Goal: Information Seeking & Learning: Learn about a topic

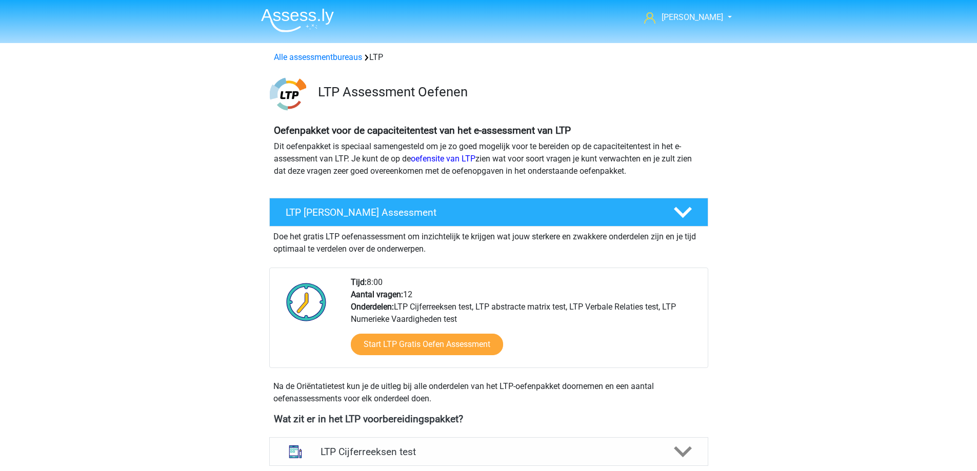
click at [336, 57] on link "Alle assessmentbureaus" at bounding box center [318, 57] width 88 height 10
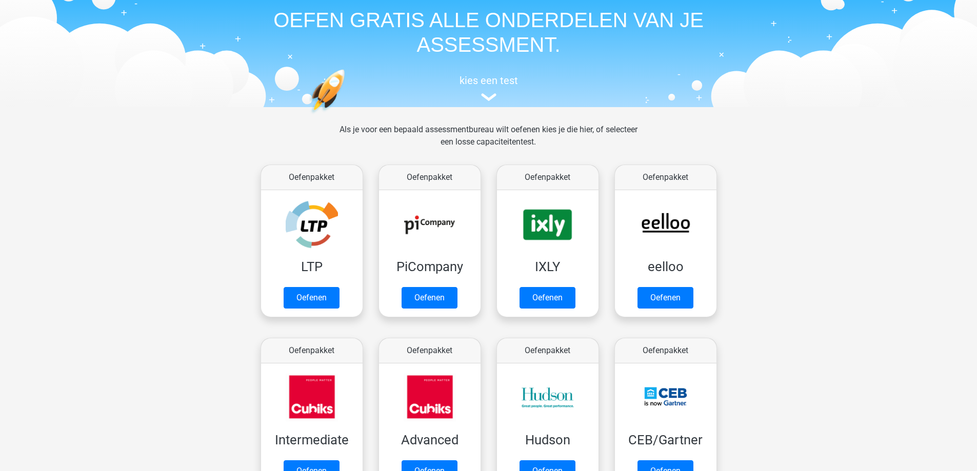
scroll to position [51, 0]
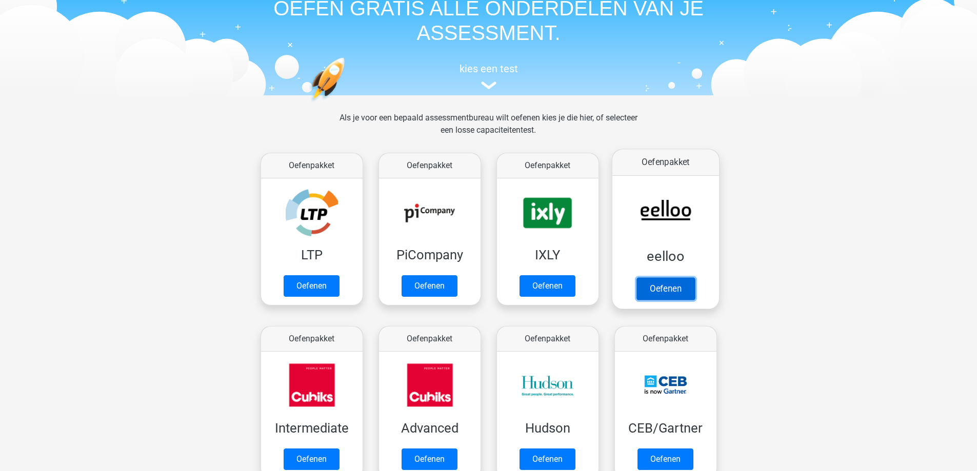
click at [674, 286] on link "Oefenen" at bounding box center [665, 288] width 58 height 23
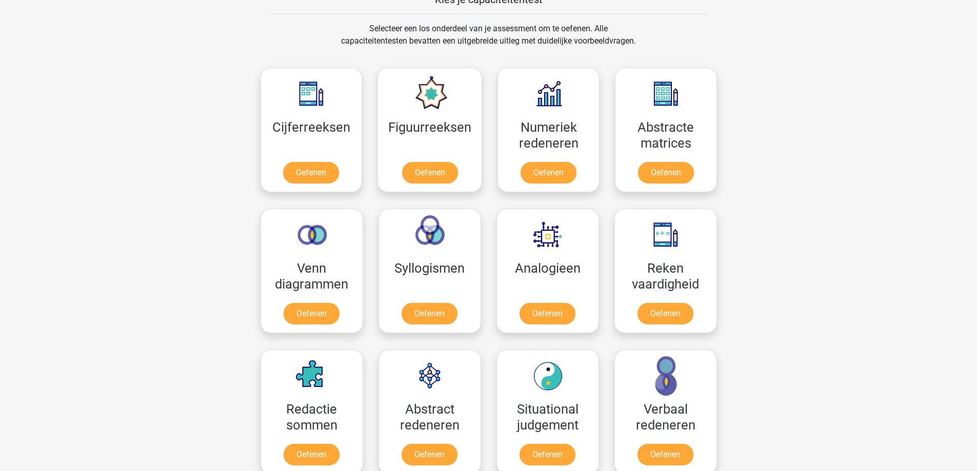
scroll to position [974, 0]
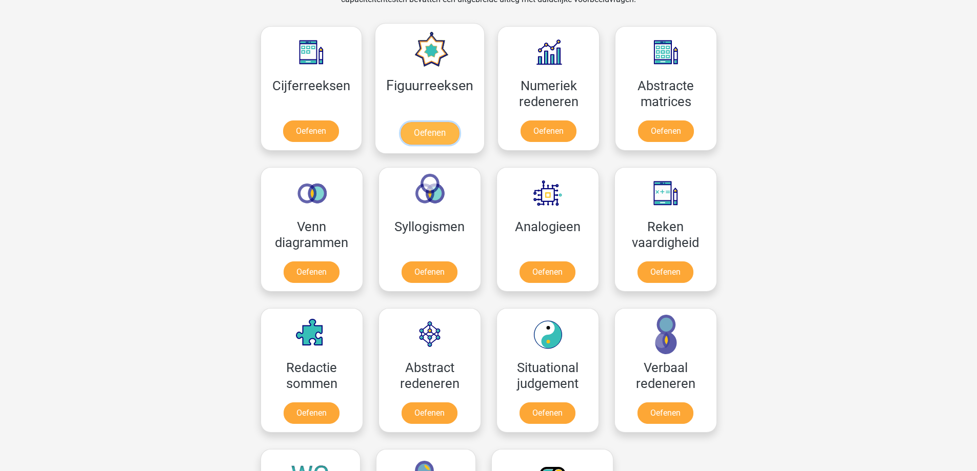
click at [426, 132] on link "Oefenen" at bounding box center [429, 133] width 58 height 23
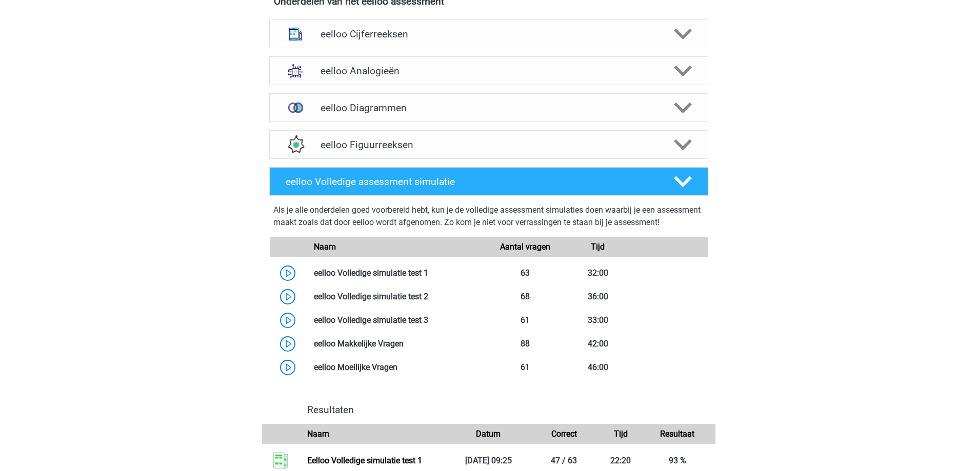
scroll to position [256, 0]
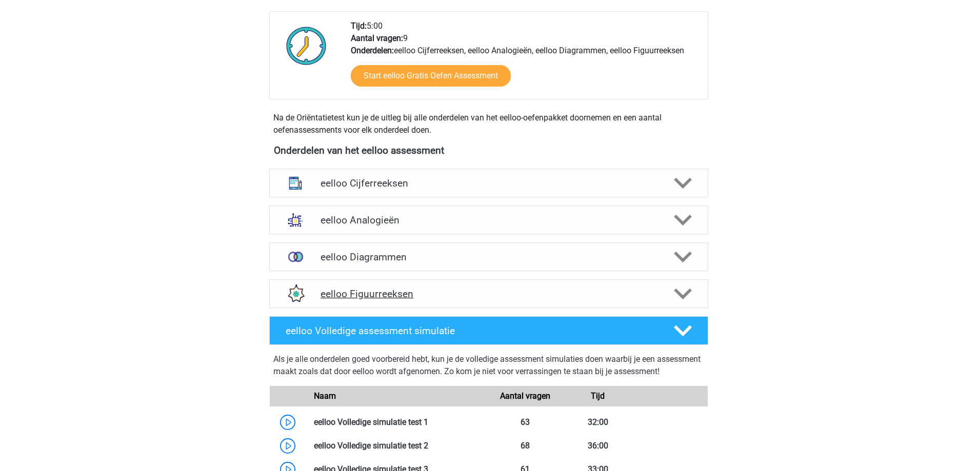
click at [417, 298] on h4 "eelloo Figuurreeksen" at bounding box center [488, 294] width 336 height 12
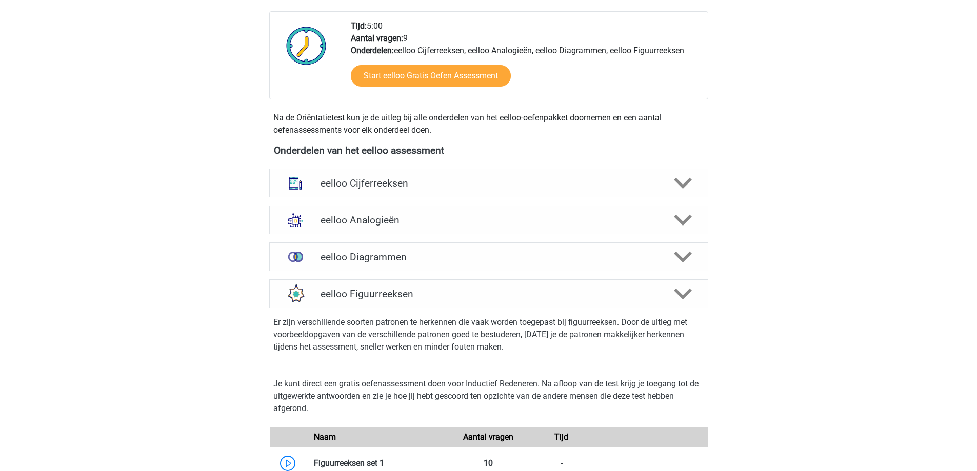
click at [417, 298] on h4 "eelloo Figuurreeksen" at bounding box center [488, 294] width 336 height 12
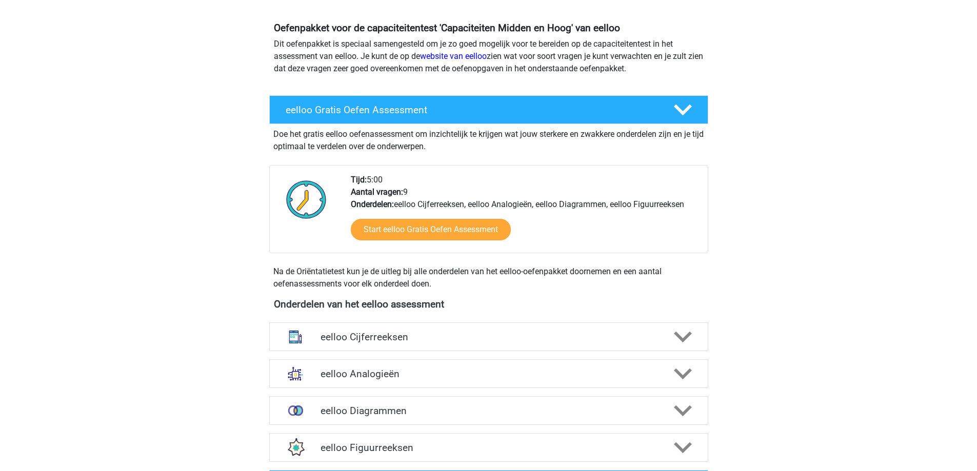
scroll to position [0, 0]
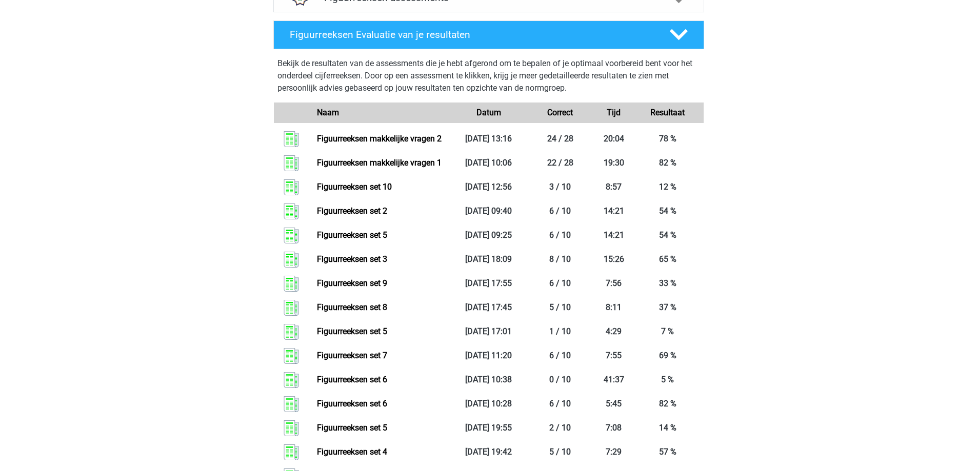
scroll to position [410, 0]
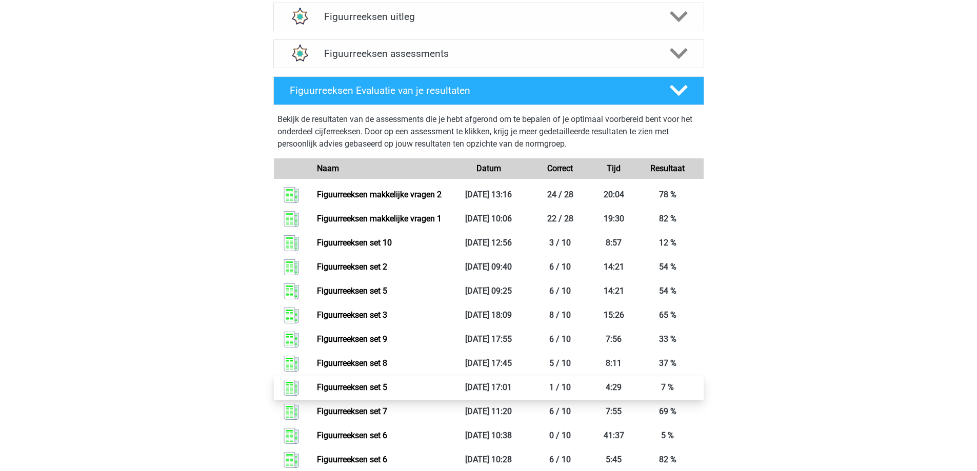
click at [387, 390] on link "Figuurreeksen set 5" at bounding box center [352, 388] width 70 height 10
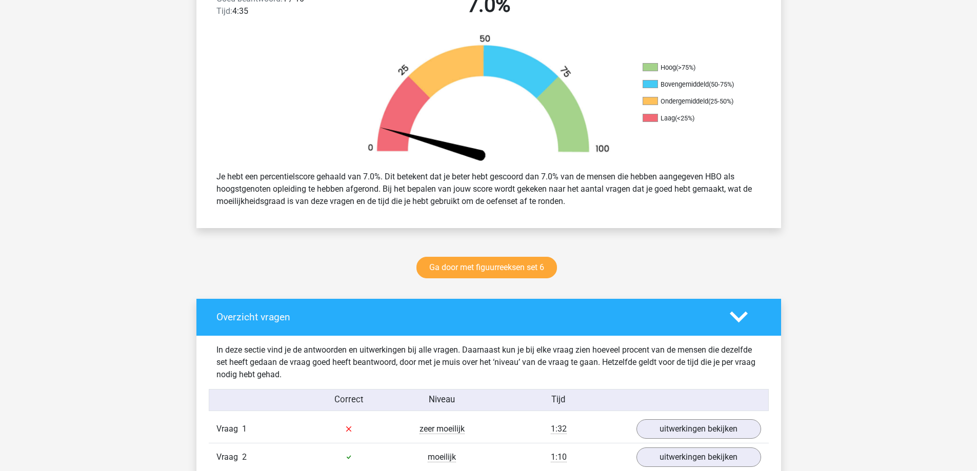
scroll to position [359, 0]
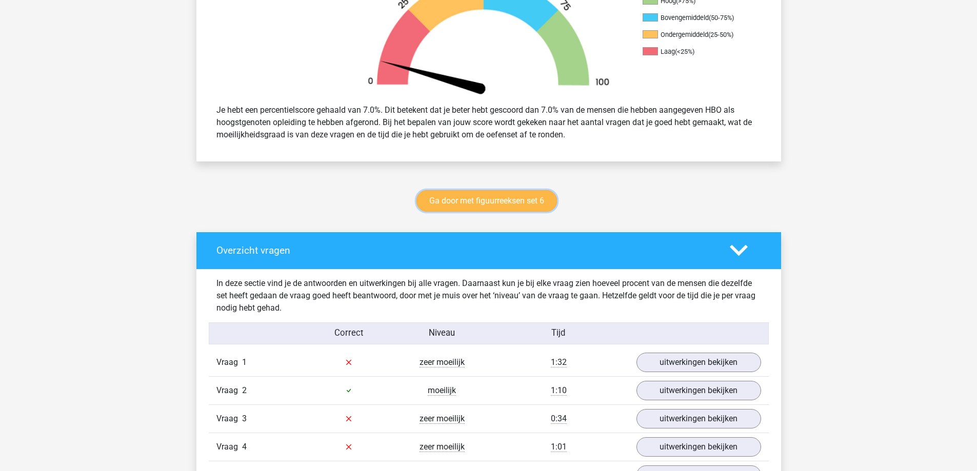
click at [494, 199] on link "Ga door met figuurreeksen set 6" at bounding box center [486, 201] width 140 height 22
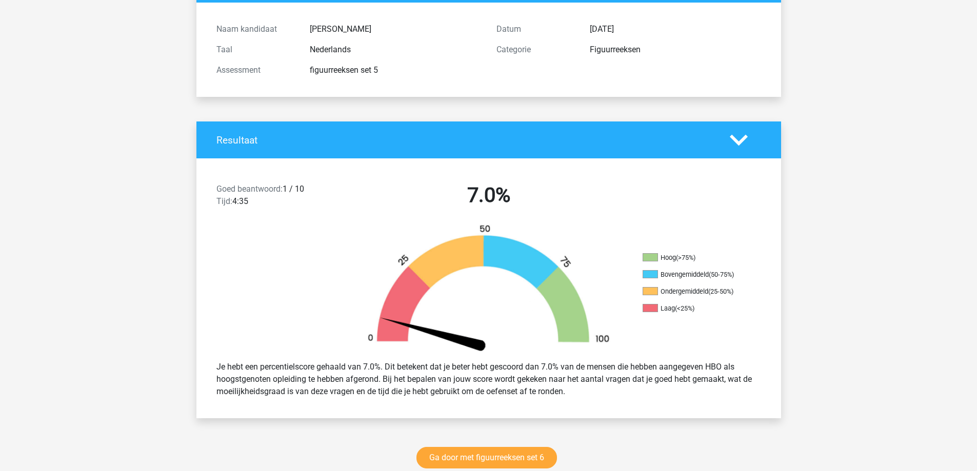
scroll to position [0, 0]
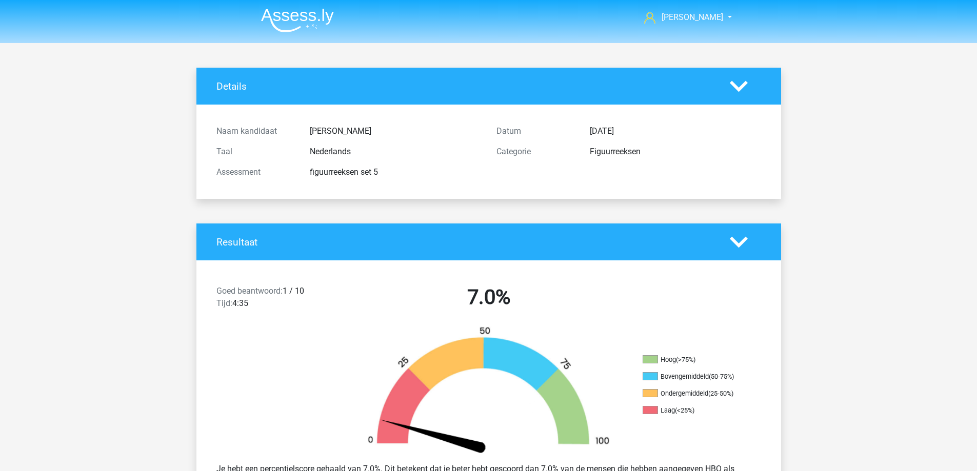
click at [302, 11] on img at bounding box center [297, 20] width 73 height 24
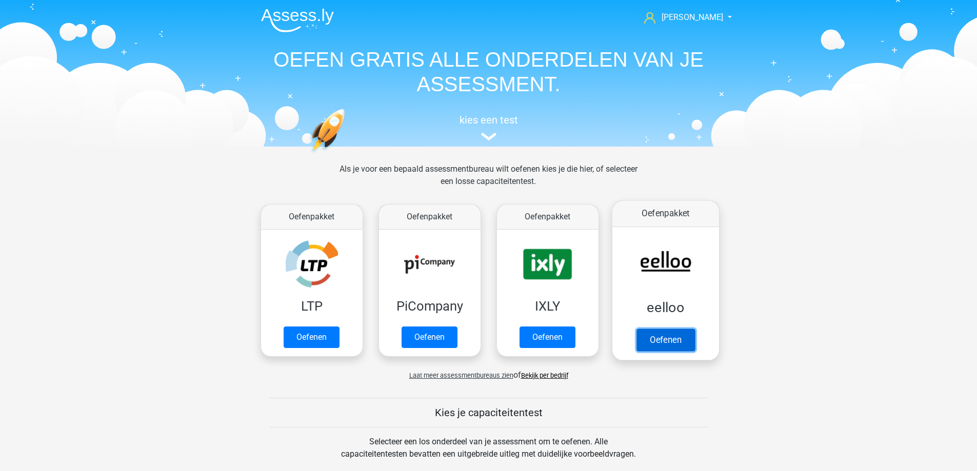
click at [671, 343] on link "Oefenen" at bounding box center [665, 340] width 58 height 23
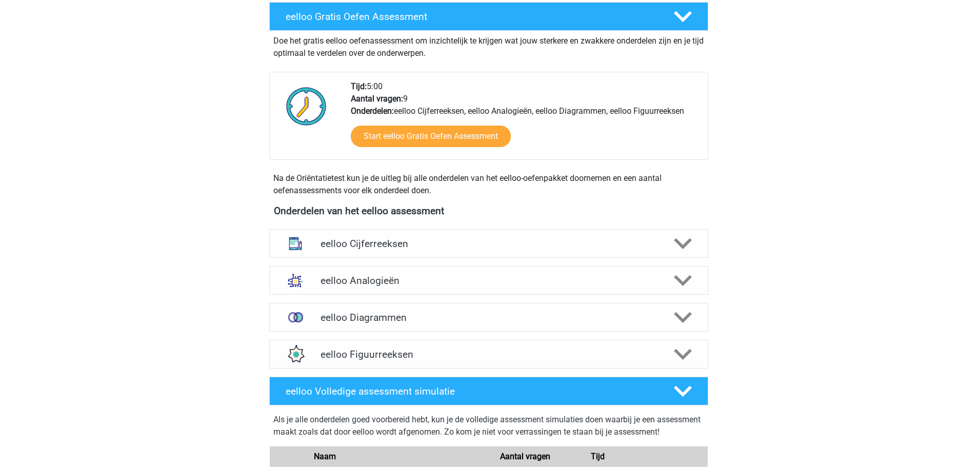
scroll to position [359, 0]
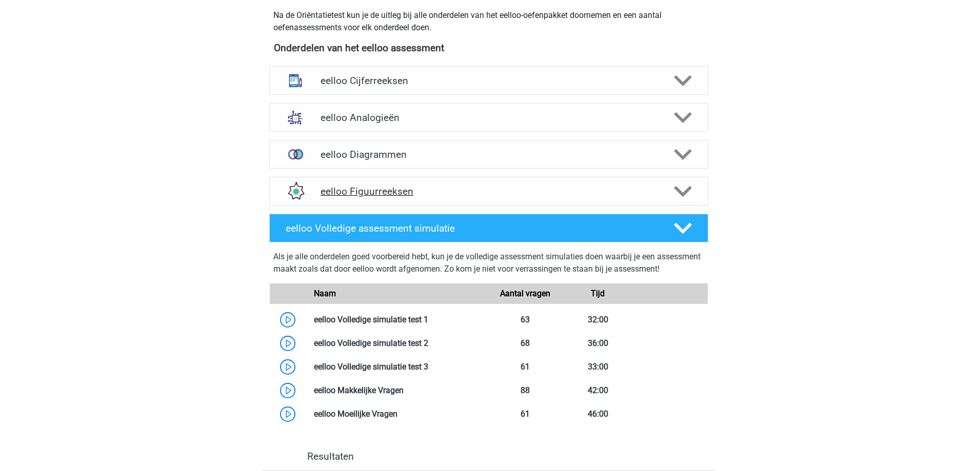
click at [377, 191] on h4 "eelloo Figuurreeksen" at bounding box center [488, 192] width 336 height 12
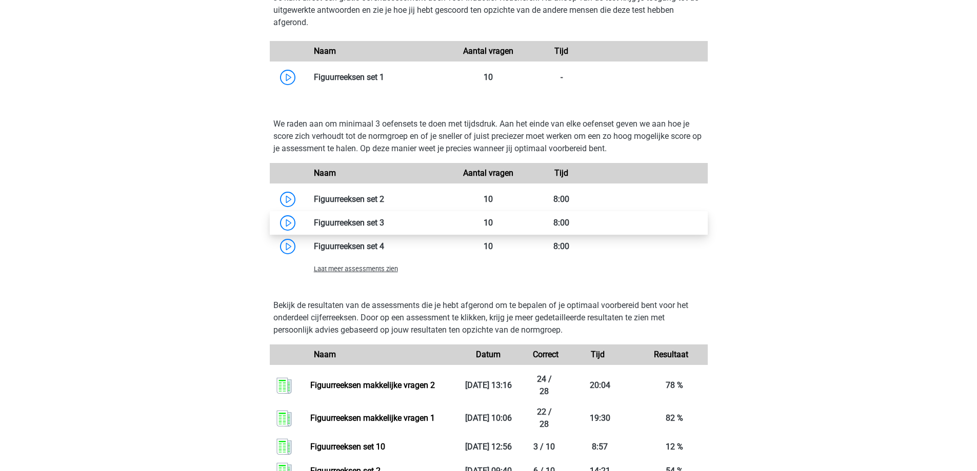
scroll to position [667, 0]
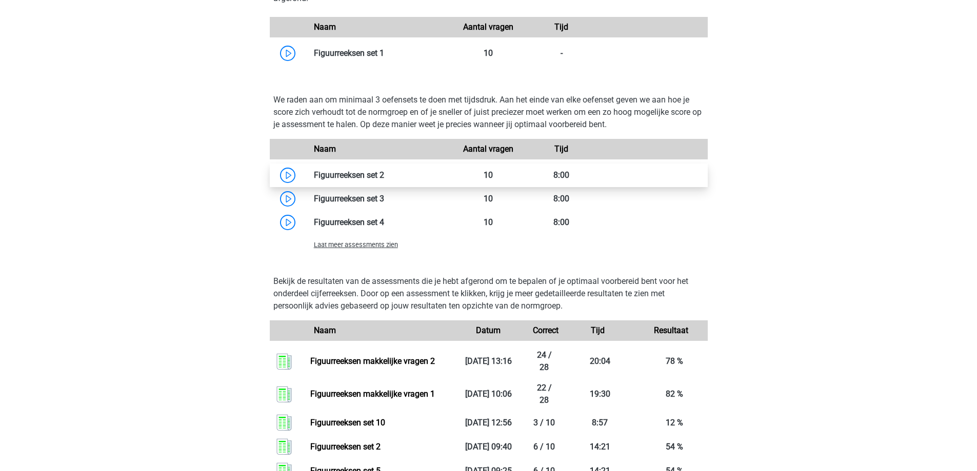
click at [384, 176] on link at bounding box center [384, 175] width 0 height 10
click at [384, 250] on div "Laat meer assessments zien" at bounding box center [379, 244] width 146 height 12
click at [385, 246] on span "Laat meer assessments zien" at bounding box center [356, 245] width 84 height 8
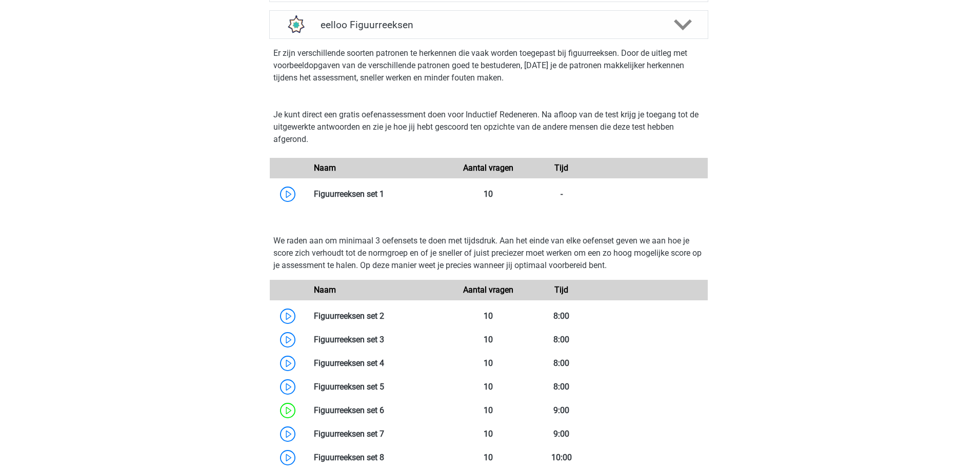
scroll to position [615, 0]
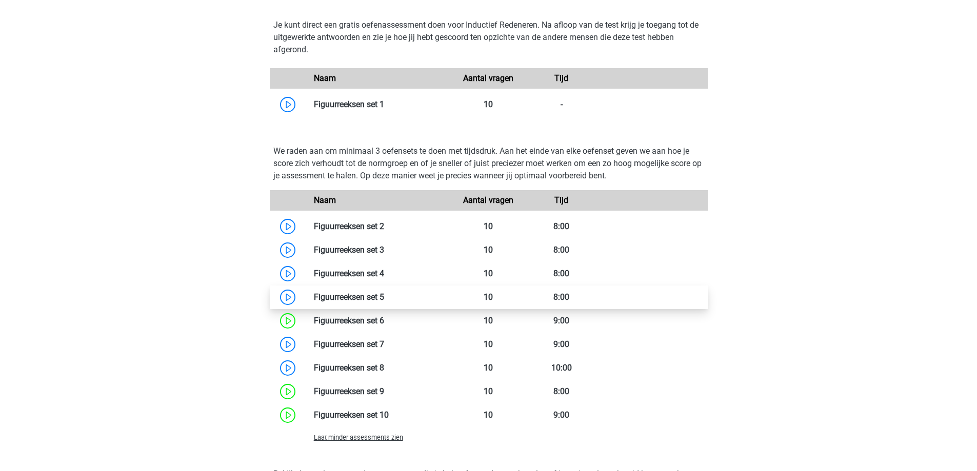
click at [384, 296] on link at bounding box center [384, 297] width 0 height 10
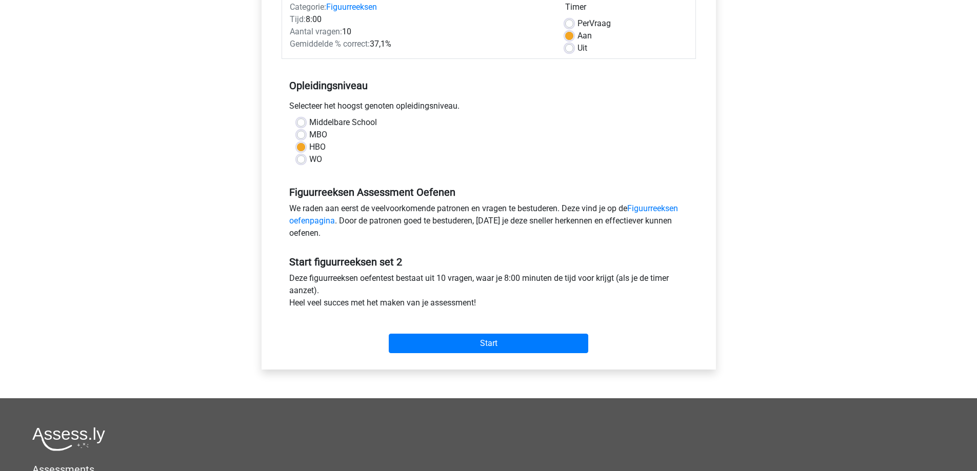
scroll to position [154, 0]
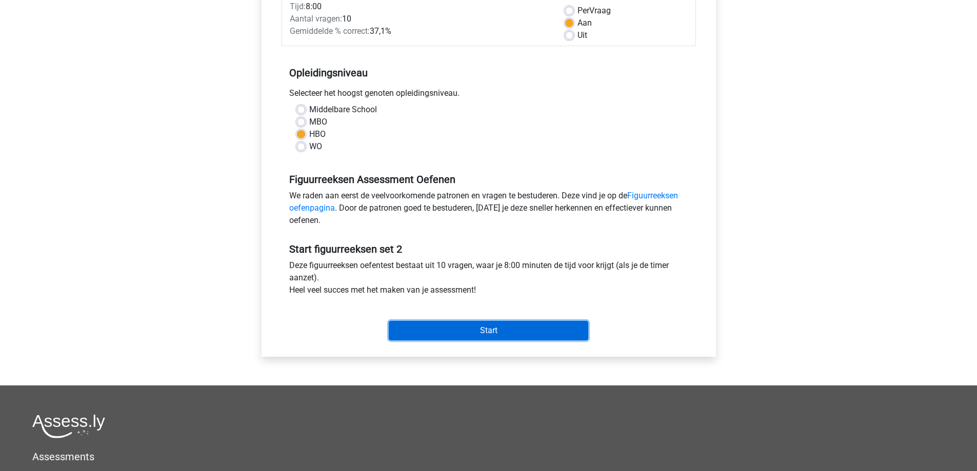
click at [463, 334] on input "Start" at bounding box center [488, 330] width 199 height 19
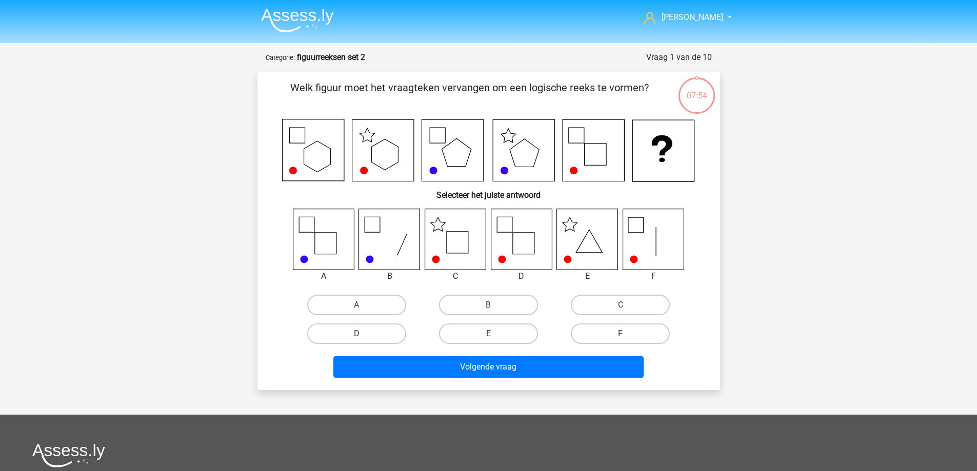
click at [506, 234] on icon at bounding box center [521, 239] width 61 height 61
click at [454, 245] on icon at bounding box center [455, 239] width 61 height 61
click at [617, 296] on label "C" at bounding box center [620, 305] width 99 height 21
click at [620, 305] on input "C" at bounding box center [623, 308] width 7 height 7
radio input "true"
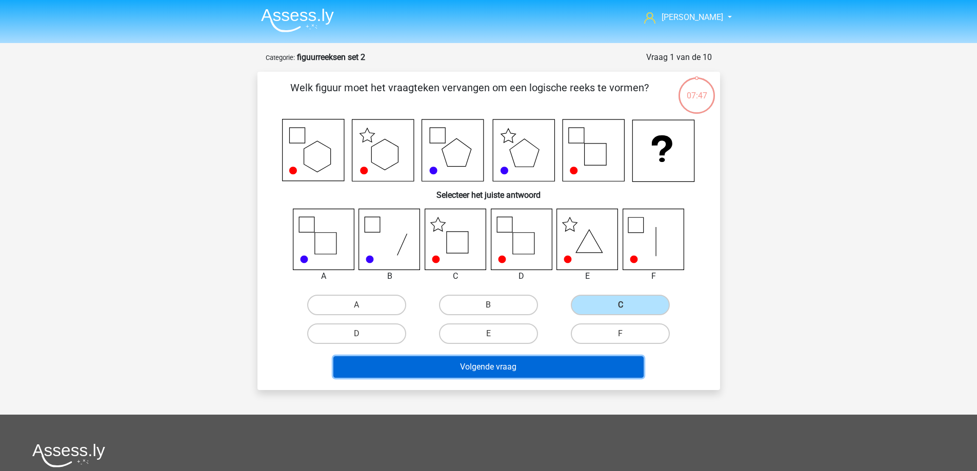
click at [514, 372] on button "Volgende vraag" at bounding box center [488, 367] width 310 height 22
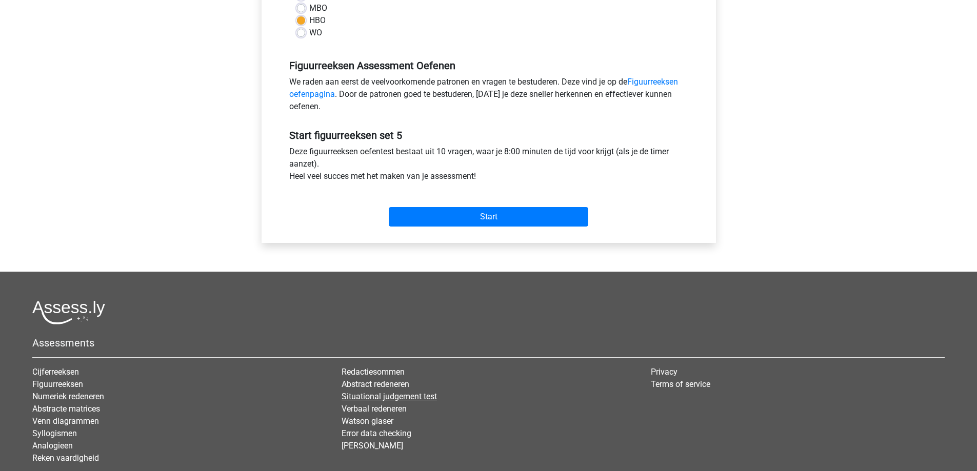
scroll to position [339, 0]
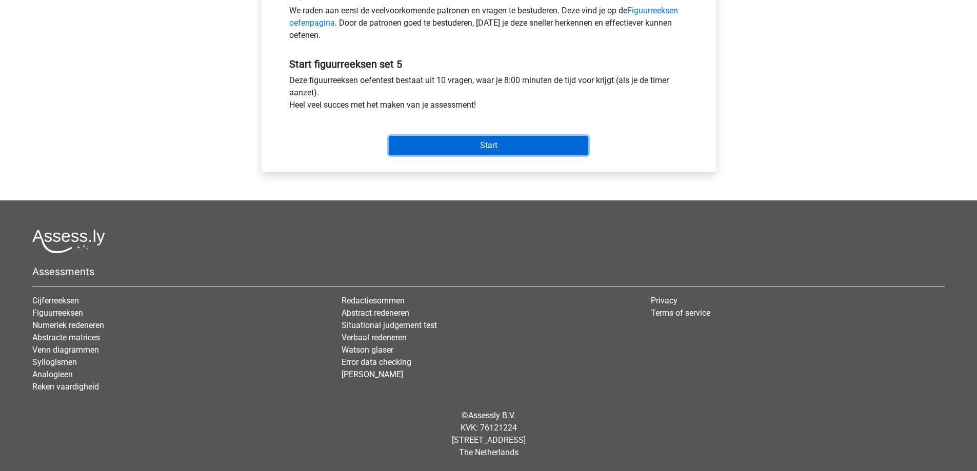
click at [488, 149] on input "Start" at bounding box center [488, 145] width 199 height 19
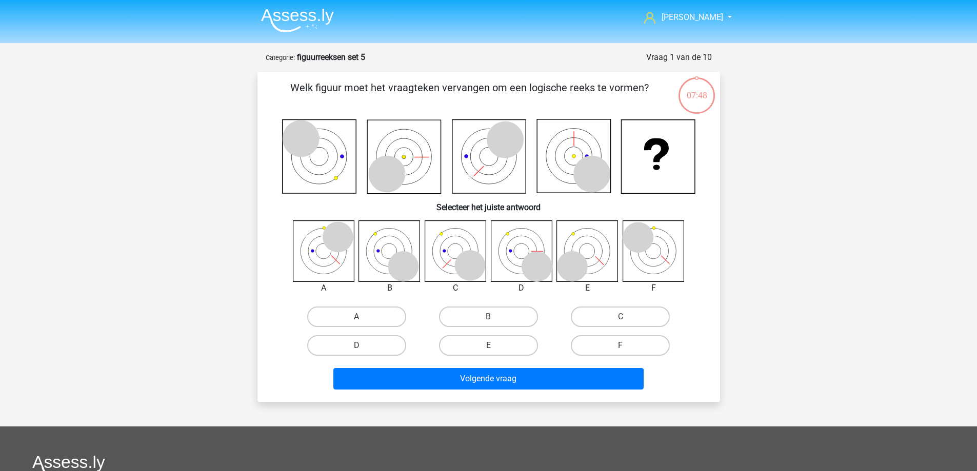
click at [506, 251] on icon at bounding box center [521, 250] width 61 height 61
click at [399, 265] on icon at bounding box center [403, 266] width 31 height 31
click at [625, 236] on icon at bounding box center [637, 237] width 31 height 31
click at [622, 343] on label "F" at bounding box center [620, 345] width 99 height 21
click at [622, 346] on input "F" at bounding box center [623, 349] width 7 height 7
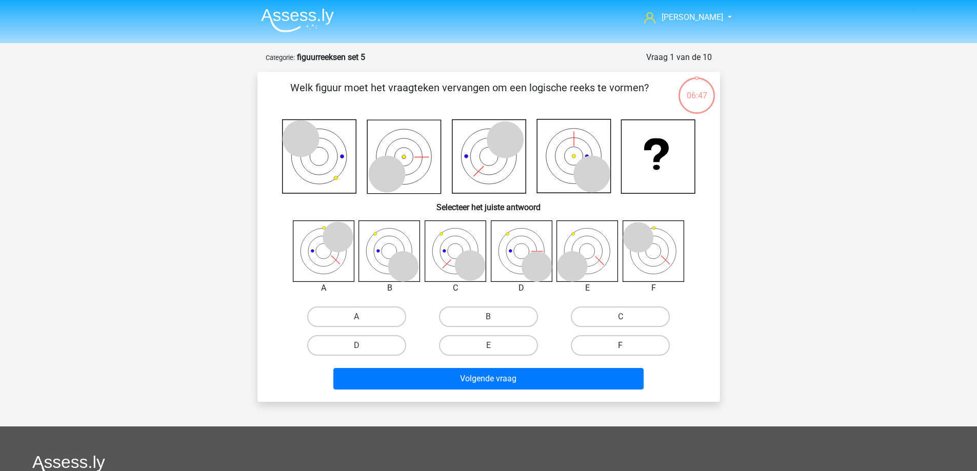
radio input "true"
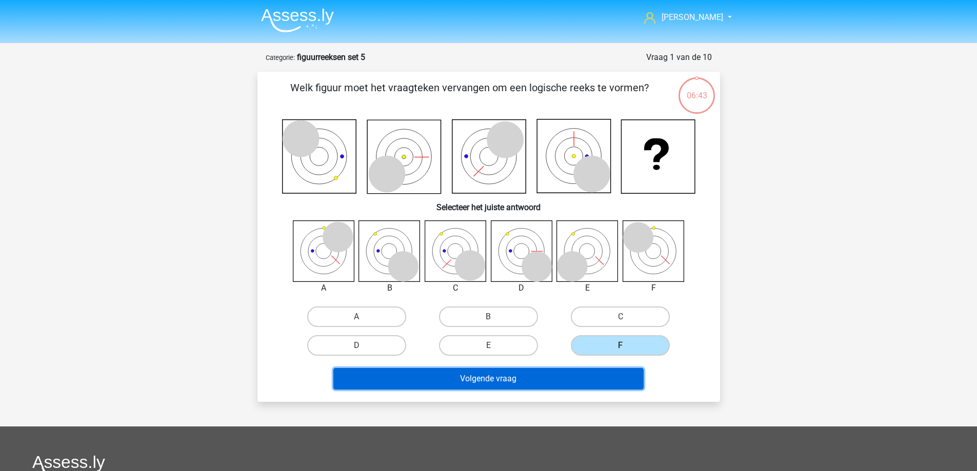
click at [533, 378] on button "Volgende vraag" at bounding box center [488, 379] width 310 height 22
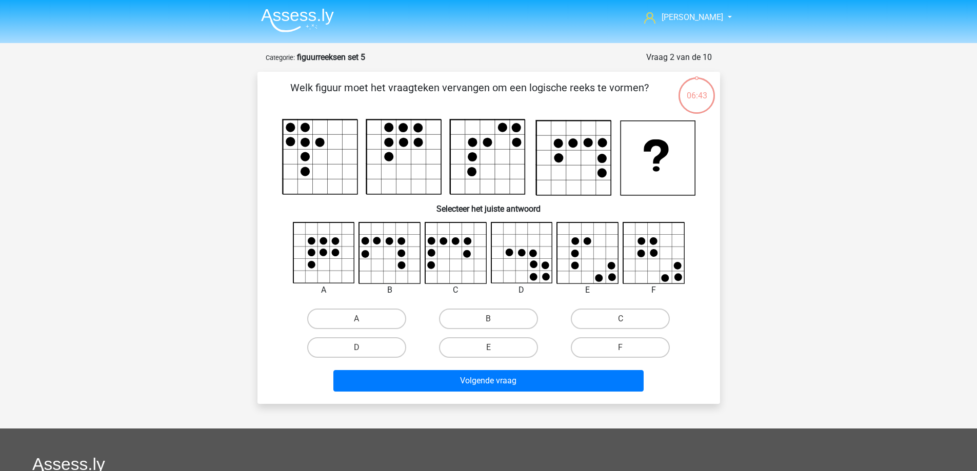
scroll to position [51, 0]
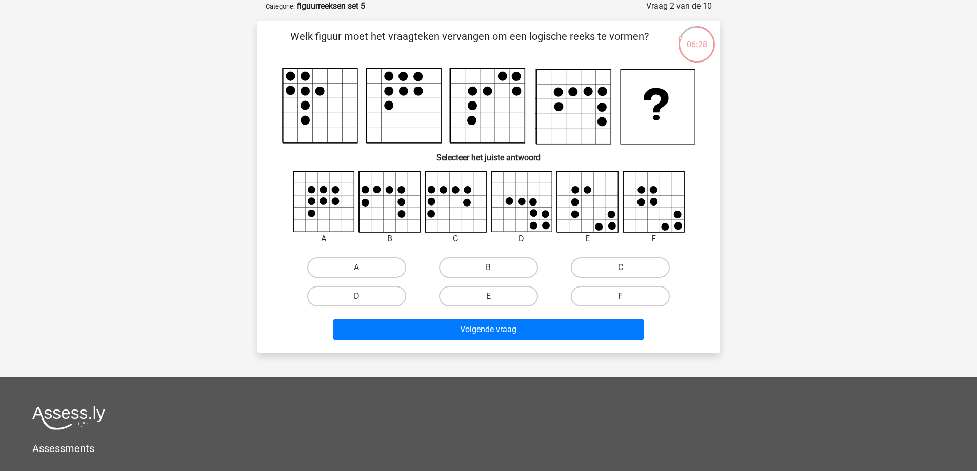
click at [639, 295] on label "F" at bounding box center [620, 296] width 99 height 21
click at [627, 296] on input "F" at bounding box center [623, 299] width 7 height 7
radio input "true"
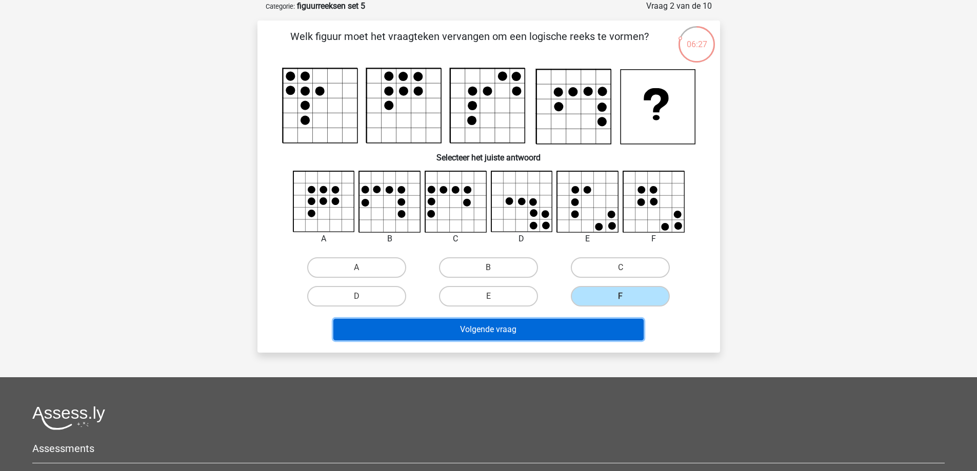
click at [559, 325] on button "Volgende vraag" at bounding box center [488, 330] width 310 height 22
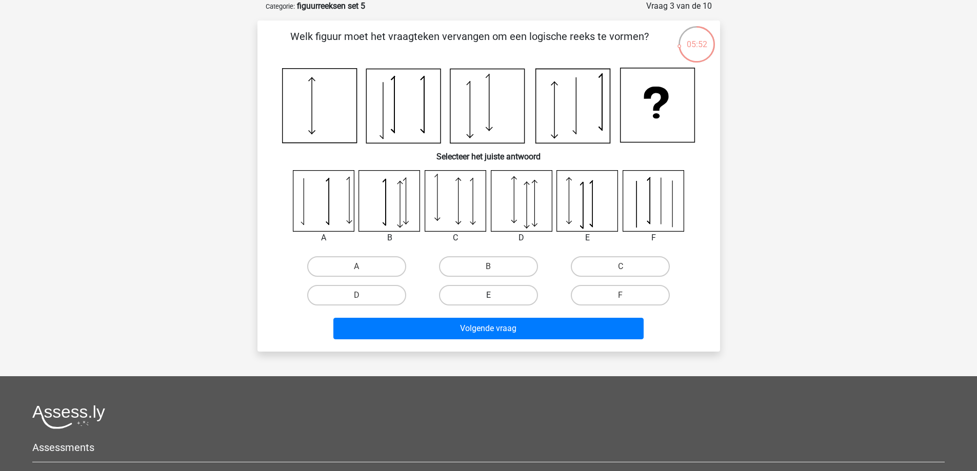
click at [521, 294] on label "E" at bounding box center [488, 295] width 99 height 21
click at [495, 295] on input "E" at bounding box center [491, 298] width 7 height 7
radio input "true"
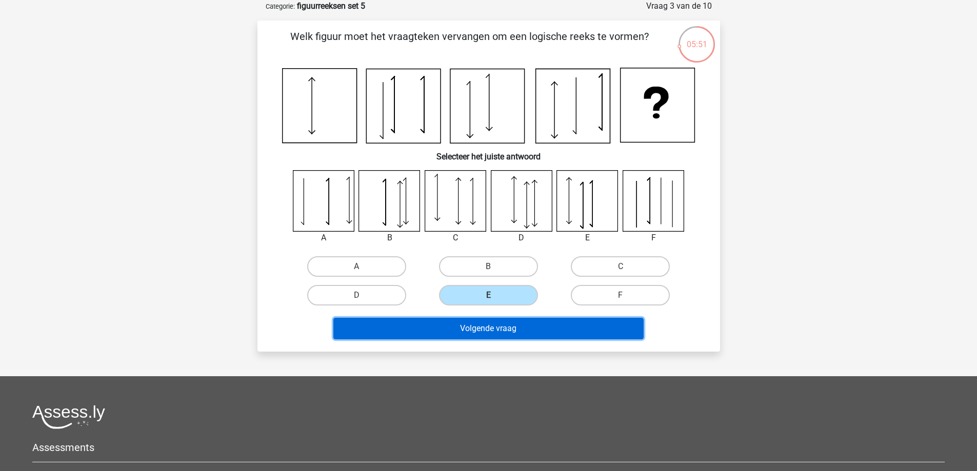
click at [534, 333] on button "Volgende vraag" at bounding box center [488, 329] width 310 height 22
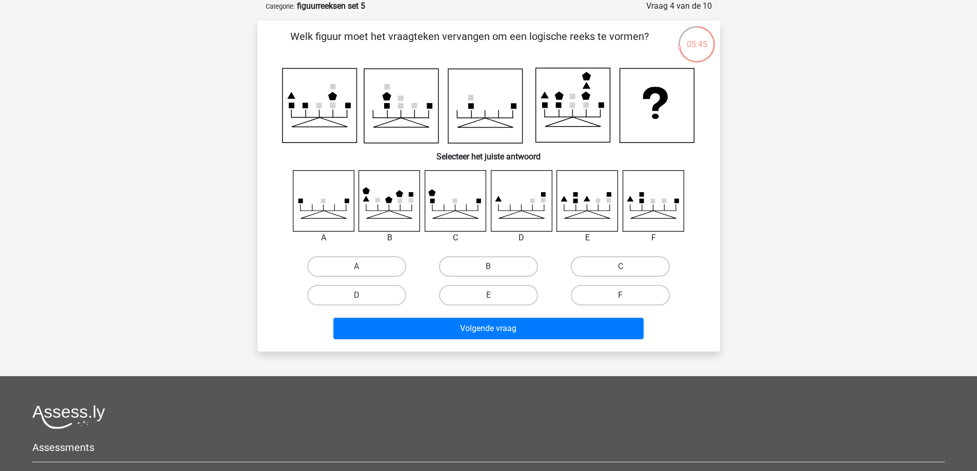
click at [618, 288] on label "F" at bounding box center [620, 295] width 99 height 21
click at [620, 295] on input "F" at bounding box center [623, 298] width 7 height 7
radio input "true"
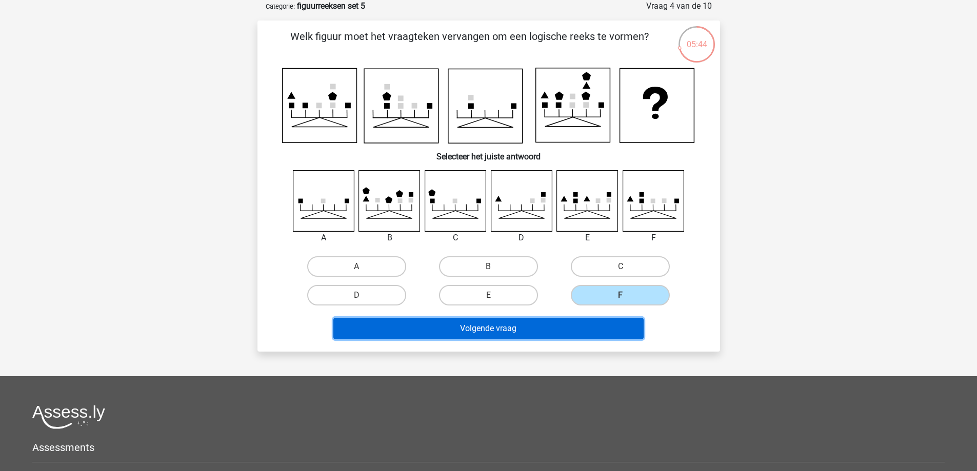
click at [579, 332] on button "Volgende vraag" at bounding box center [488, 329] width 310 height 22
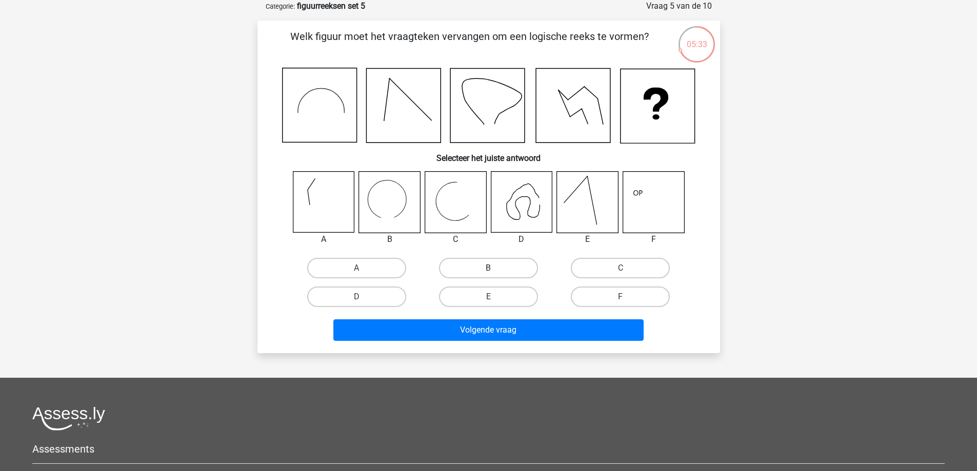
click at [470, 266] on label "B" at bounding box center [488, 268] width 99 height 21
click at [488, 268] on input "B" at bounding box center [491, 271] width 7 height 7
radio input "true"
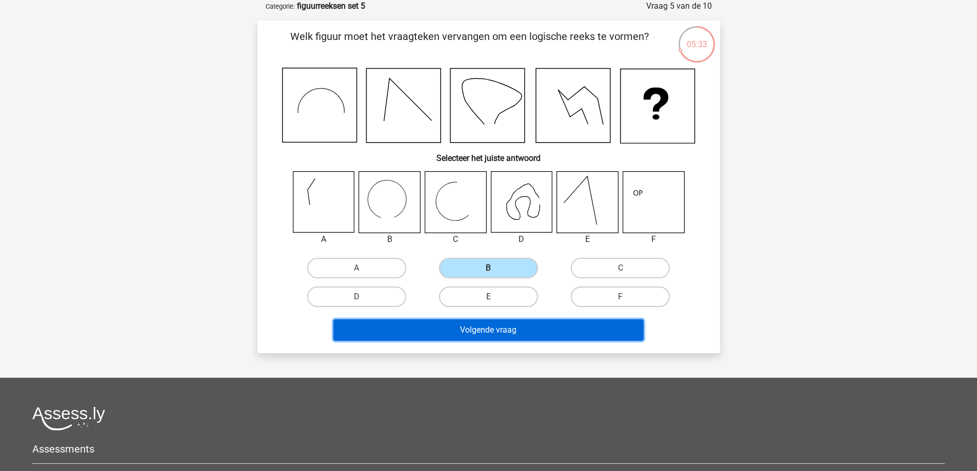
click at [496, 338] on button "Volgende vraag" at bounding box center [488, 330] width 310 height 22
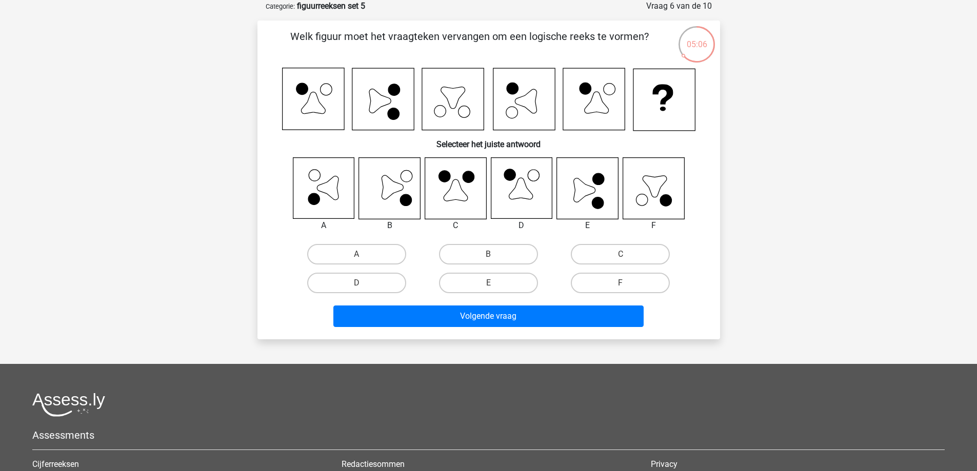
click at [595, 182] on icon at bounding box center [598, 178] width 11 height 11
click at [515, 281] on label "E" at bounding box center [488, 283] width 99 height 21
click at [495, 283] on input "E" at bounding box center [491, 286] width 7 height 7
radio input "true"
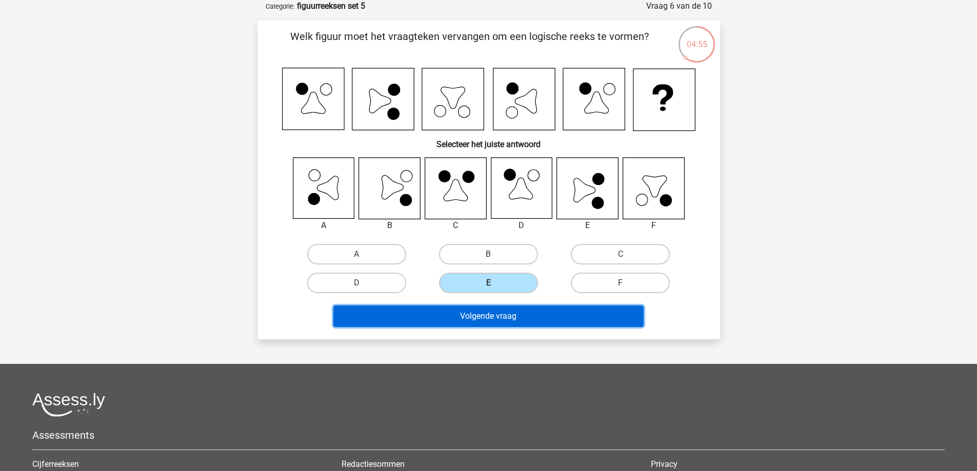
click at [512, 322] on button "Volgende vraag" at bounding box center [488, 317] width 310 height 22
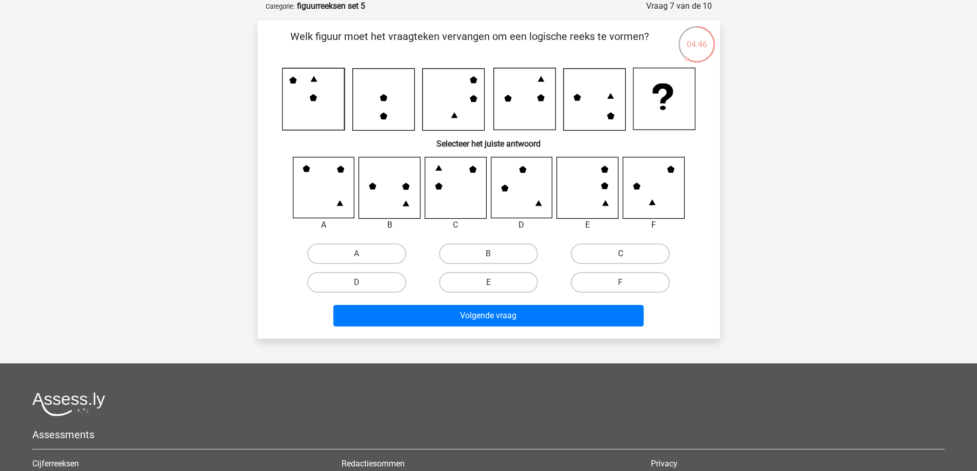
click at [649, 255] on label "C" at bounding box center [620, 254] width 99 height 21
click at [627, 255] on input "C" at bounding box center [623, 257] width 7 height 7
radio input "true"
click at [316, 119] on icon at bounding box center [313, 99] width 62 height 62
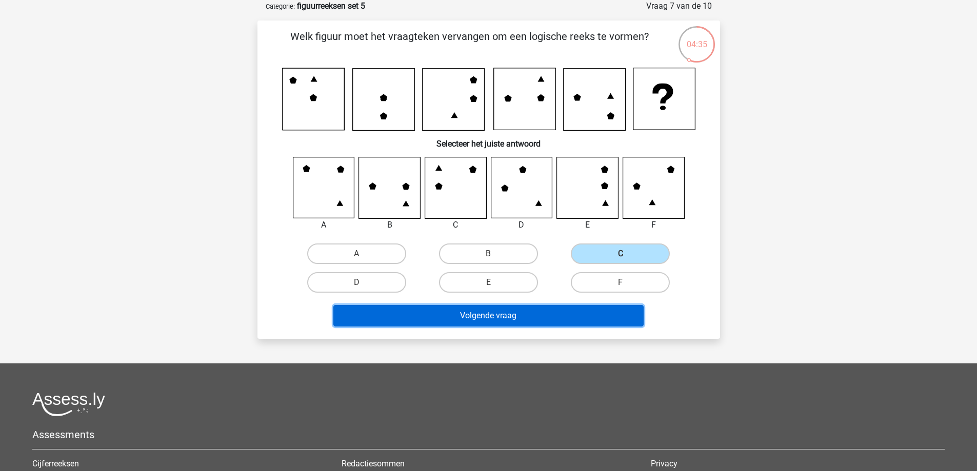
click at [515, 317] on button "Volgende vraag" at bounding box center [488, 316] width 310 height 22
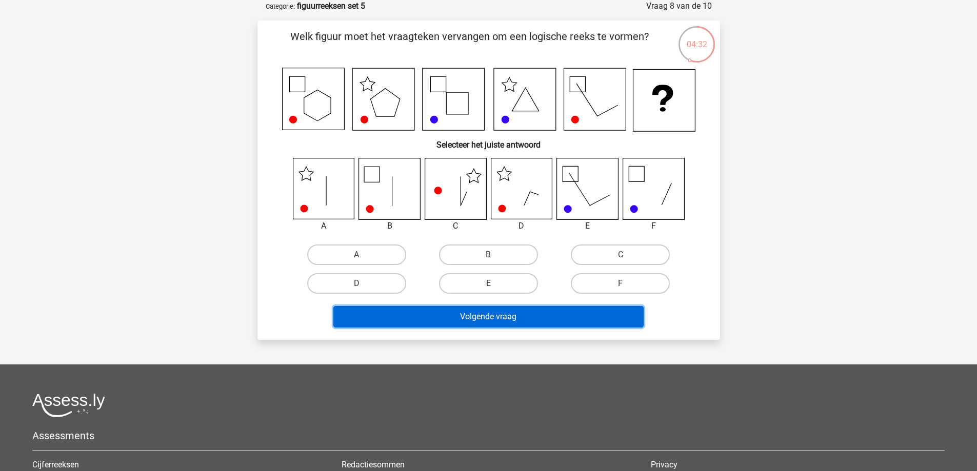
click at [488, 314] on button "Volgende vraag" at bounding box center [488, 317] width 310 height 22
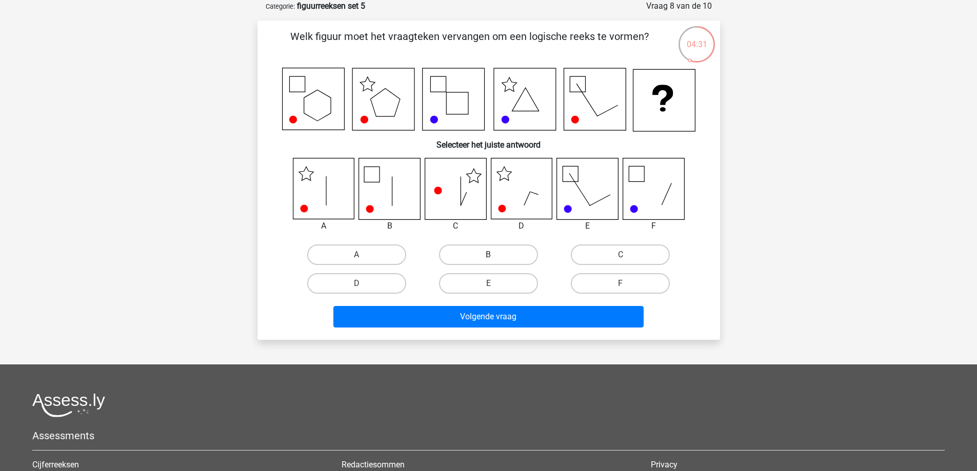
click at [484, 255] on label "B" at bounding box center [488, 255] width 99 height 21
click at [488, 255] on input "B" at bounding box center [491, 258] width 7 height 7
radio input "true"
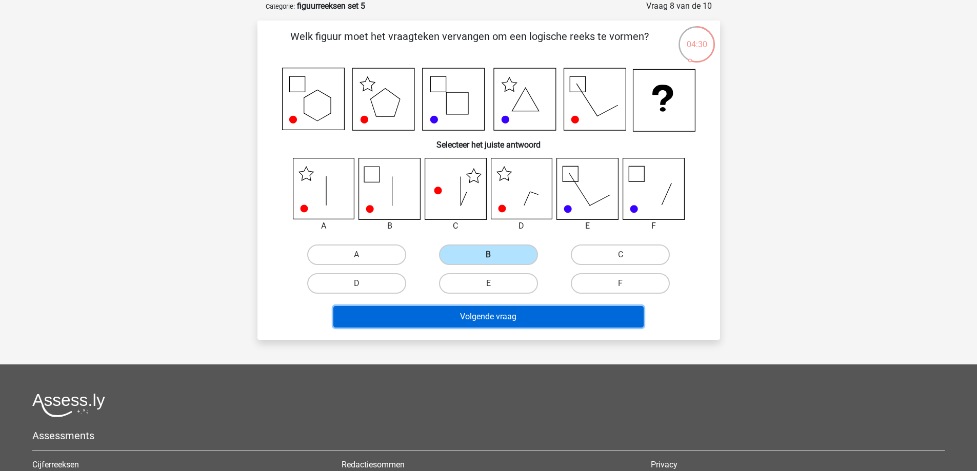
click at [494, 317] on button "Volgende vraag" at bounding box center [488, 317] width 310 height 22
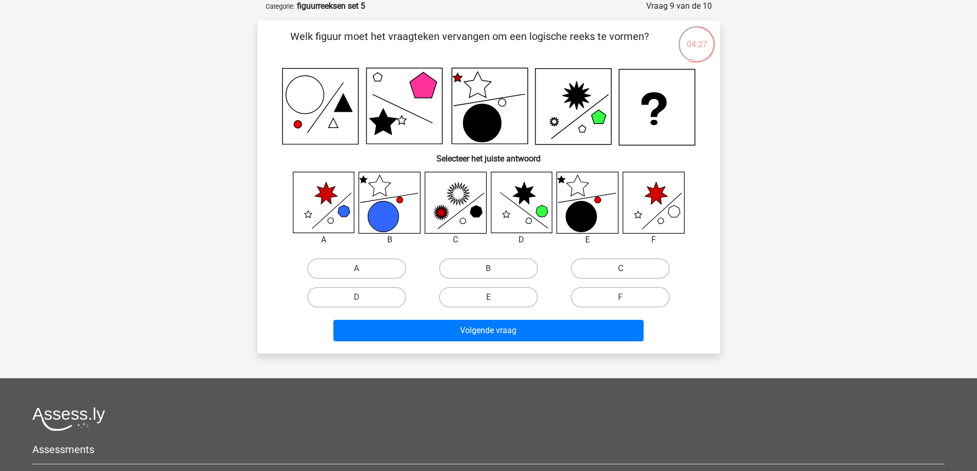
click at [601, 276] on label "C" at bounding box center [620, 268] width 99 height 21
click at [620, 275] on input "C" at bounding box center [623, 272] width 7 height 7
radio input "true"
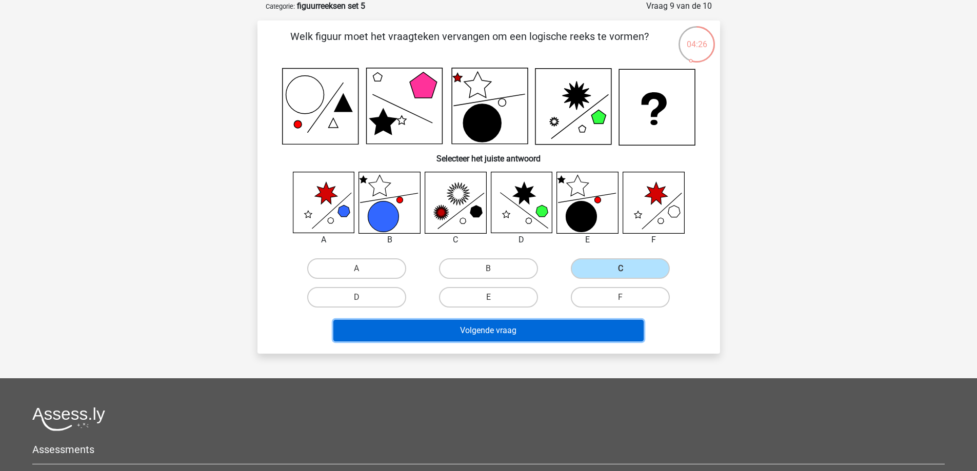
click at [548, 335] on button "Volgende vraag" at bounding box center [488, 331] width 310 height 22
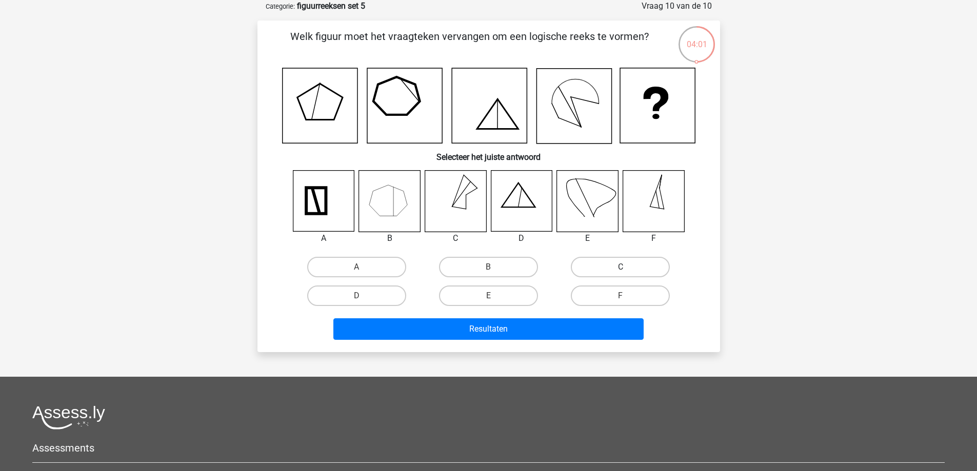
click at [606, 272] on label "C" at bounding box center [620, 267] width 99 height 21
click at [620, 272] on input "C" at bounding box center [623, 270] width 7 height 7
radio input "true"
click at [587, 341] on div "Resultaten" at bounding box center [489, 331] width 396 height 26
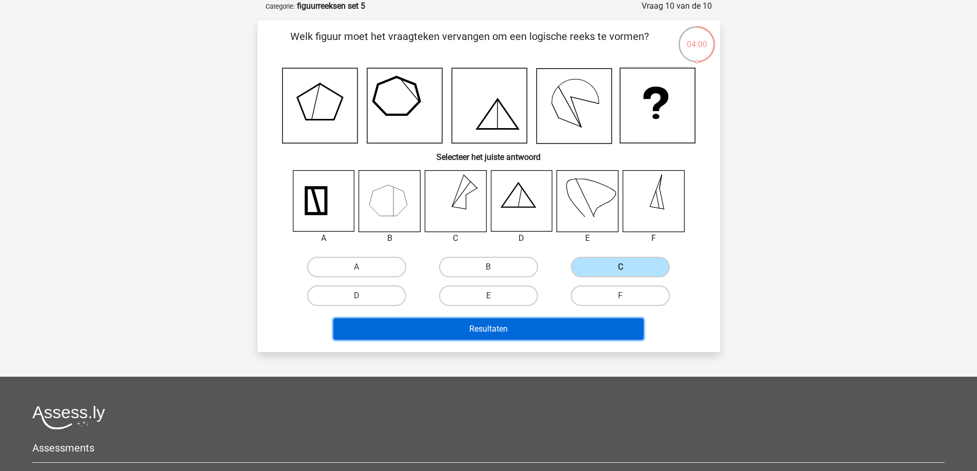
click at [585, 331] on button "Resultaten" at bounding box center [488, 329] width 310 height 22
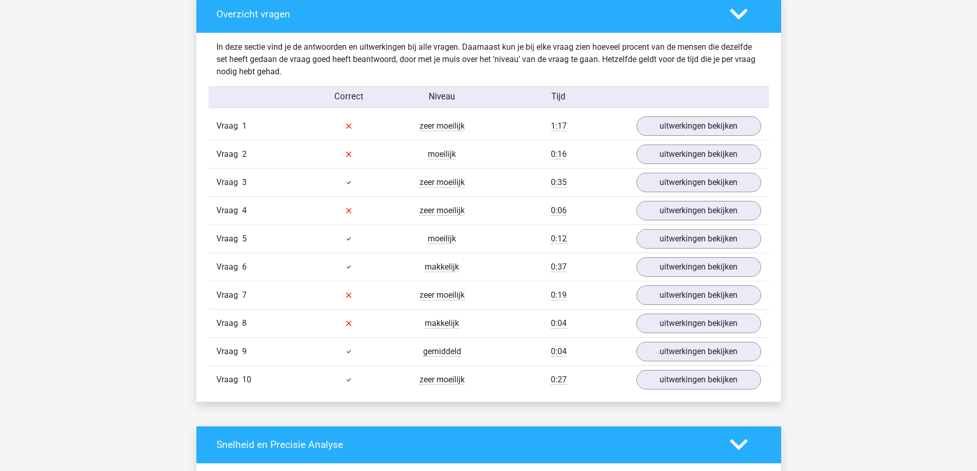
scroll to position [513, 0]
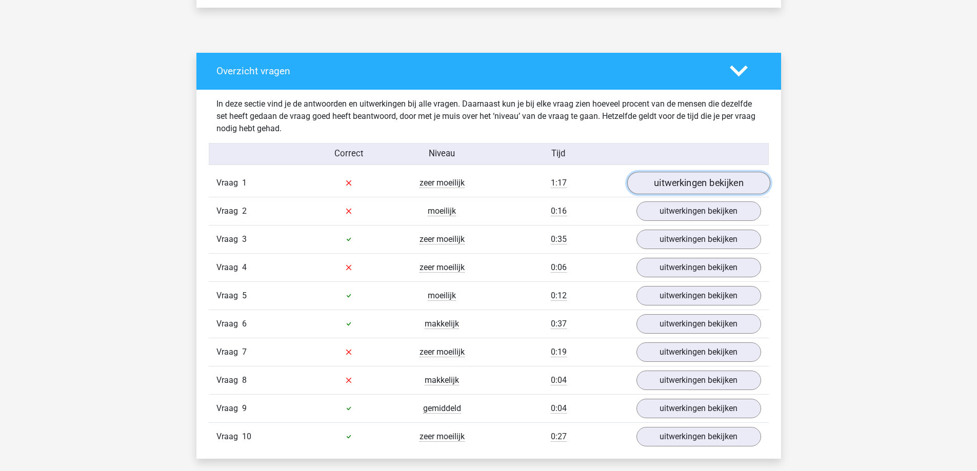
click at [695, 183] on link "uitwerkingen bekijken" at bounding box center [698, 183] width 143 height 23
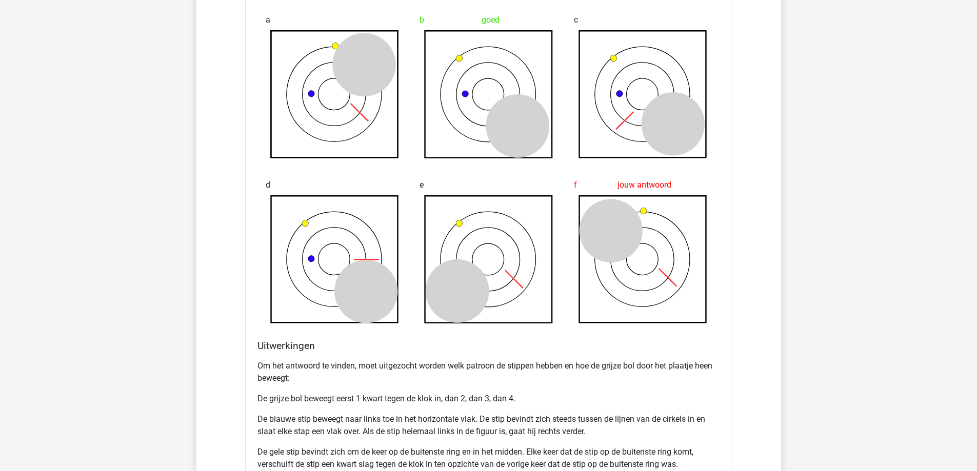
scroll to position [923, 0]
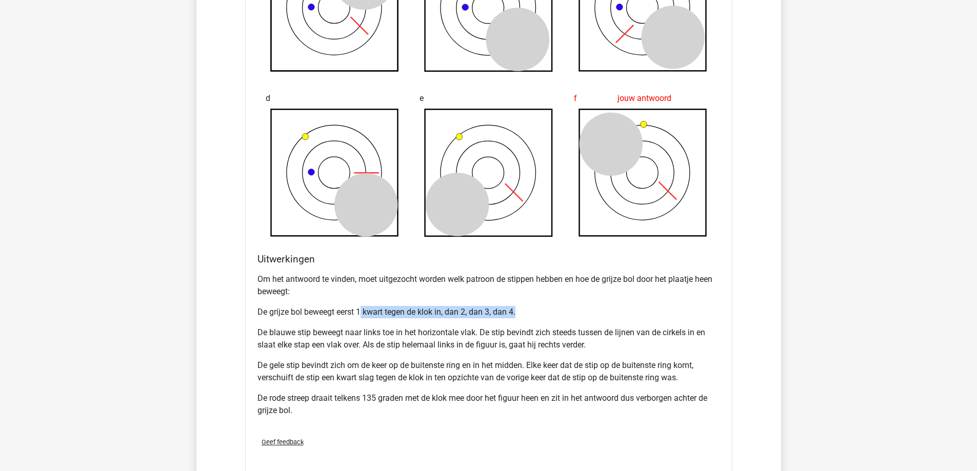
drag, startPoint x: 553, startPoint y: 310, endPoint x: 361, endPoint y: 310, distance: 192.3
click at [361, 310] on p "De grijze bol beweegt eerst 1 kwart tegen de klok in, dan 2, dan 3, dan 4." at bounding box center [488, 312] width 463 height 12
click at [595, 297] on p "Om het antwoord te vinden, moet uitgezocht worden welk patroon de stippen hebbe…" at bounding box center [488, 285] width 463 height 25
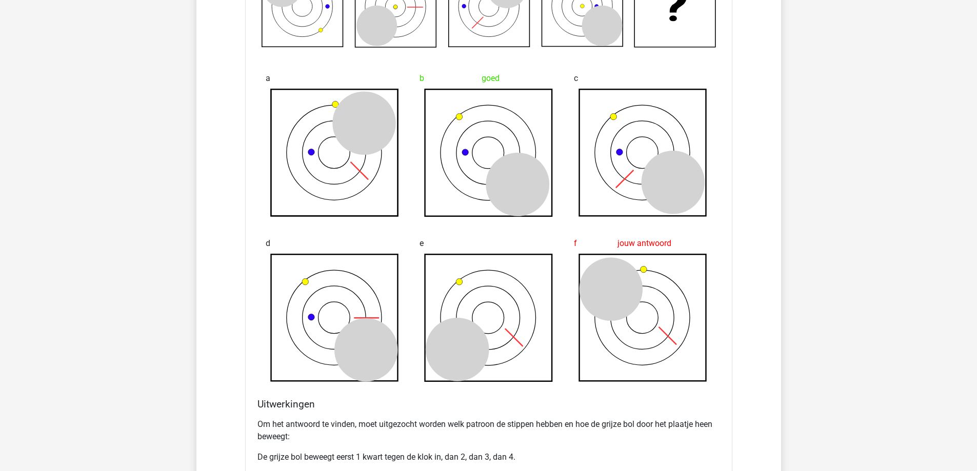
scroll to position [667, 0]
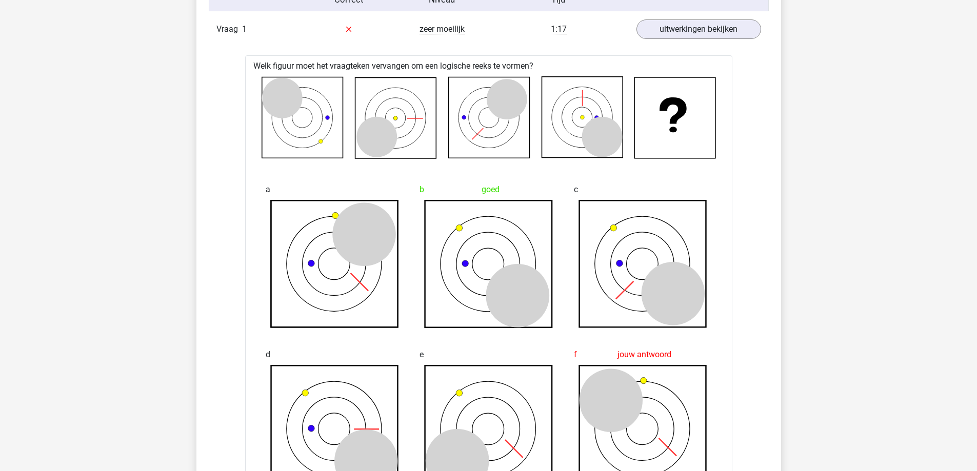
click at [282, 134] on icon at bounding box center [302, 117] width 81 height 81
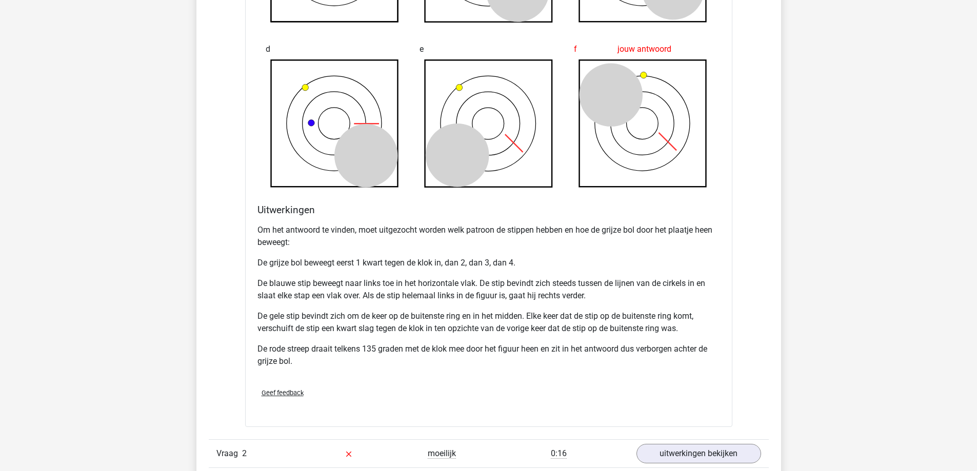
scroll to position [974, 0]
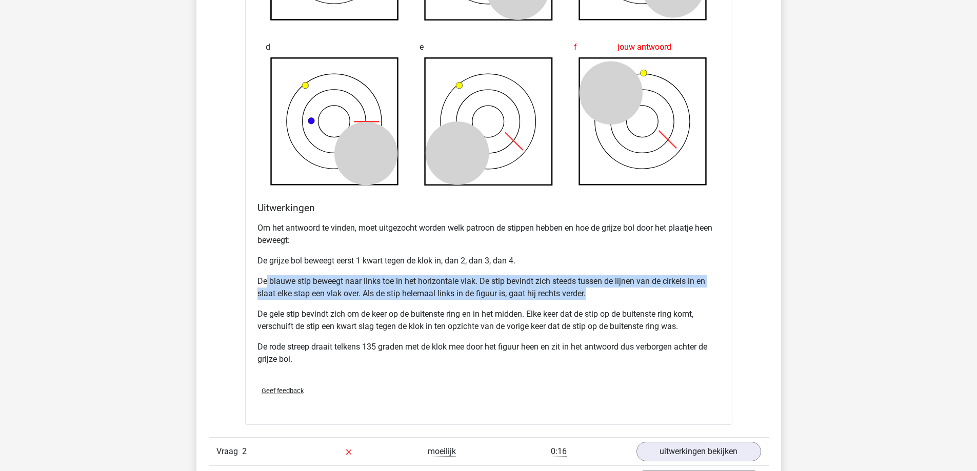
drag, startPoint x: 266, startPoint y: 279, endPoint x: 632, endPoint y: 291, distance: 366.8
click at [632, 291] on p "De blauwe stip beweegt naar links toe in het horizontale vlak. De stip bevindt …" at bounding box center [488, 287] width 463 height 25
click at [599, 295] on p "De blauwe stip beweegt naar links toe in het horizontale vlak. De stip bevindt …" at bounding box center [488, 287] width 463 height 25
drag, startPoint x: 608, startPoint y: 294, endPoint x: 252, endPoint y: 275, distance: 356.4
click at [252, 275] on div "Welk figuur moet het vraagteken vervangen om een logische reeks te vormen? a b …" at bounding box center [488, 86] width 487 height 677
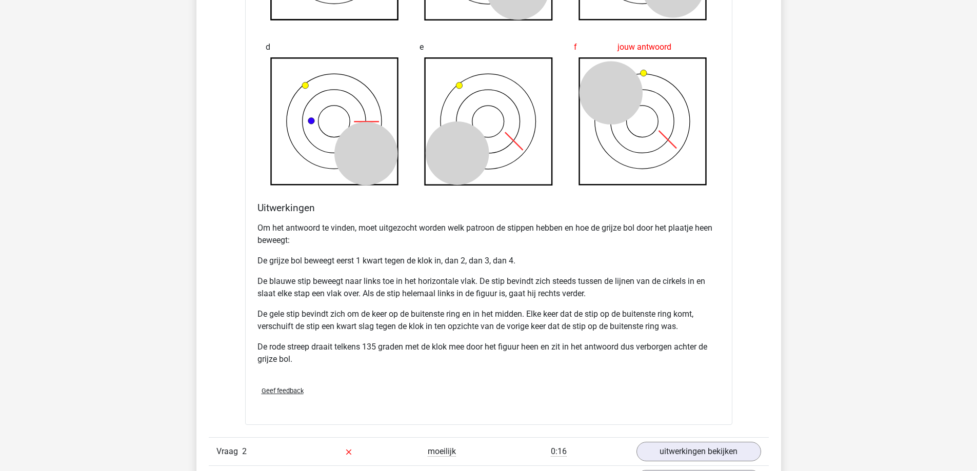
click at [515, 334] on div "Om het antwoord te vinden, moet uitgezocht worden welk patroon de stippen hebbe…" at bounding box center [488, 298] width 463 height 160
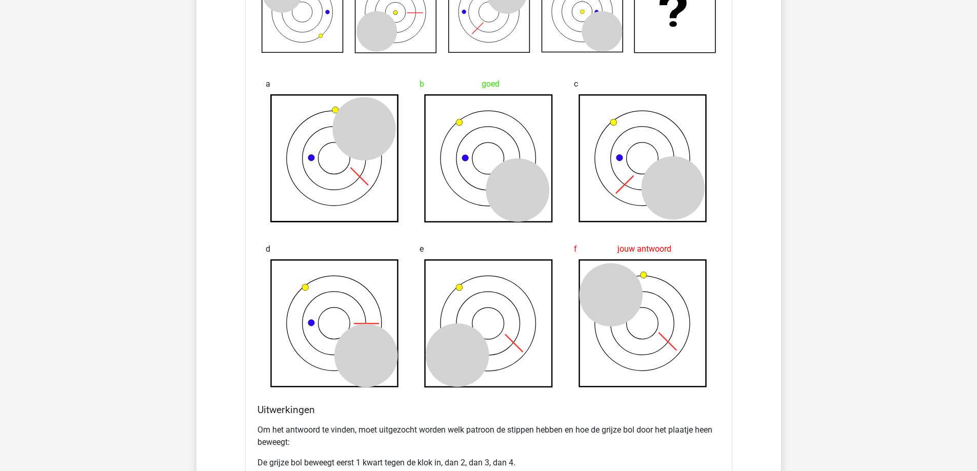
scroll to position [667, 0]
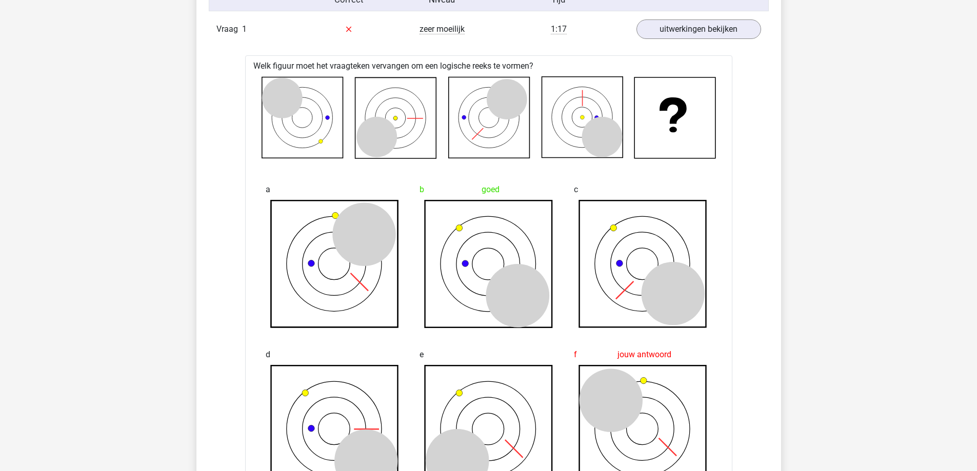
click at [566, 116] on icon at bounding box center [581, 117] width 81 height 81
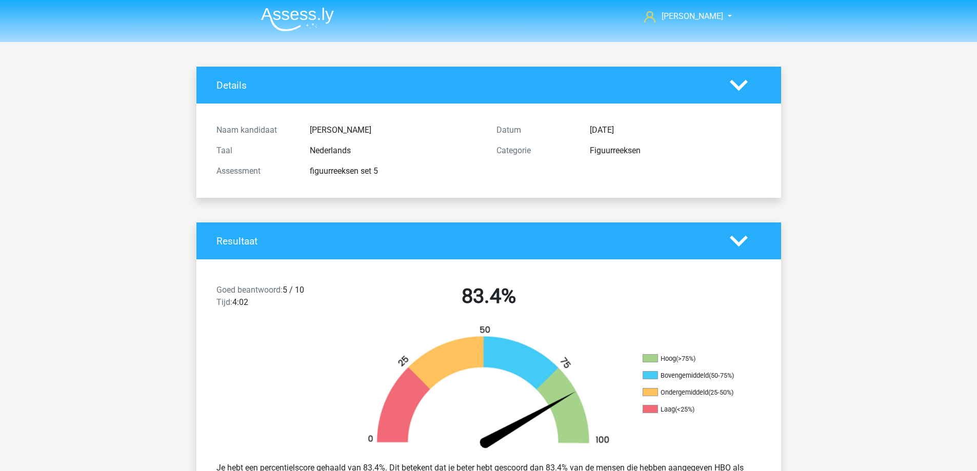
scroll to position [0, 0]
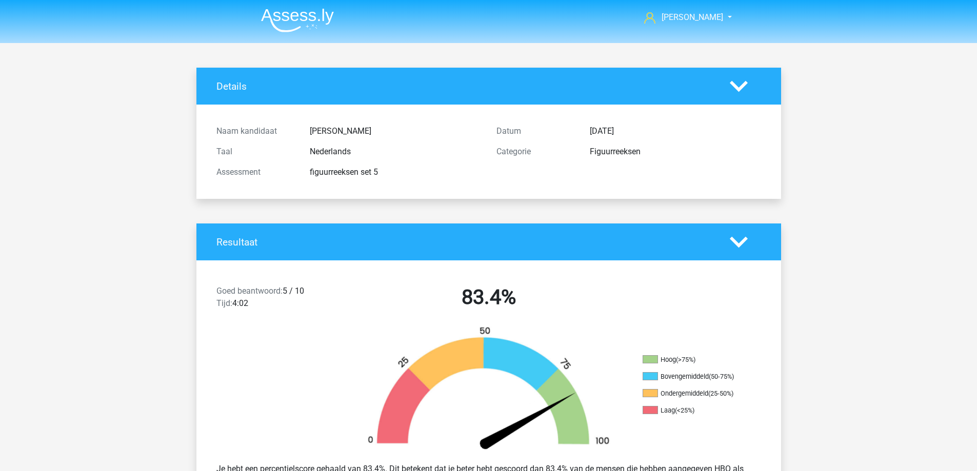
click at [294, 18] on img at bounding box center [297, 20] width 73 height 24
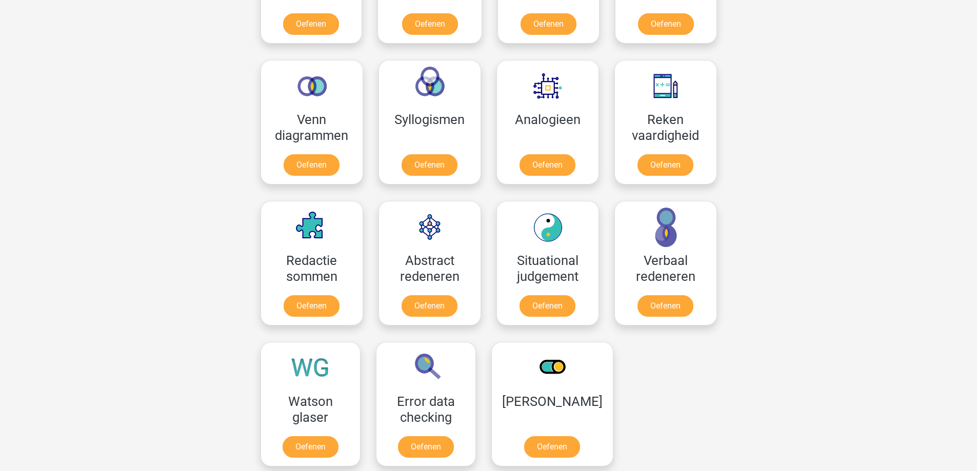
scroll to position [564, 0]
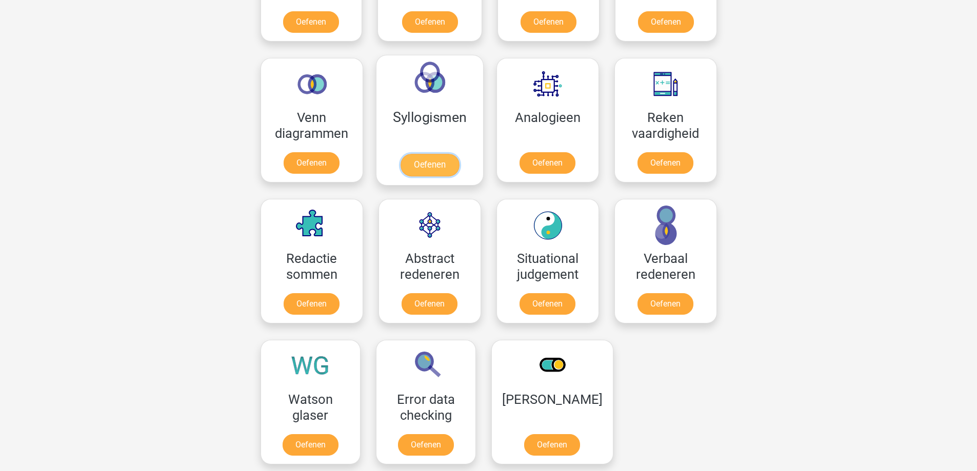
click at [440, 161] on link "Oefenen" at bounding box center [429, 165] width 58 height 23
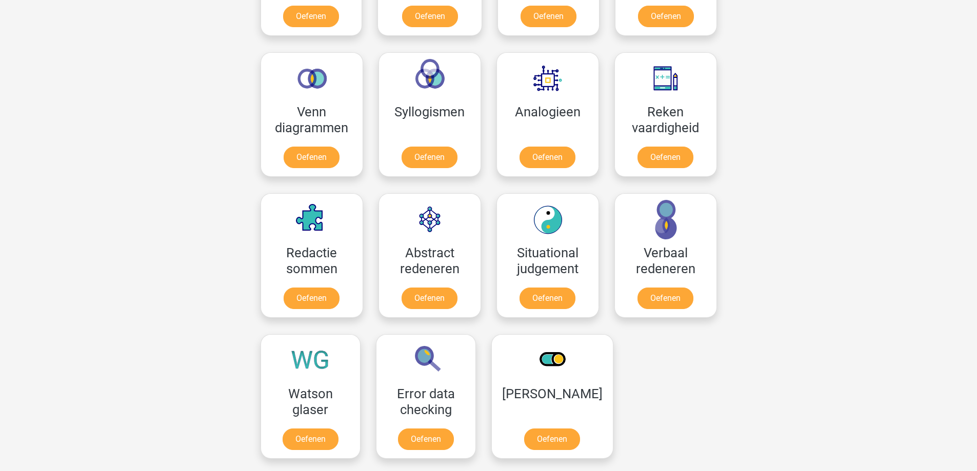
scroll to position [513, 0]
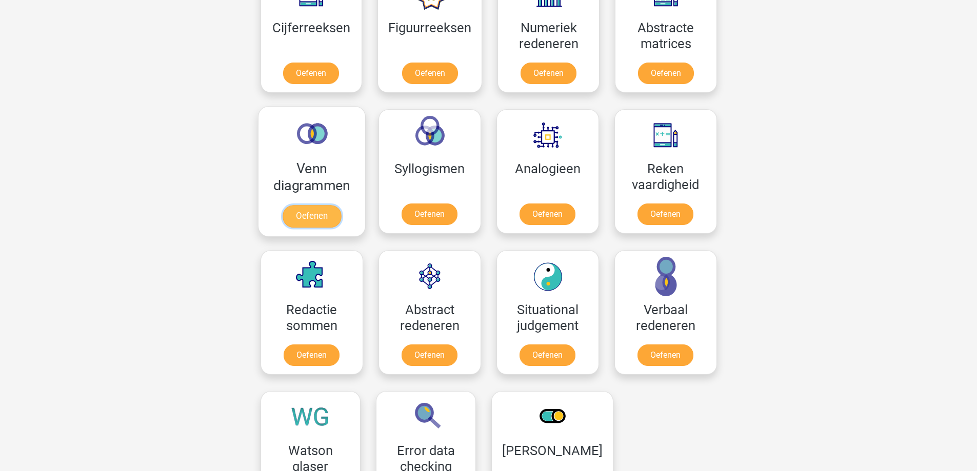
click at [309, 219] on link "Oefenen" at bounding box center [311, 216] width 58 height 23
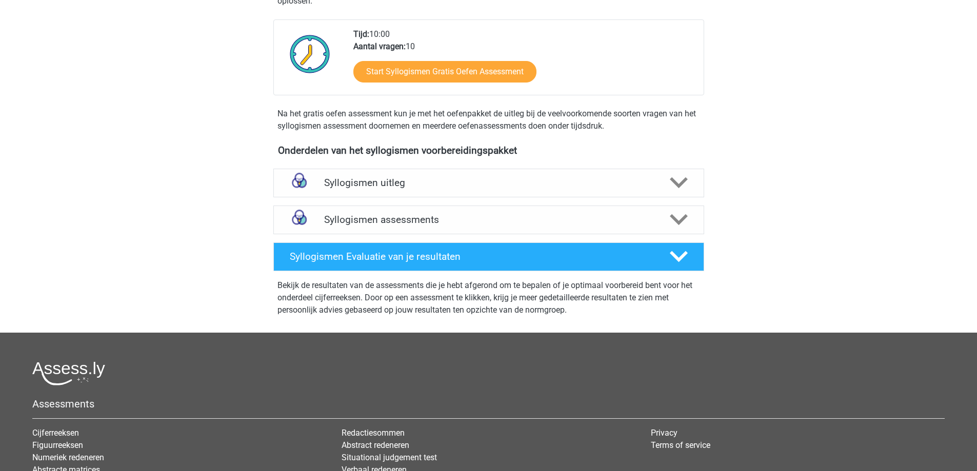
scroll to position [352, 0]
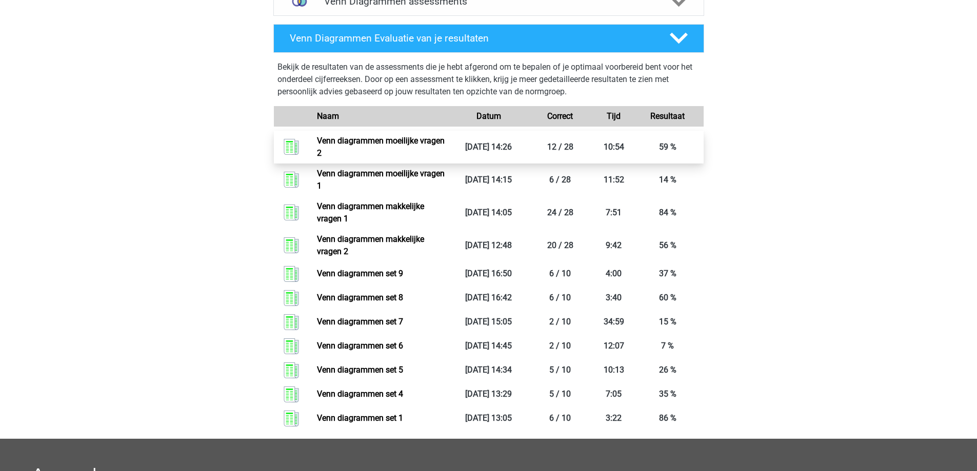
scroll to position [461, 0]
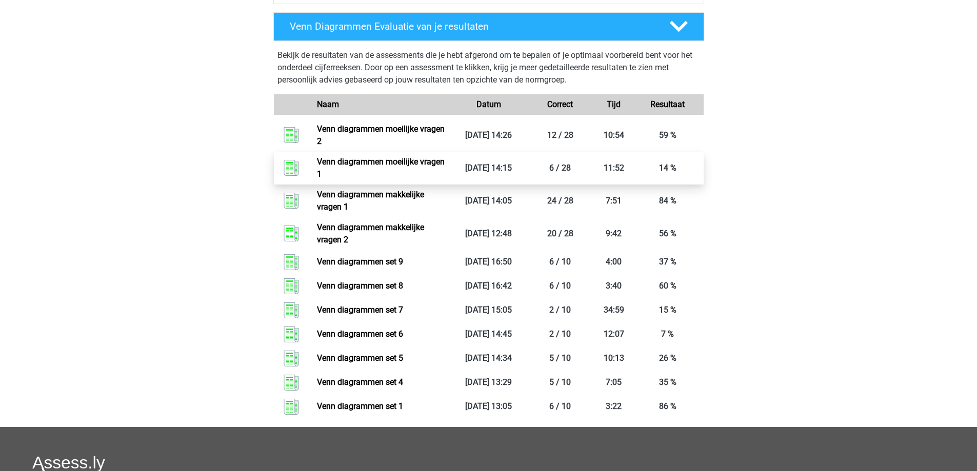
click at [342, 163] on link "Venn diagrammen moeilijke vragen 1" at bounding box center [381, 168] width 128 height 22
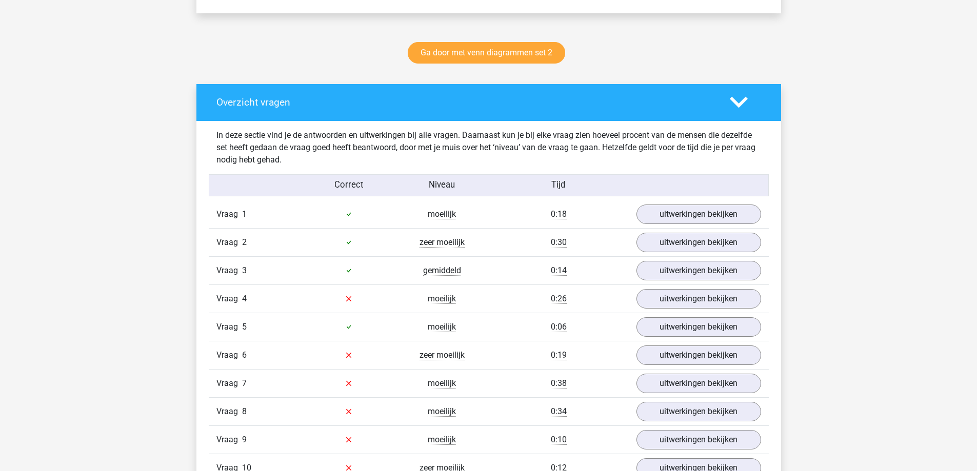
scroll to position [564, 0]
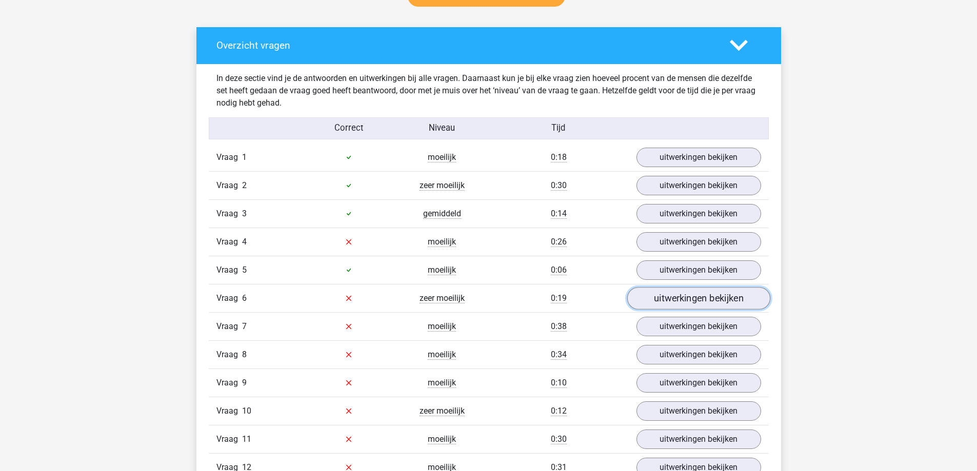
click at [695, 305] on link "uitwerkingen bekijken" at bounding box center [698, 298] width 143 height 23
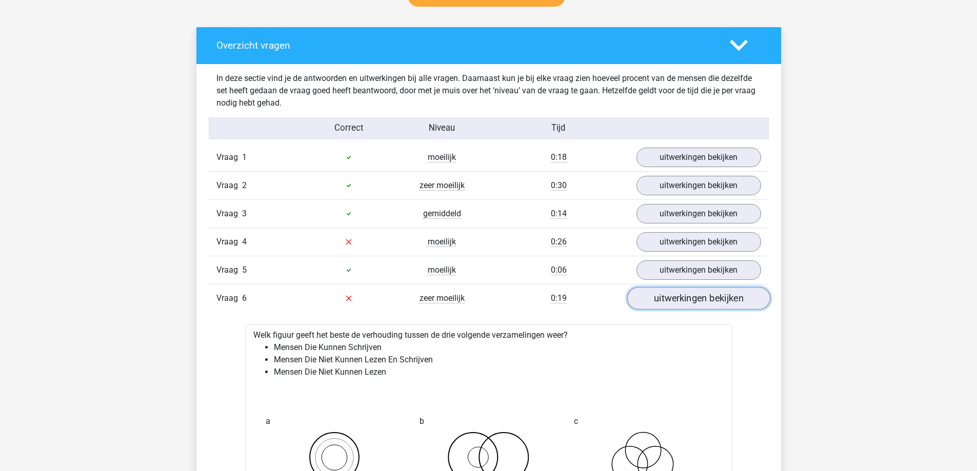
click at [695, 305] on link "uitwerkingen bekijken" at bounding box center [698, 298] width 143 height 23
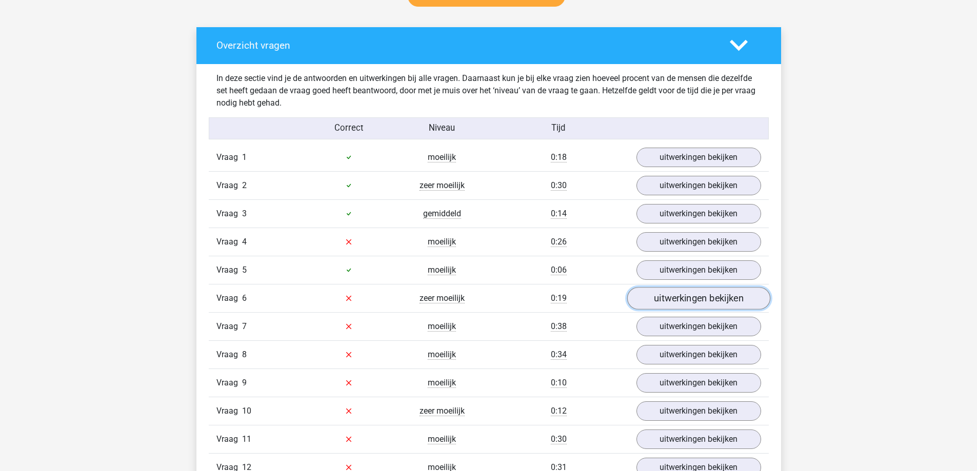
click at [695, 305] on link "uitwerkingen bekijken" at bounding box center [698, 298] width 143 height 23
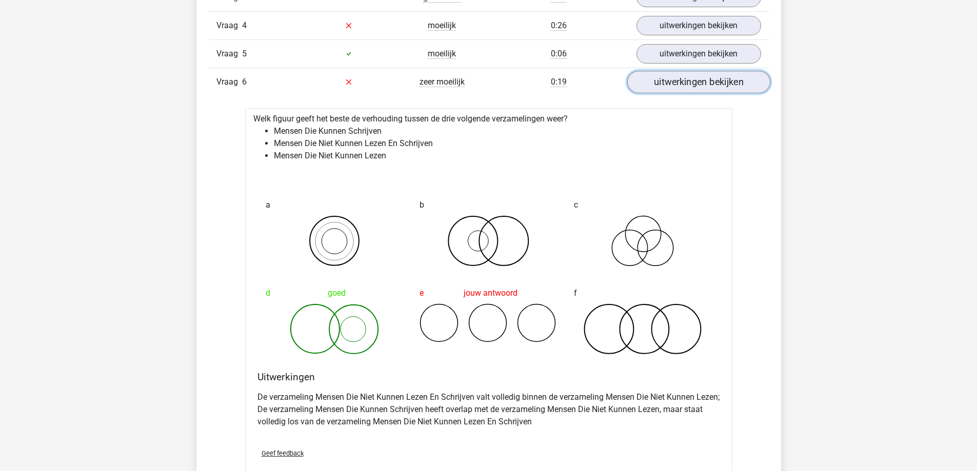
scroll to position [820, 0]
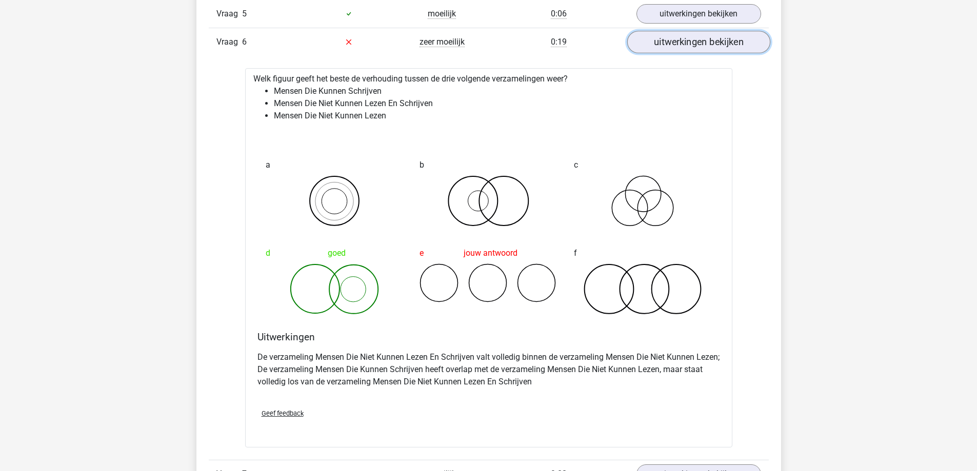
click at [663, 44] on link "uitwerkingen bekijken" at bounding box center [698, 42] width 143 height 23
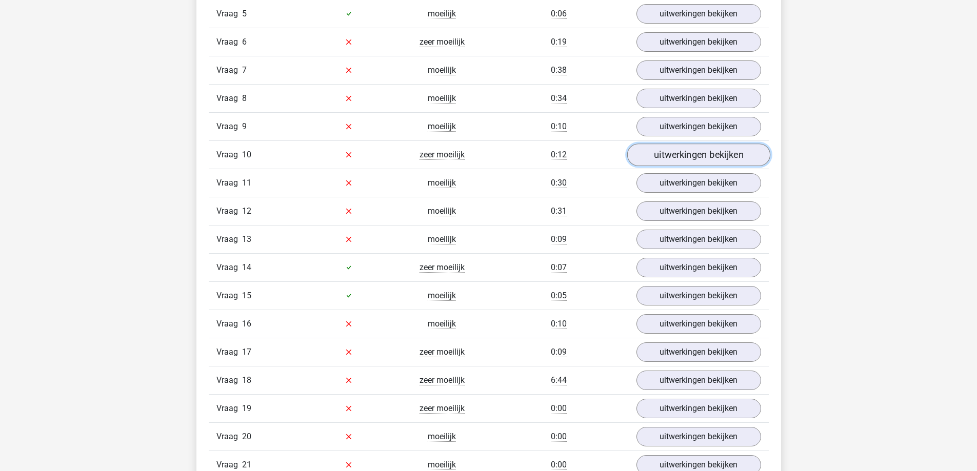
click at [669, 156] on link "uitwerkingen bekijken" at bounding box center [698, 155] width 143 height 23
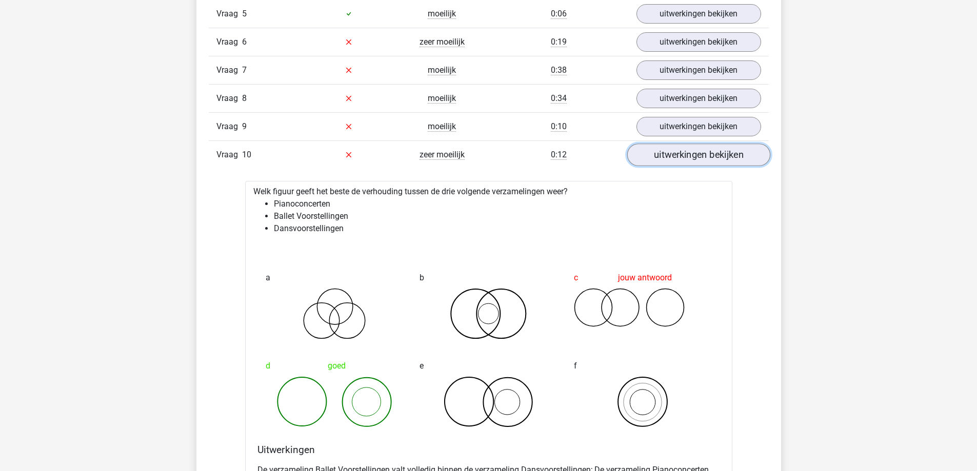
click at [669, 156] on link "uitwerkingen bekijken" at bounding box center [698, 155] width 143 height 23
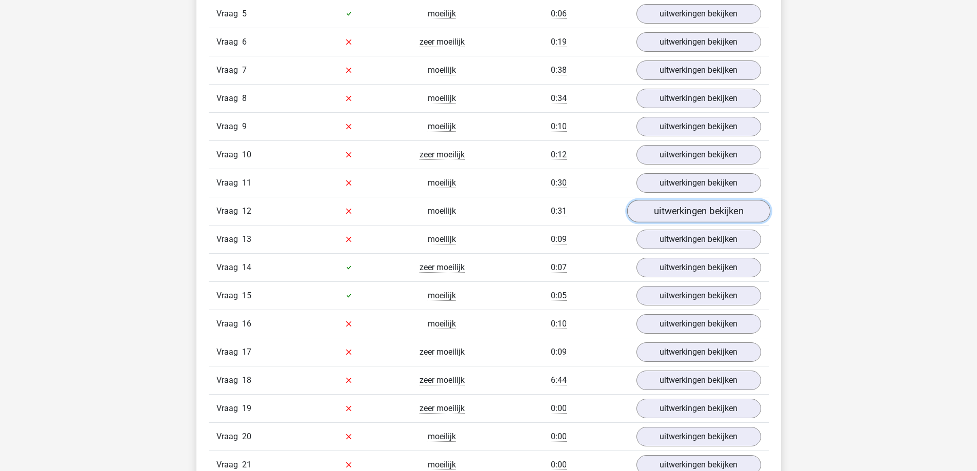
click at [679, 206] on link "uitwerkingen bekijken" at bounding box center [698, 211] width 143 height 23
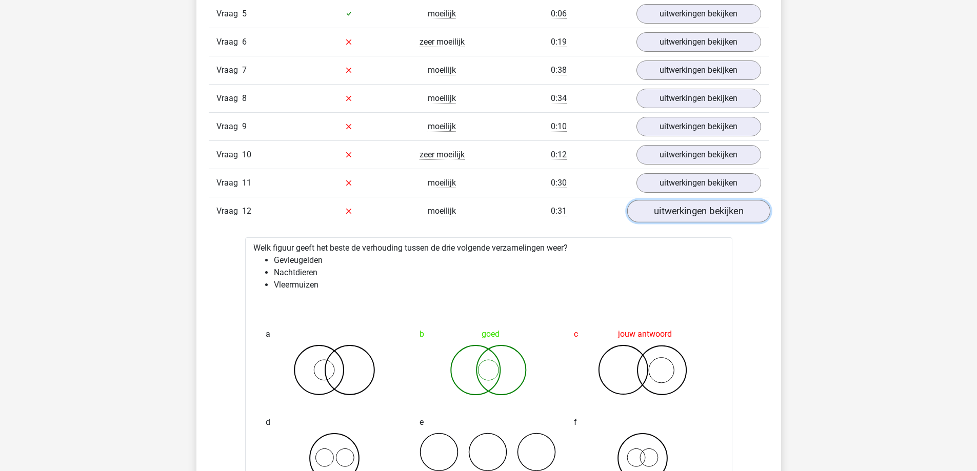
click at [679, 206] on link "uitwerkingen bekijken" at bounding box center [698, 211] width 143 height 23
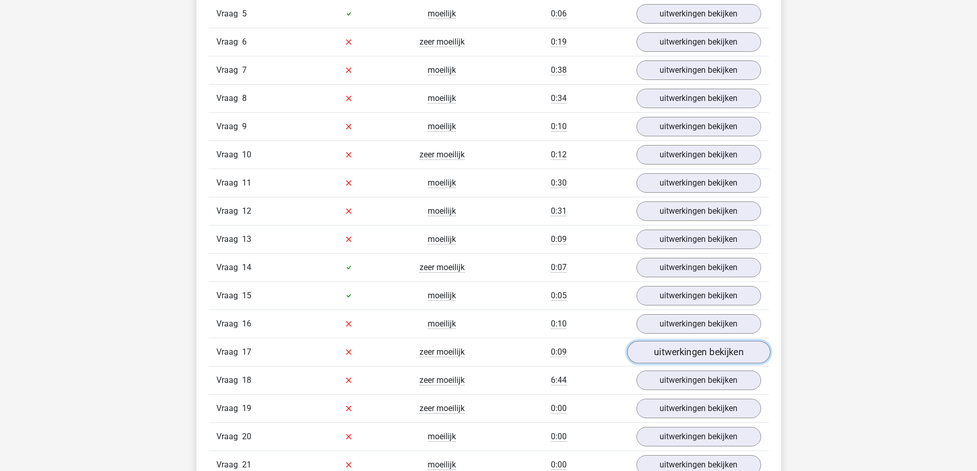
click at [656, 346] on link "uitwerkingen bekijken" at bounding box center [698, 352] width 143 height 23
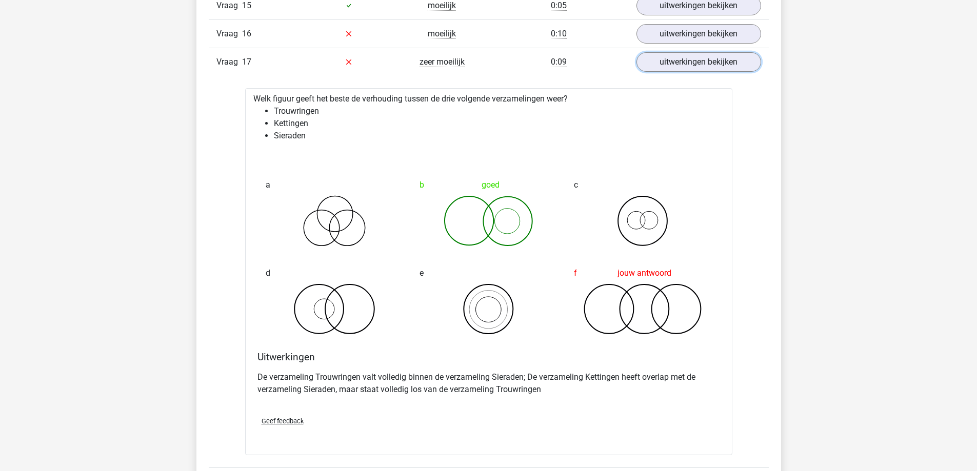
scroll to position [1077, 0]
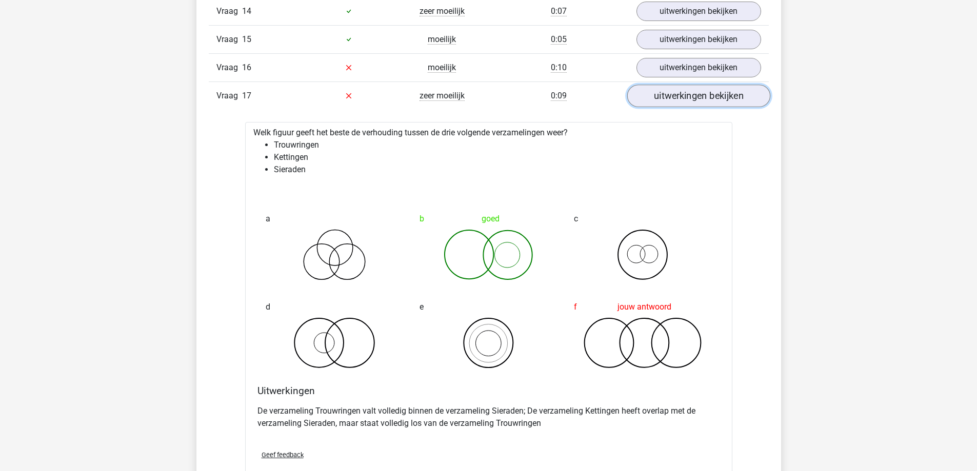
click at [720, 103] on link "uitwerkingen bekijken" at bounding box center [698, 96] width 143 height 23
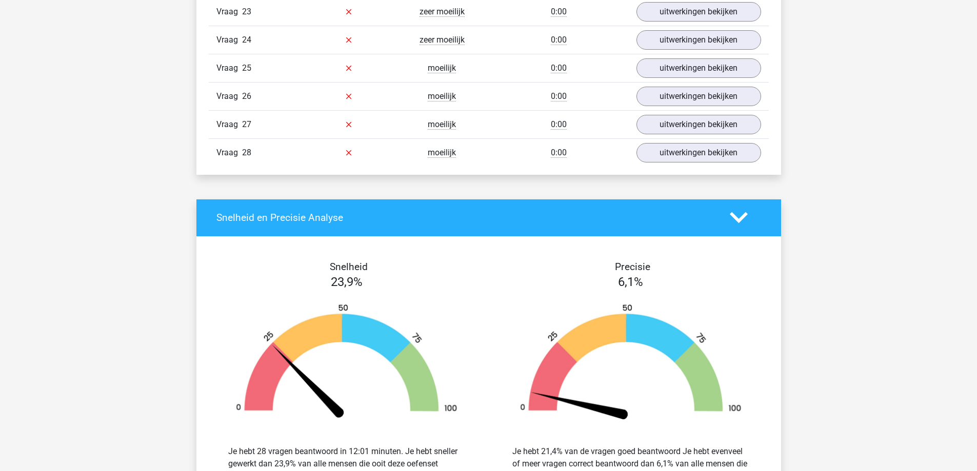
scroll to position [1333, 0]
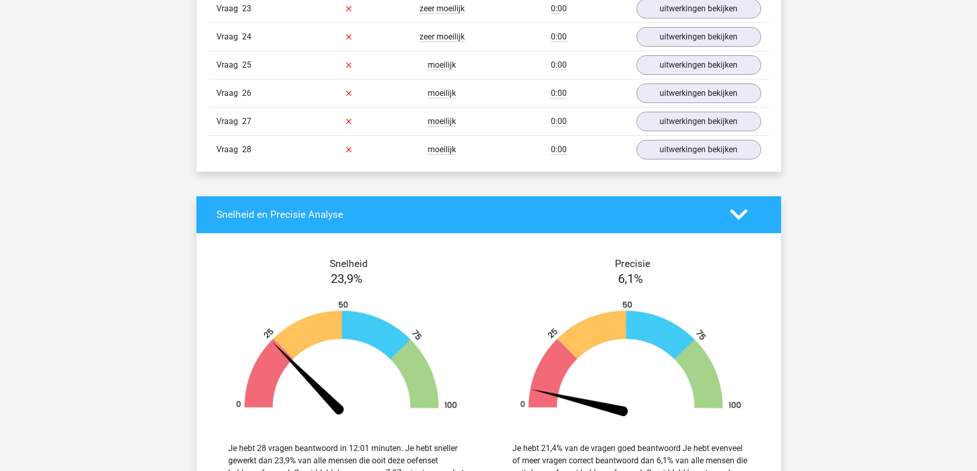
click at [698, 163] on div "Vraag 28 moeilijk 0:00 uitwerkingen bekijken" at bounding box center [489, 149] width 560 height 28
click at [698, 150] on link "uitwerkingen bekijken" at bounding box center [698, 149] width 143 height 23
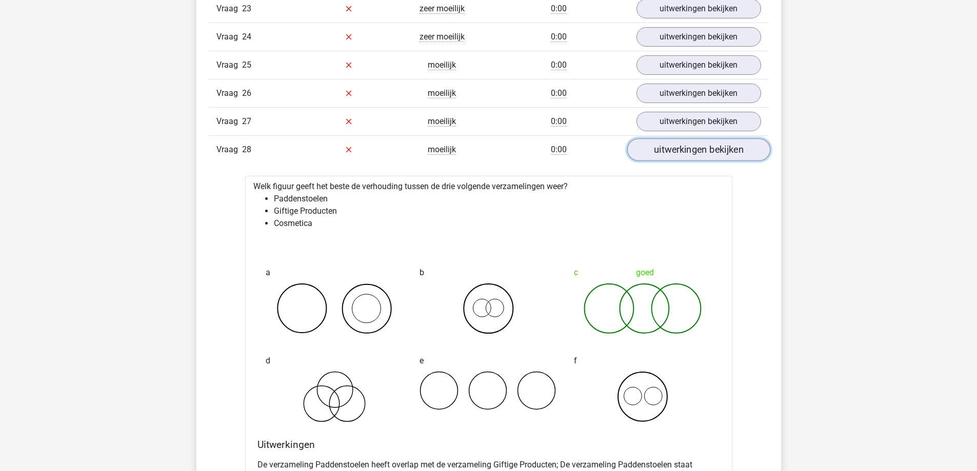
click at [698, 150] on link "uitwerkingen bekijken" at bounding box center [698, 149] width 143 height 23
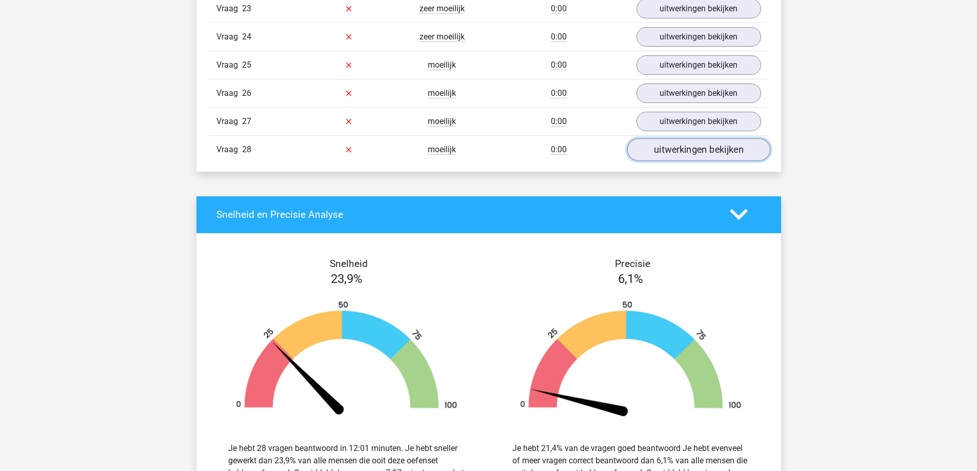
click at [698, 150] on link "uitwerkingen bekijken" at bounding box center [698, 149] width 143 height 23
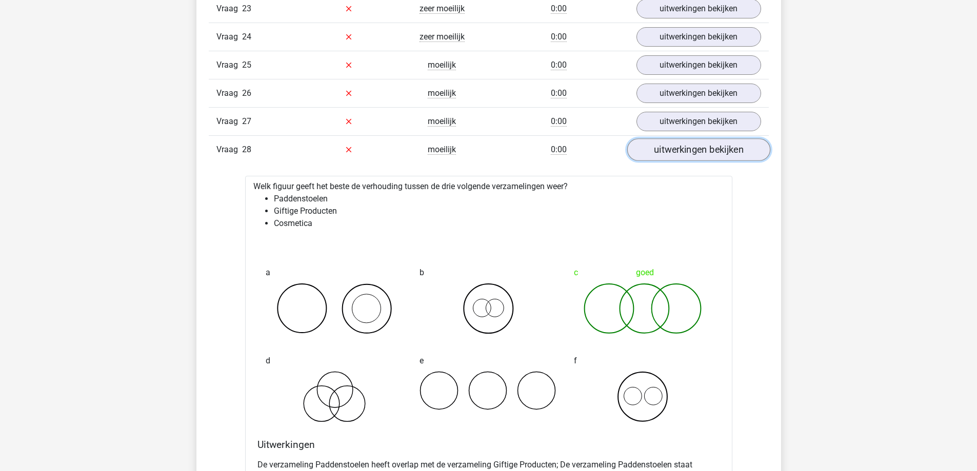
click at [698, 150] on link "uitwerkingen bekijken" at bounding box center [698, 149] width 143 height 23
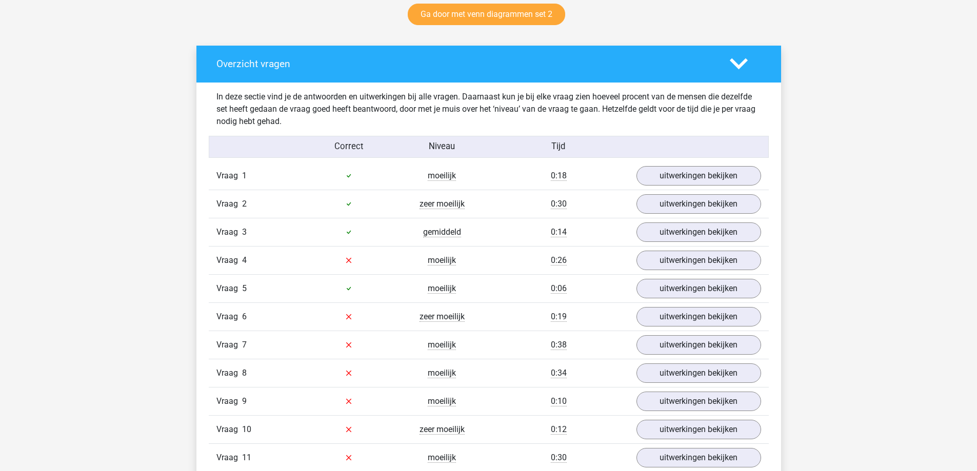
scroll to position [667, 0]
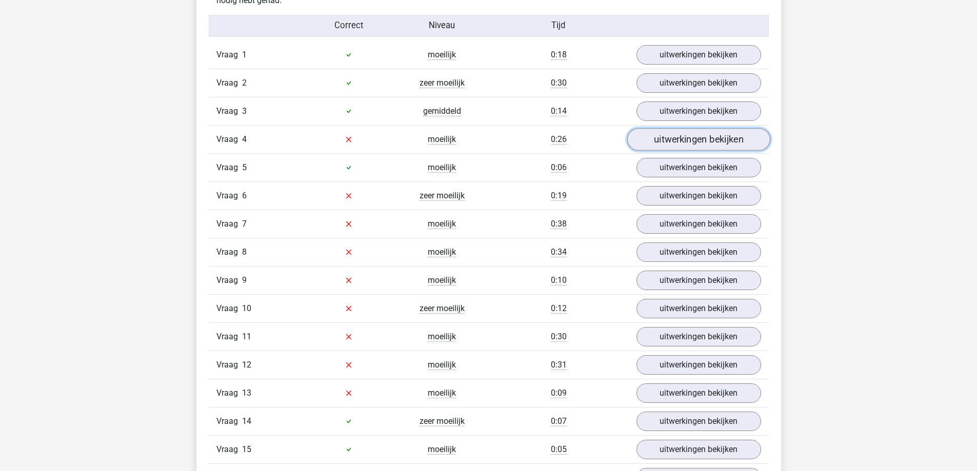
click at [693, 143] on link "uitwerkingen bekijken" at bounding box center [698, 139] width 143 height 23
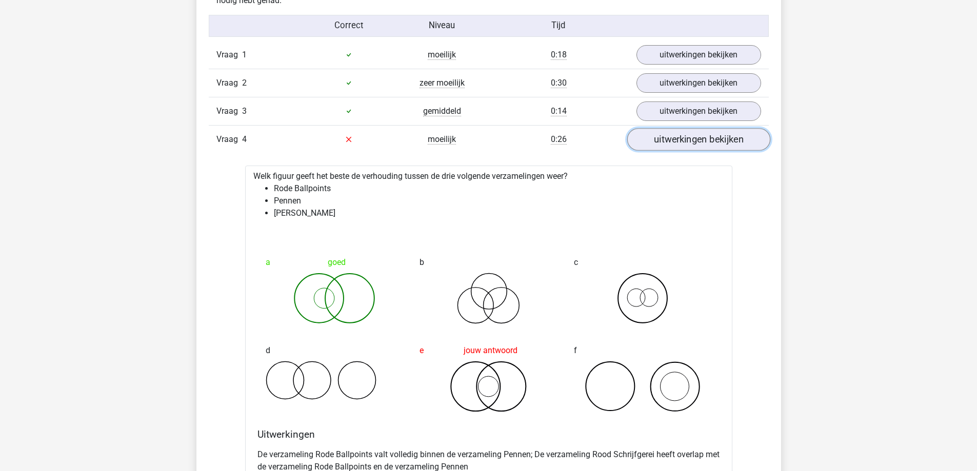
click at [693, 143] on link "uitwerkingen bekijken" at bounding box center [698, 139] width 143 height 23
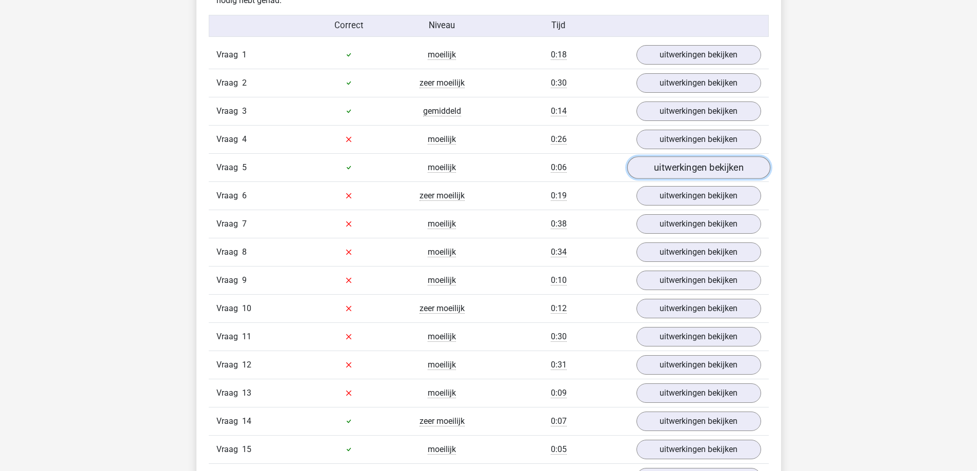
click at [686, 160] on link "uitwerkingen bekijken" at bounding box center [698, 167] width 143 height 23
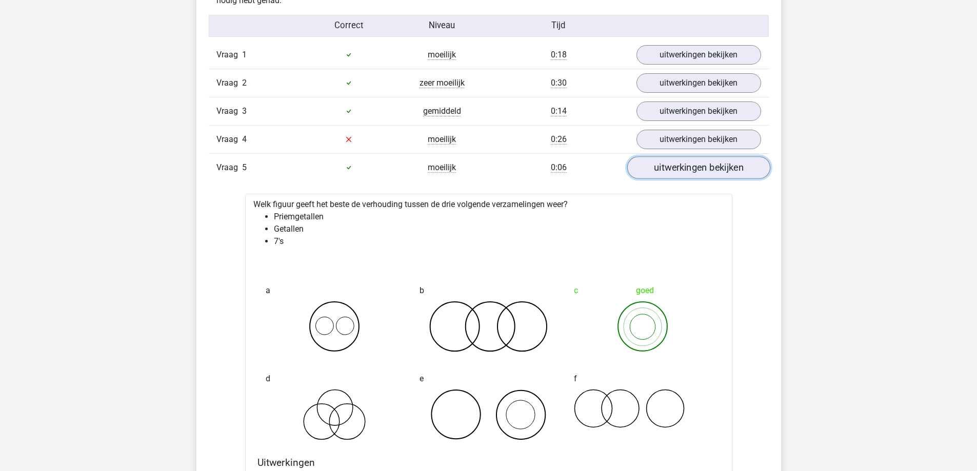
click at [686, 160] on link "uitwerkingen bekijken" at bounding box center [698, 167] width 143 height 23
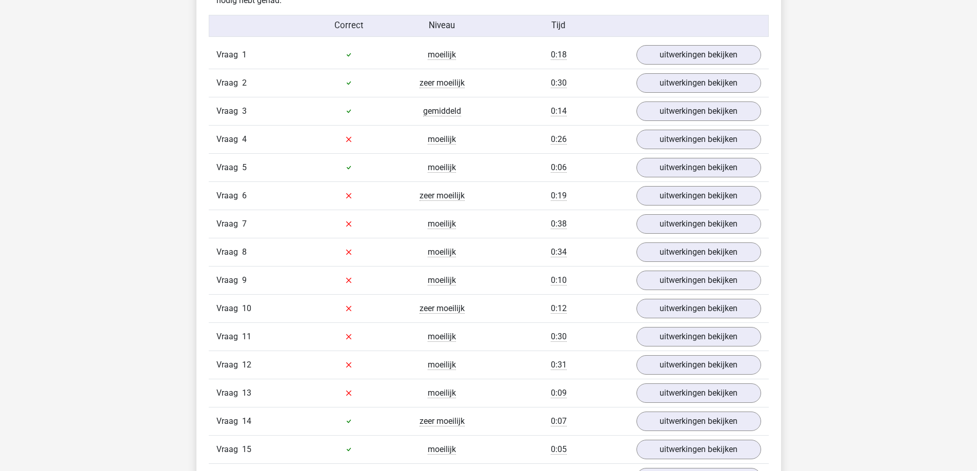
click at [686, 208] on div "Vraag 6 zeer moeilijk 0:19 uitwerkingen bekijken" at bounding box center [489, 196] width 560 height 28
click at [687, 197] on link "uitwerkingen bekijken" at bounding box center [698, 196] width 143 height 23
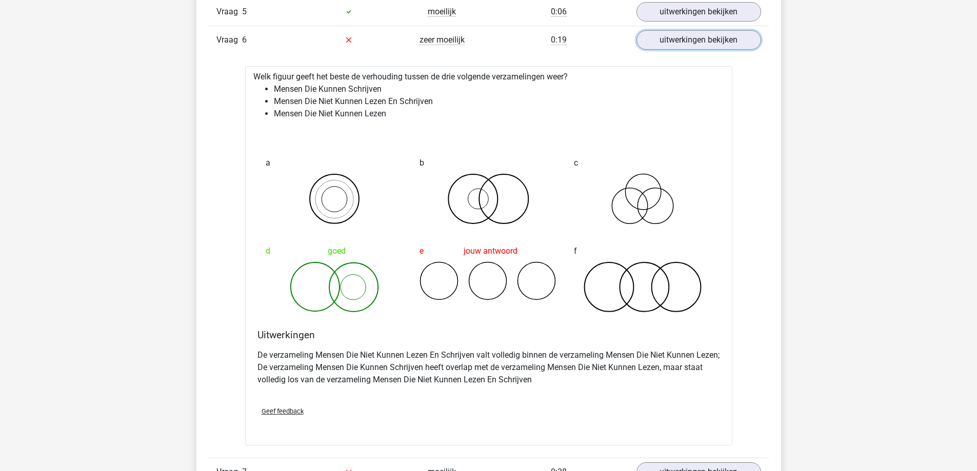
scroll to position [820, 0]
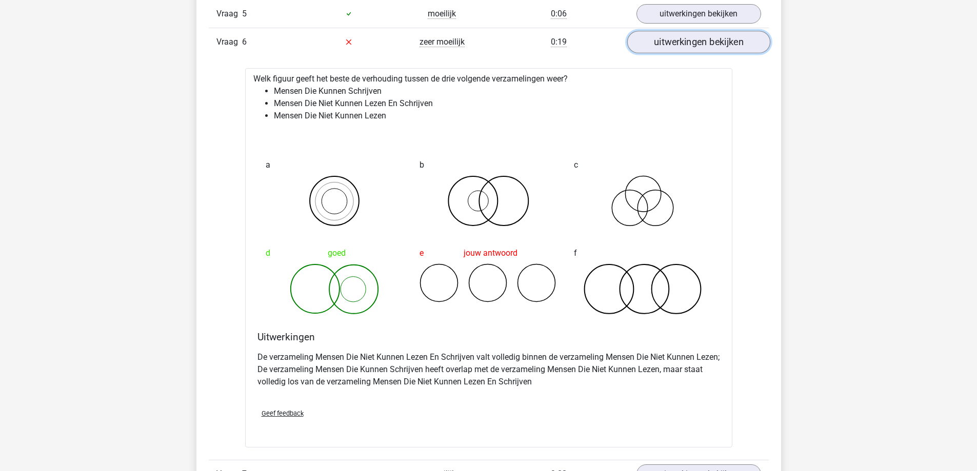
click at [671, 46] on link "uitwerkingen bekijken" at bounding box center [698, 42] width 143 height 23
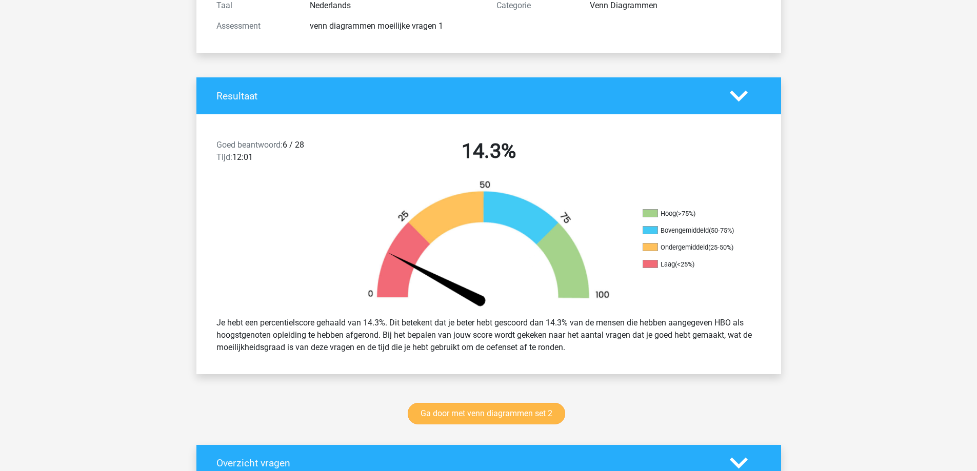
scroll to position [205, 0]
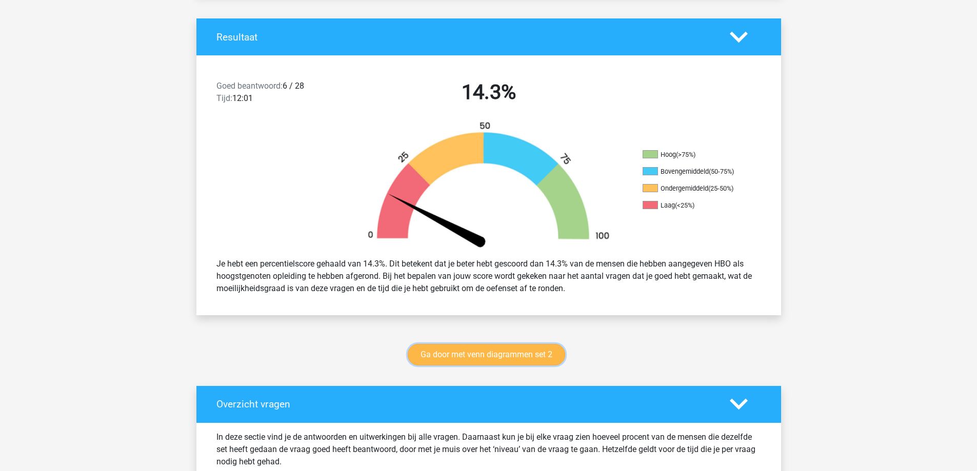
click at [471, 354] on link "Ga door met venn diagrammen set 2" at bounding box center [486, 355] width 157 height 22
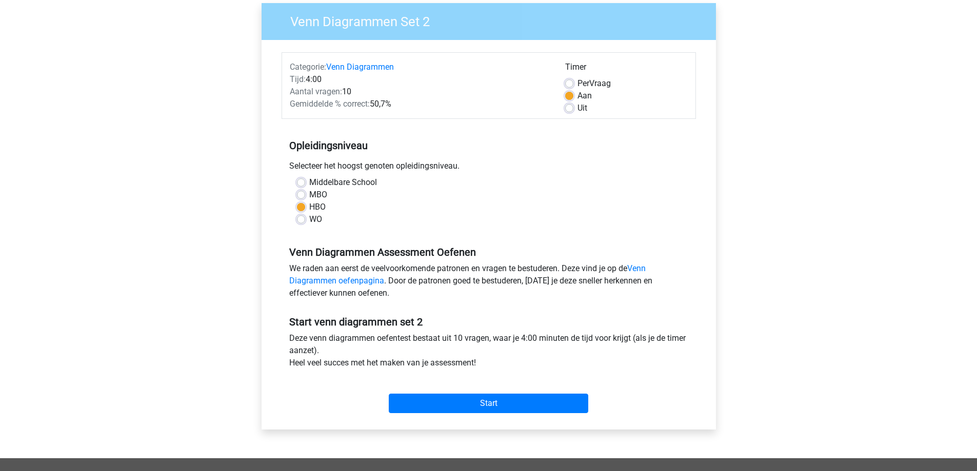
scroll to position [51, 0]
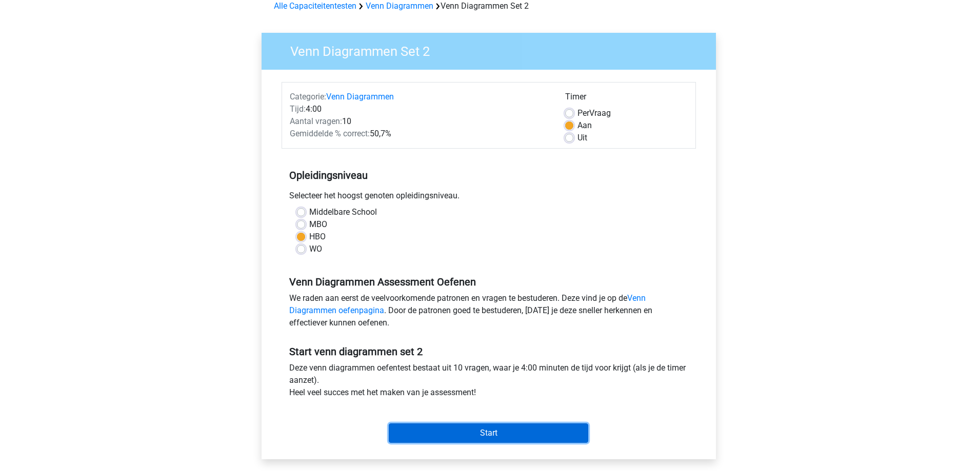
click at [504, 428] on input "Start" at bounding box center [488, 433] width 199 height 19
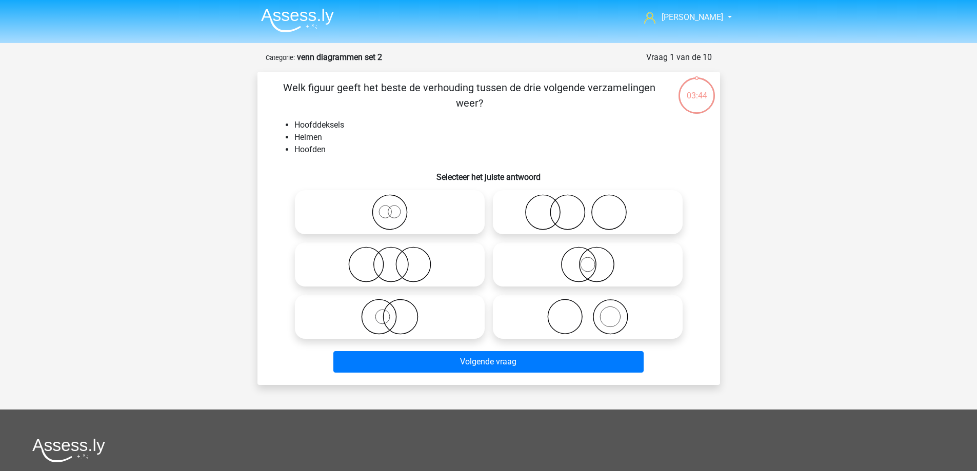
click at [627, 326] on icon at bounding box center [588, 317] width 182 height 36
click at [594, 312] on input "radio" at bounding box center [591, 308] width 7 height 7
radio input "true"
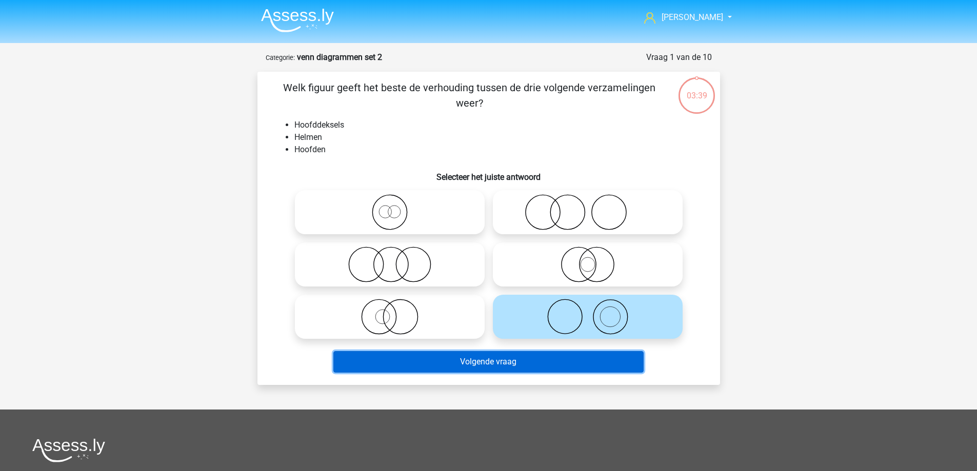
click at [520, 361] on button "Volgende vraag" at bounding box center [488, 362] width 310 height 22
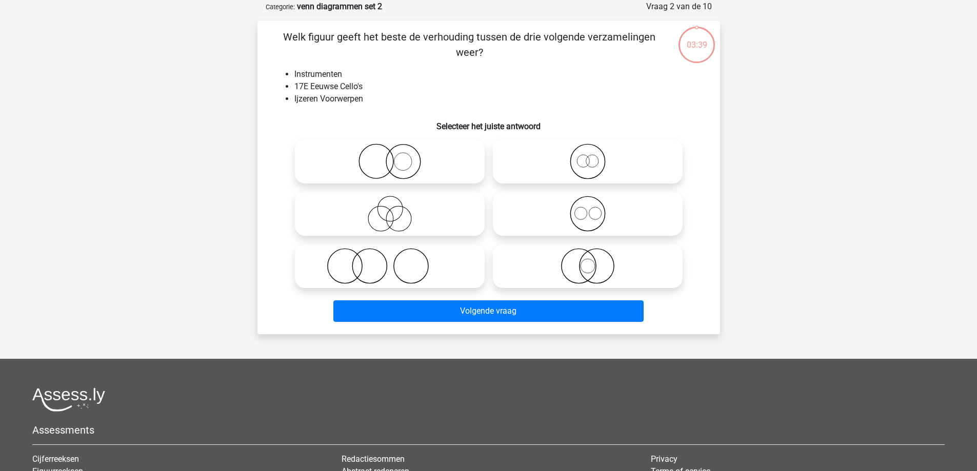
scroll to position [51, 0]
click at [608, 269] on icon at bounding box center [588, 266] width 182 height 36
click at [594, 260] on input "radio" at bounding box center [591, 257] width 7 height 7
radio input "true"
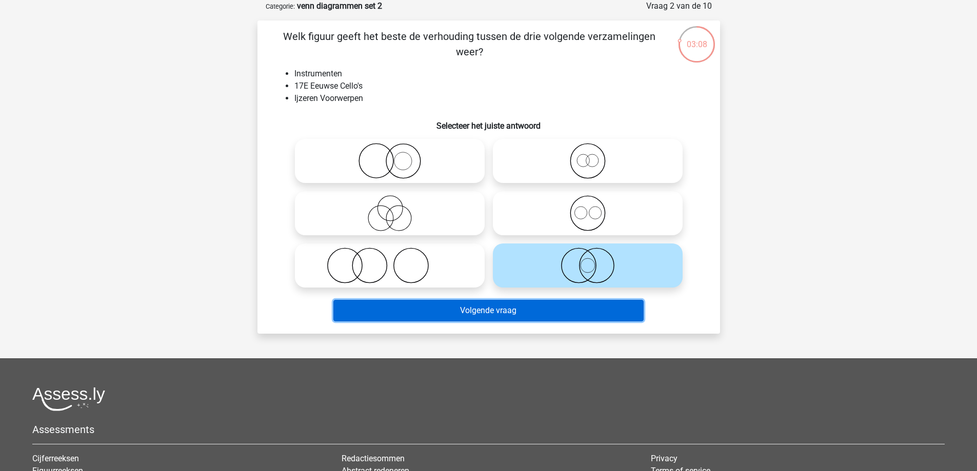
click at [498, 313] on button "Volgende vraag" at bounding box center [488, 311] width 310 height 22
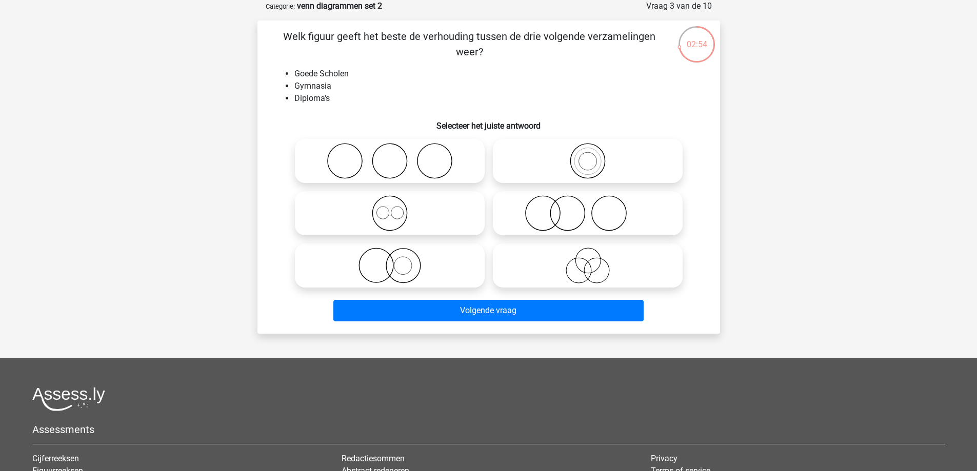
click at [568, 220] on icon at bounding box center [588, 213] width 182 height 36
click at [588, 208] on input "radio" at bounding box center [591, 205] width 7 height 7
radio input "true"
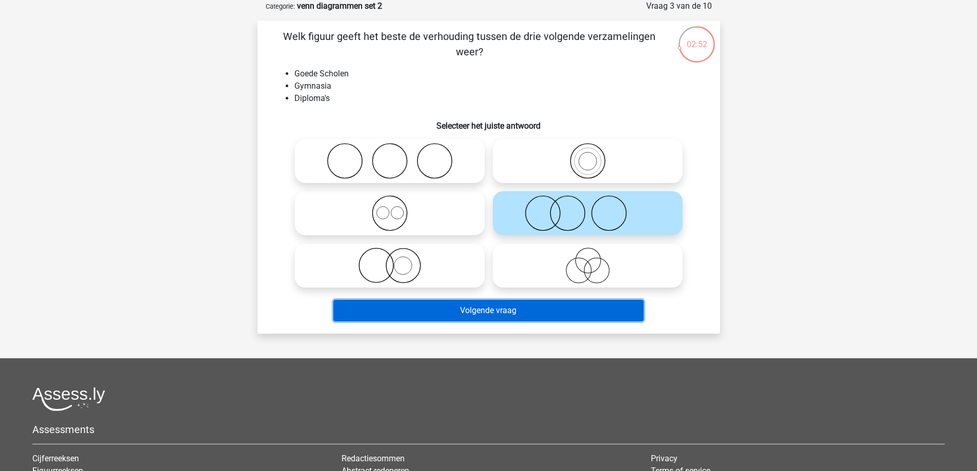
click at [459, 312] on button "Volgende vraag" at bounding box center [488, 311] width 310 height 22
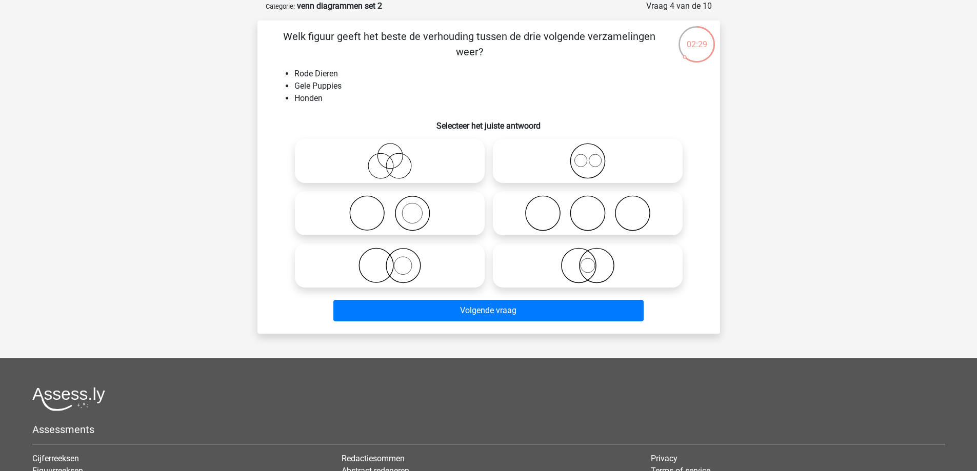
click at [598, 276] on icon at bounding box center [588, 266] width 182 height 36
click at [594, 260] on input "radio" at bounding box center [591, 257] width 7 height 7
radio input "true"
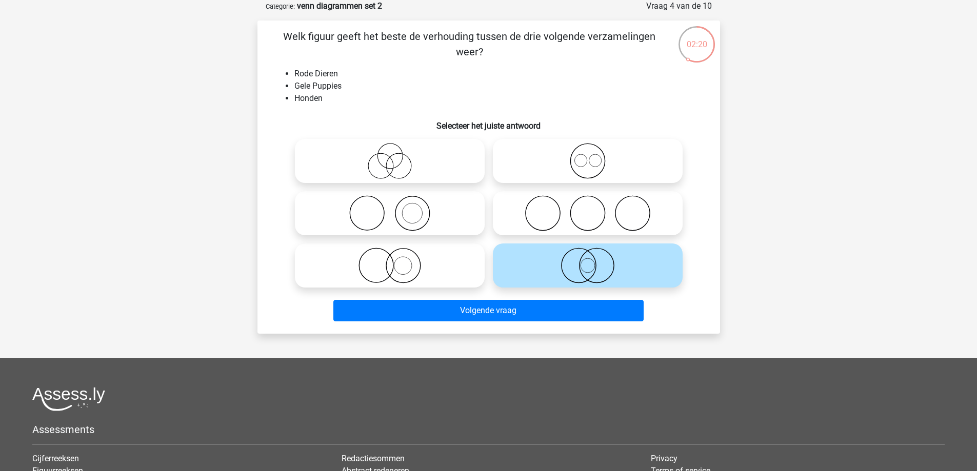
click at [411, 274] on icon at bounding box center [390, 266] width 182 height 36
click at [396, 260] on input "radio" at bounding box center [393, 257] width 7 height 7
radio input "true"
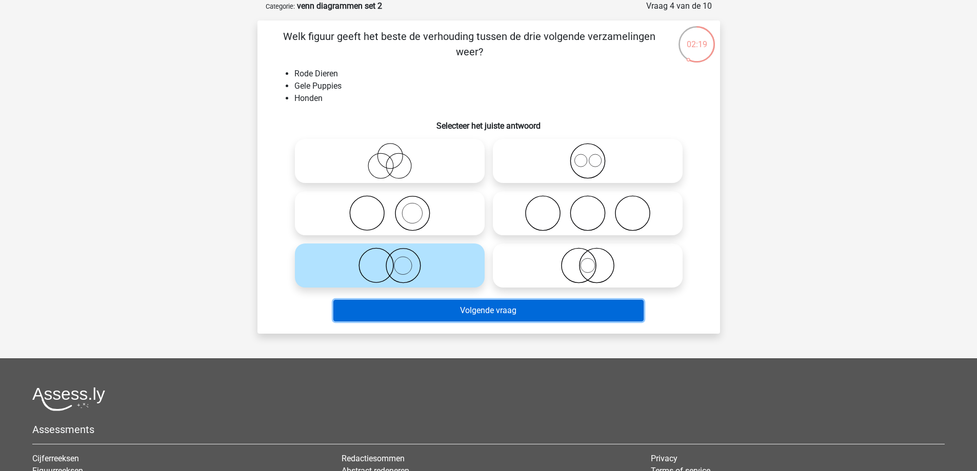
click at [497, 320] on button "Volgende vraag" at bounding box center [488, 311] width 310 height 22
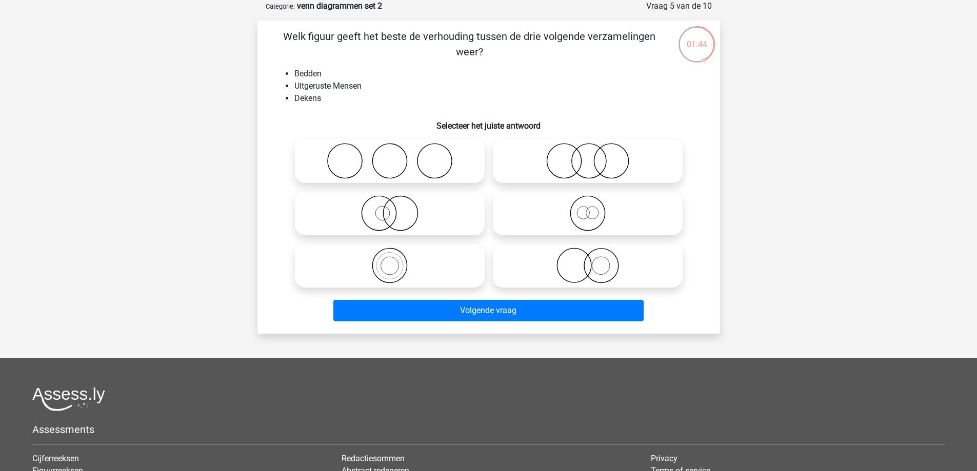
click at [423, 159] on icon at bounding box center [390, 161] width 182 height 36
click at [396, 156] on input "radio" at bounding box center [393, 152] width 7 height 7
radio input "true"
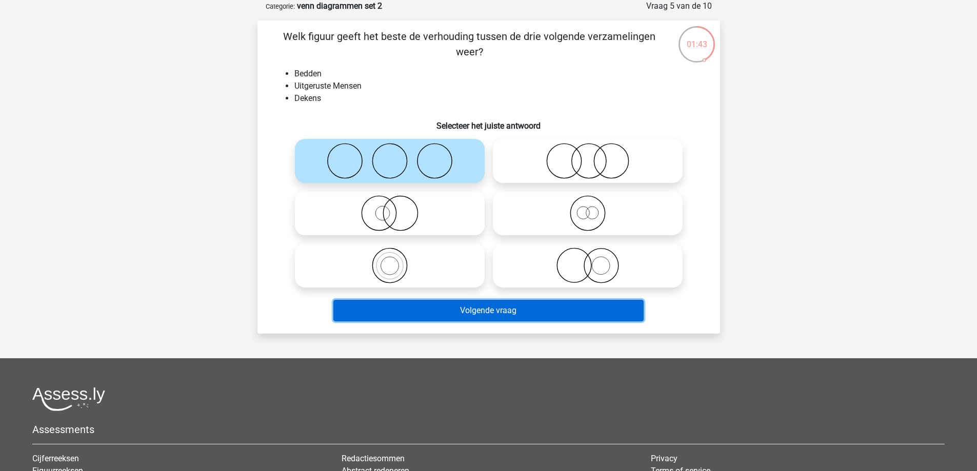
click at [490, 307] on button "Volgende vraag" at bounding box center [488, 311] width 310 height 22
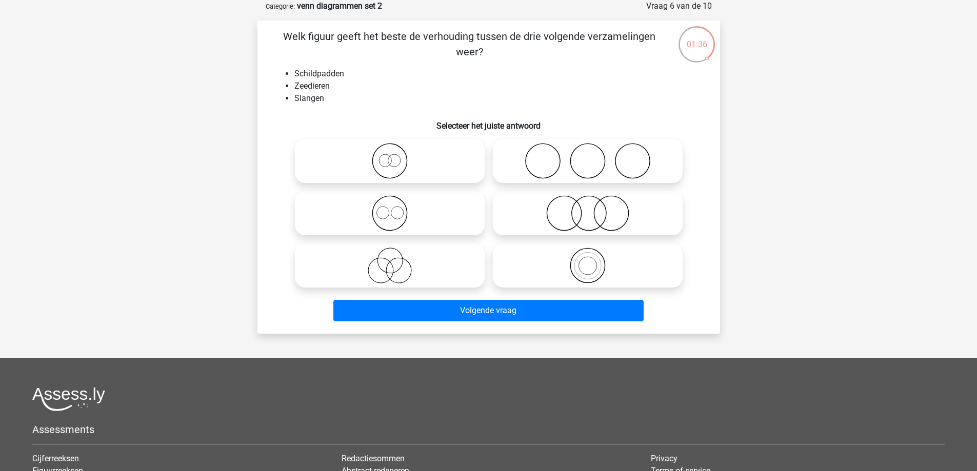
click at [420, 164] on icon at bounding box center [390, 161] width 182 height 36
click at [396, 156] on input "radio" at bounding box center [393, 152] width 7 height 7
radio input "true"
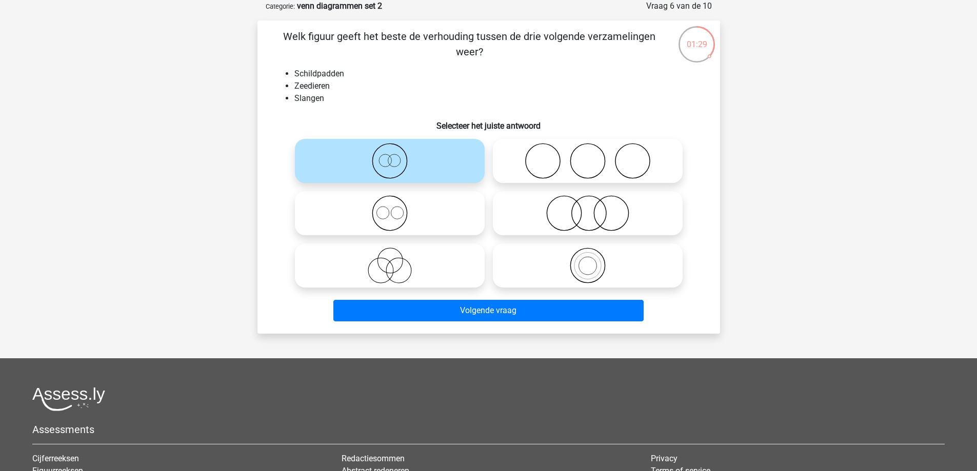
click at [629, 213] on icon at bounding box center [588, 213] width 182 height 36
click at [594, 208] on input "radio" at bounding box center [591, 205] width 7 height 7
radio input "true"
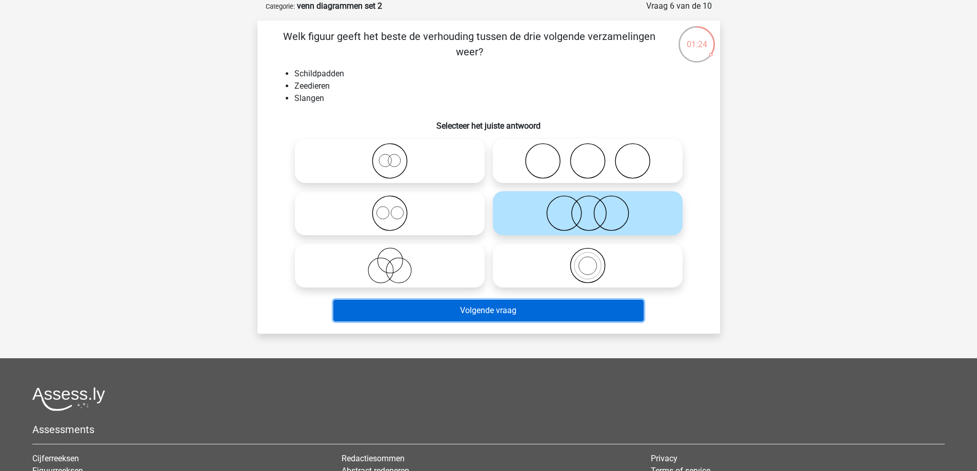
click at [453, 318] on button "Volgende vraag" at bounding box center [488, 311] width 310 height 22
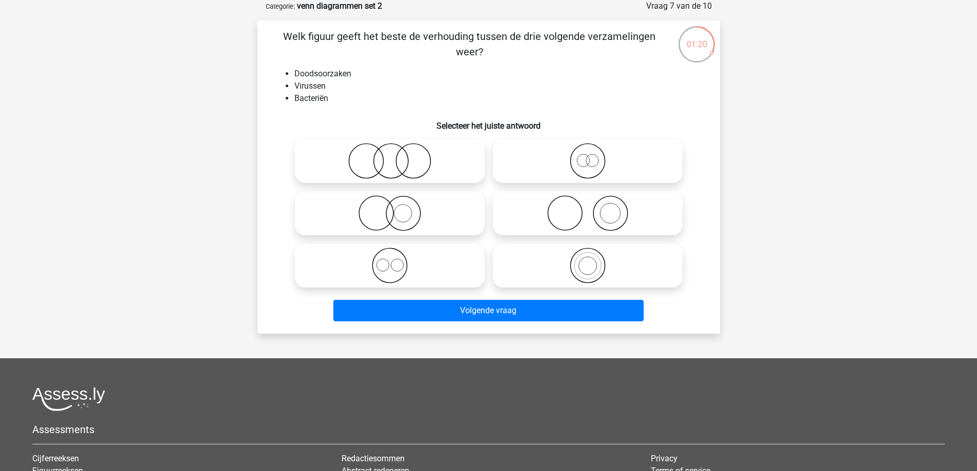
click at [595, 226] on icon at bounding box center [588, 213] width 182 height 36
click at [594, 208] on input "radio" at bounding box center [591, 205] width 7 height 7
radio input "true"
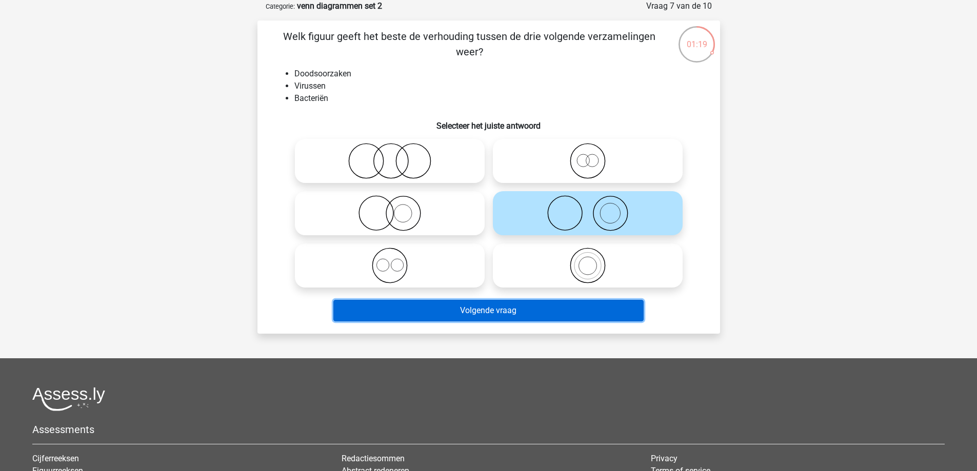
click at [483, 310] on button "Volgende vraag" at bounding box center [488, 311] width 310 height 22
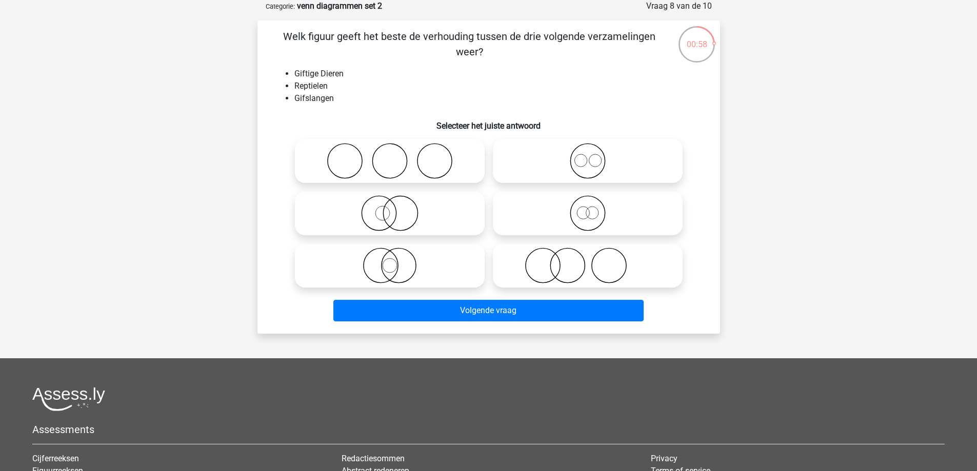
click at [423, 220] on icon at bounding box center [390, 213] width 182 height 36
click at [396, 208] on input "radio" at bounding box center [393, 205] width 7 height 7
radio input "true"
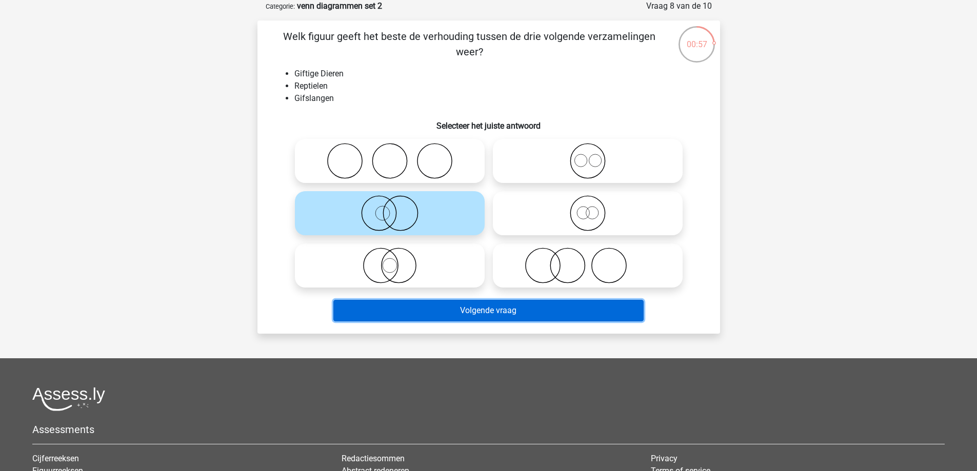
click at [480, 310] on button "Volgende vraag" at bounding box center [488, 311] width 310 height 22
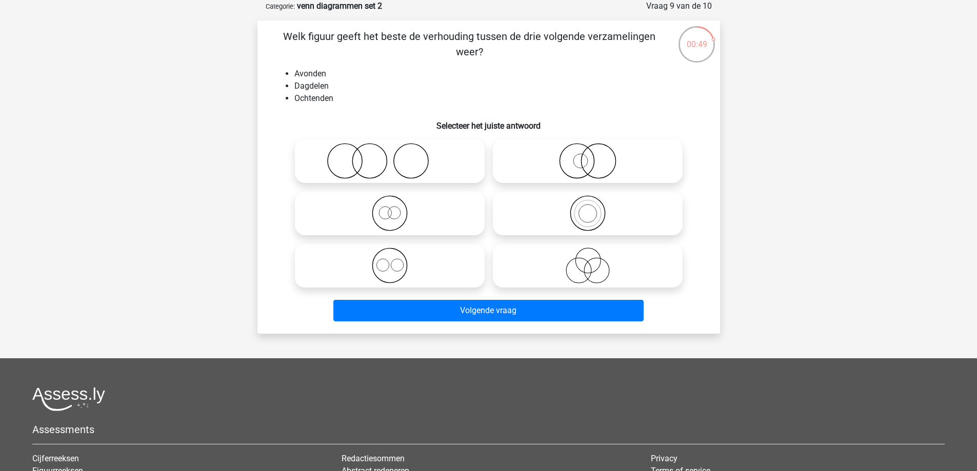
click at [403, 202] on icon at bounding box center [390, 213] width 182 height 36
click at [396, 202] on input "radio" at bounding box center [393, 205] width 7 height 7
radio input "true"
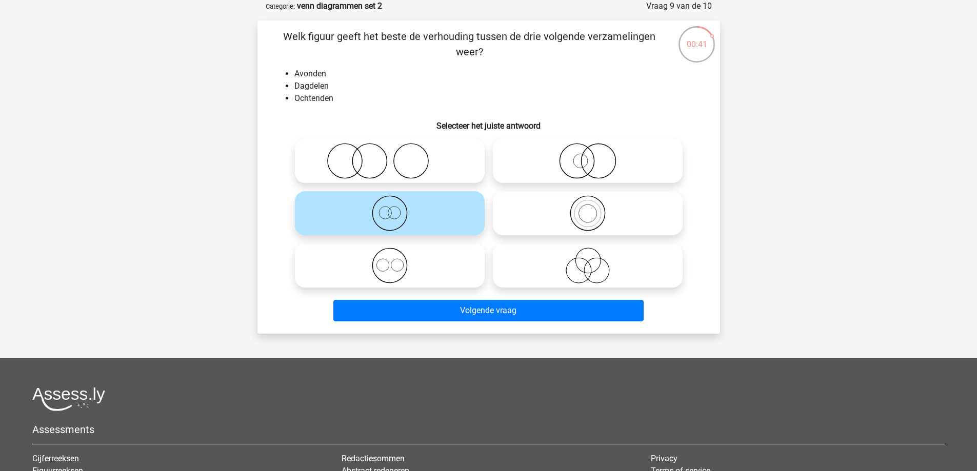
click at [410, 162] on icon at bounding box center [390, 161] width 182 height 36
click at [396, 156] on input "radio" at bounding box center [393, 152] width 7 height 7
radio input "true"
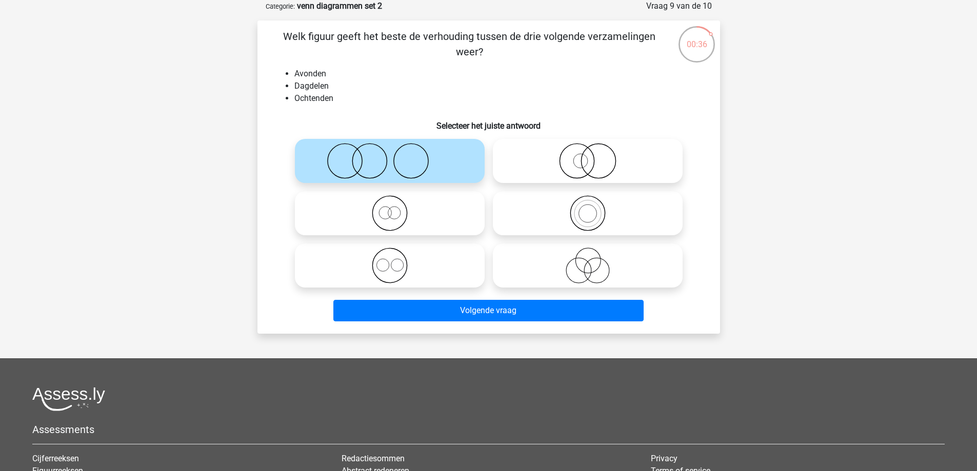
click at [620, 157] on icon at bounding box center [588, 161] width 182 height 36
click at [594, 156] on input "radio" at bounding box center [591, 152] width 7 height 7
radio input "true"
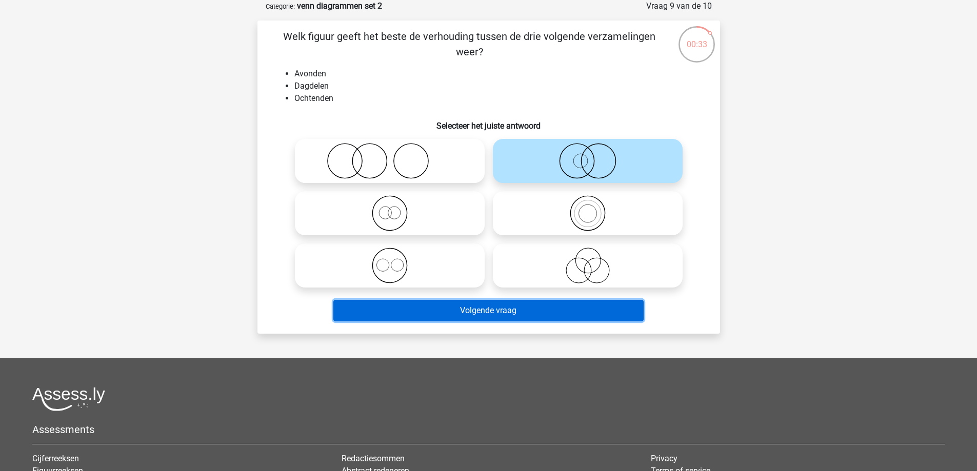
click at [457, 305] on button "Volgende vraag" at bounding box center [488, 311] width 310 height 22
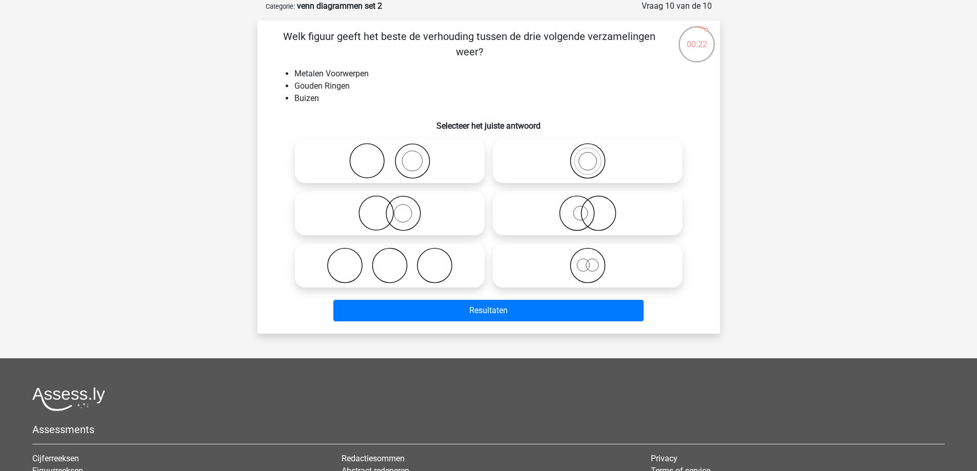
click at [579, 279] on icon at bounding box center [588, 266] width 182 height 36
click at [588, 260] on input "radio" at bounding box center [591, 257] width 7 height 7
radio input "true"
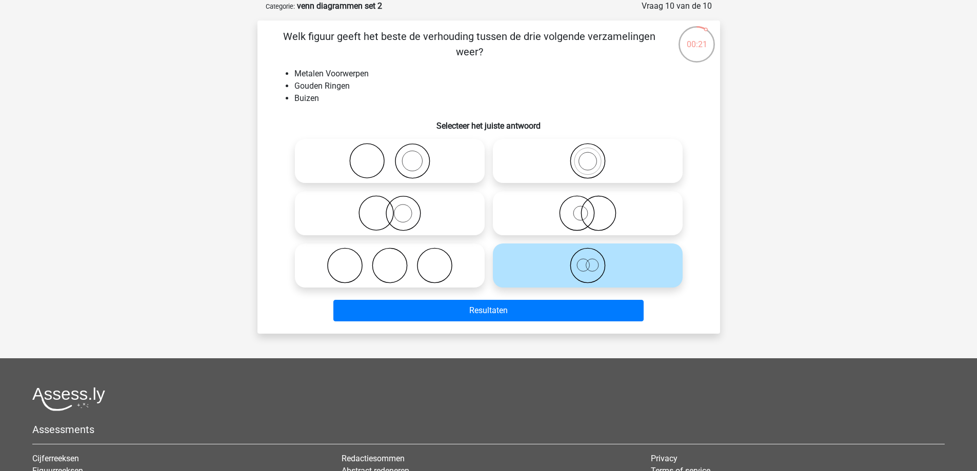
click at [409, 173] on icon at bounding box center [390, 161] width 182 height 36
click at [396, 156] on input "radio" at bounding box center [393, 152] width 7 height 7
radio input "true"
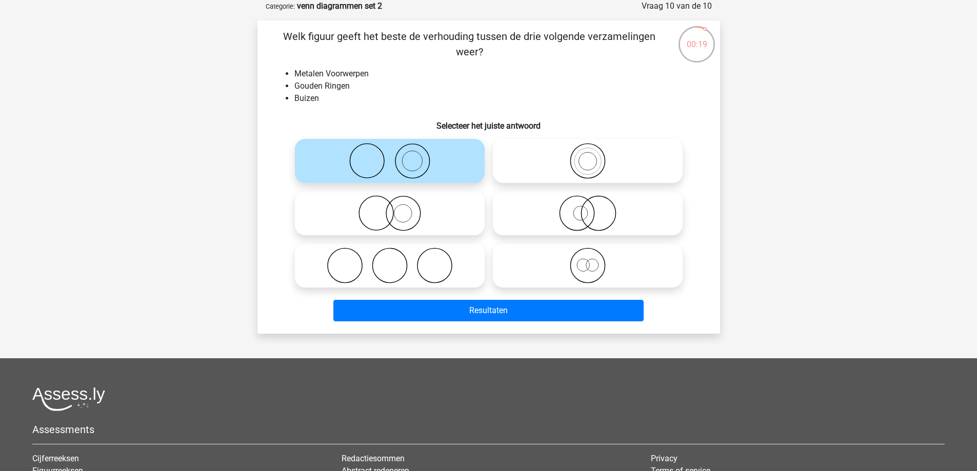
click at [443, 228] on icon at bounding box center [390, 213] width 182 height 36
click at [396, 208] on input "radio" at bounding box center [393, 205] width 7 height 7
radio input "true"
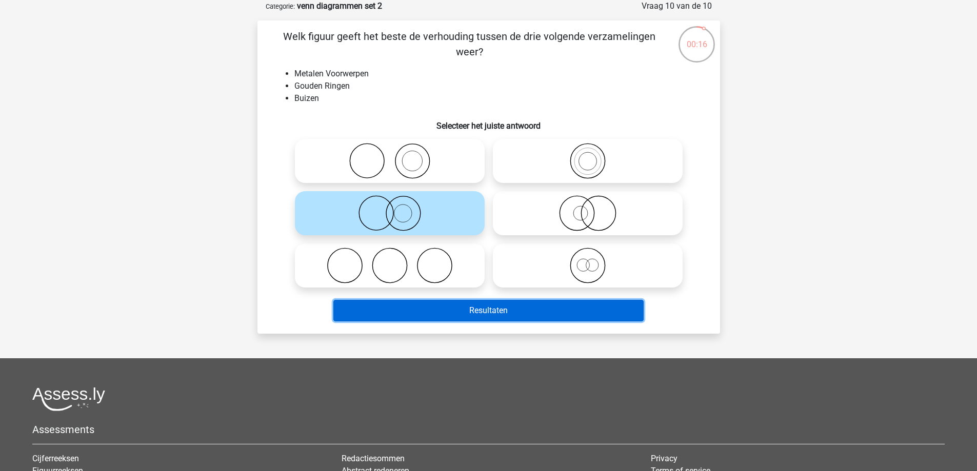
click at [460, 311] on button "Resultaten" at bounding box center [488, 311] width 310 height 22
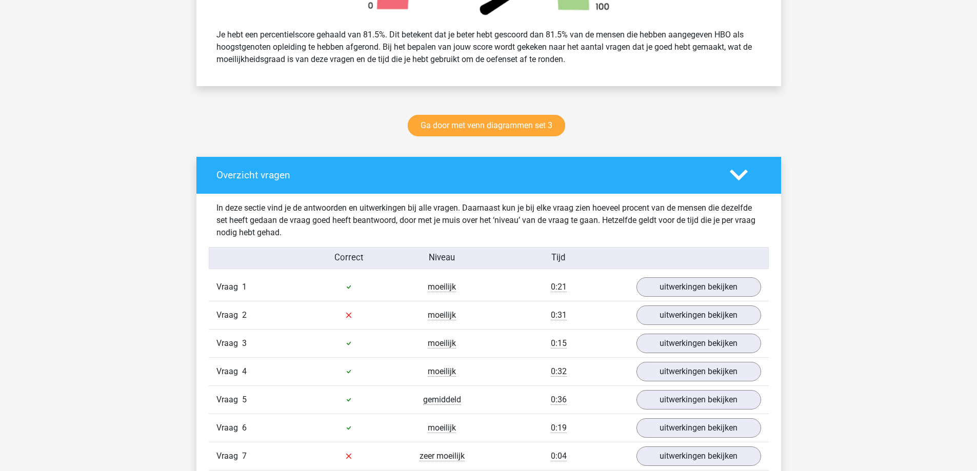
scroll to position [564, 0]
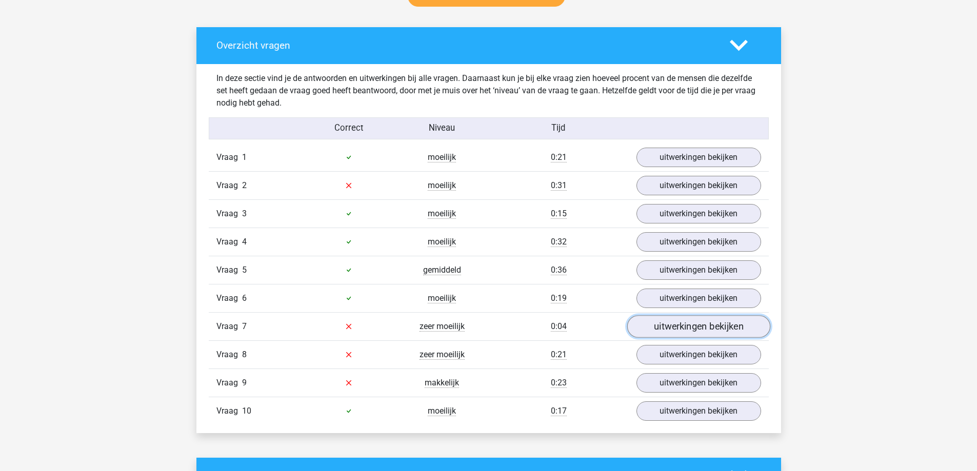
click at [672, 326] on link "uitwerkingen bekijken" at bounding box center [698, 326] width 143 height 23
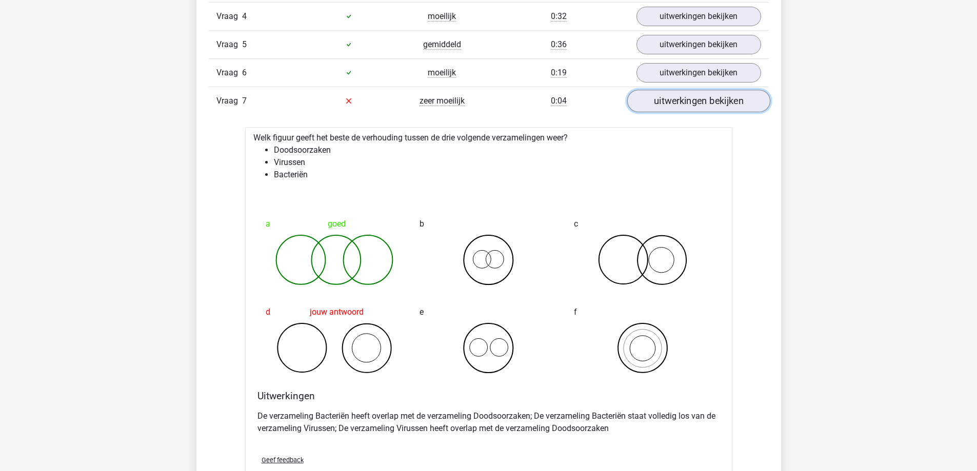
scroll to position [820, 0]
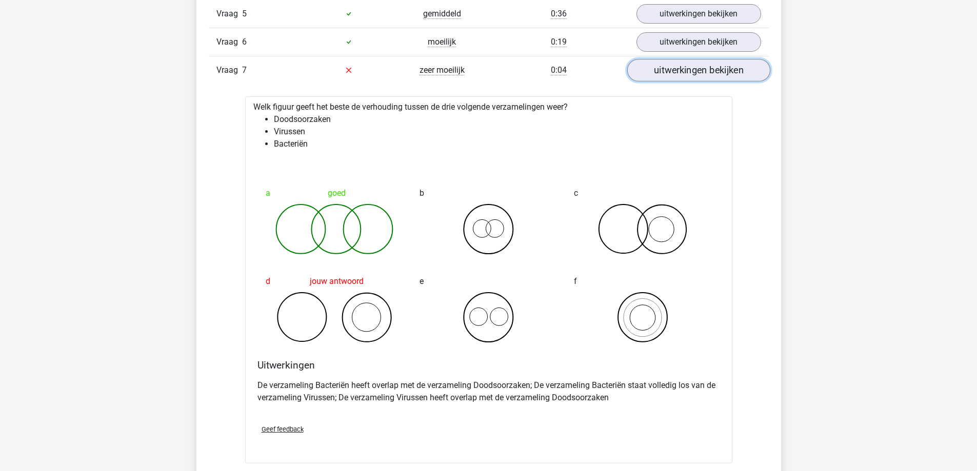
click at [671, 77] on link "uitwerkingen bekijken" at bounding box center [698, 70] width 143 height 23
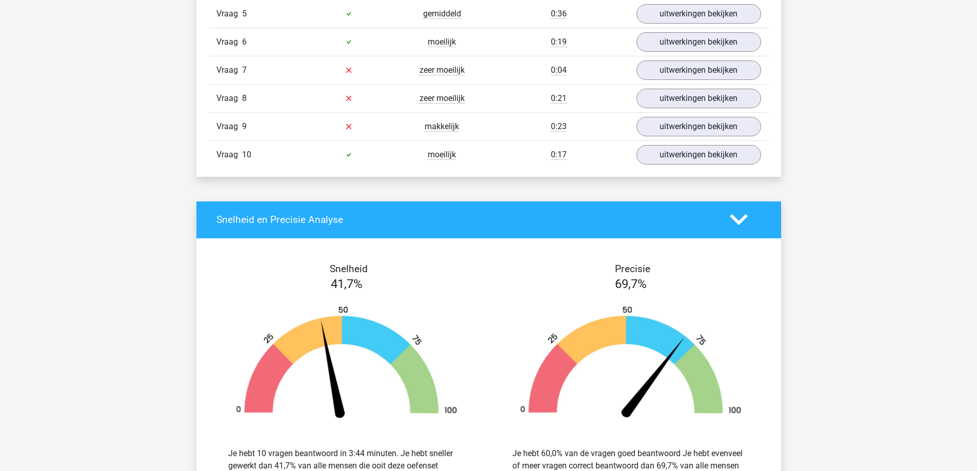
click at [469, 189] on div "Myrthe Bonnema Myrthe.bonnema98@gmail.com" at bounding box center [488, 129] width 977 height 1898
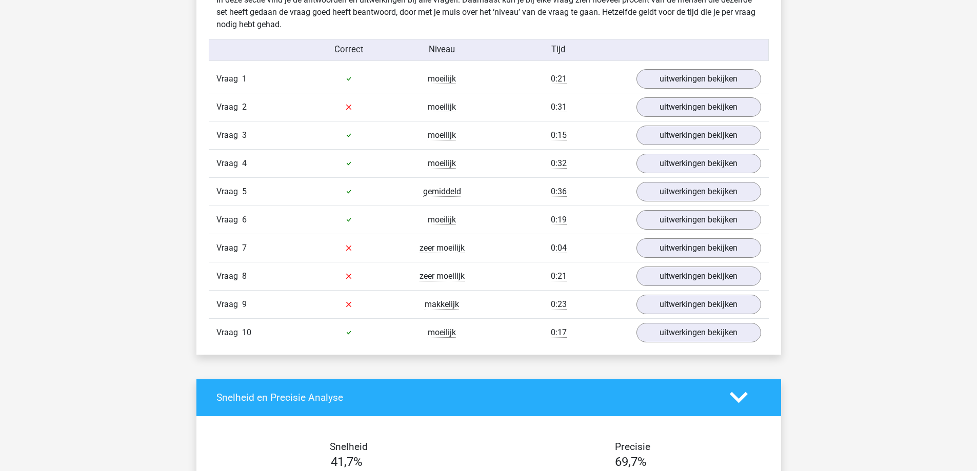
scroll to position [615, 0]
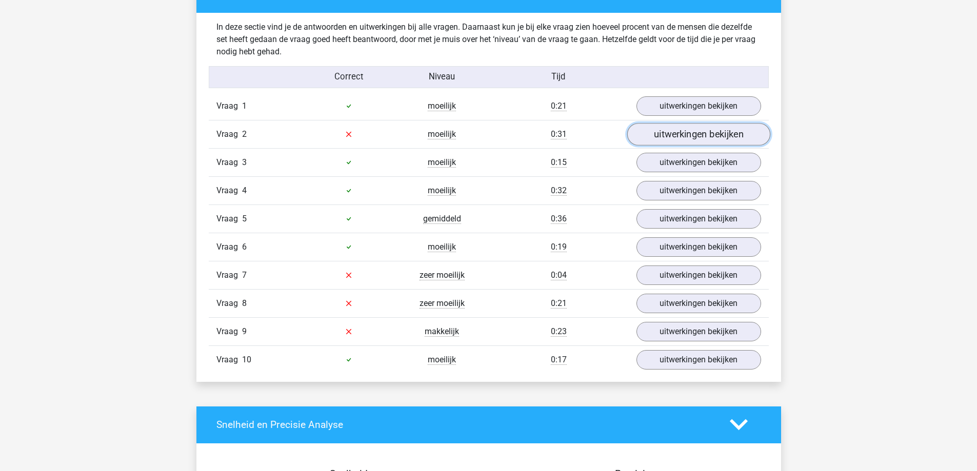
click at [717, 137] on link "uitwerkingen bekijken" at bounding box center [698, 134] width 143 height 23
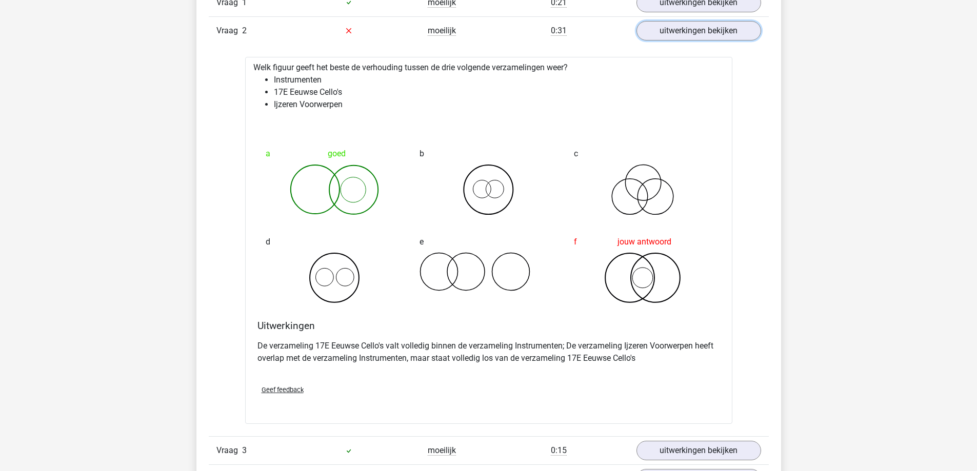
scroll to position [718, 0]
click at [636, 22] on link "uitwerkingen bekijken" at bounding box center [698, 31] width 125 height 19
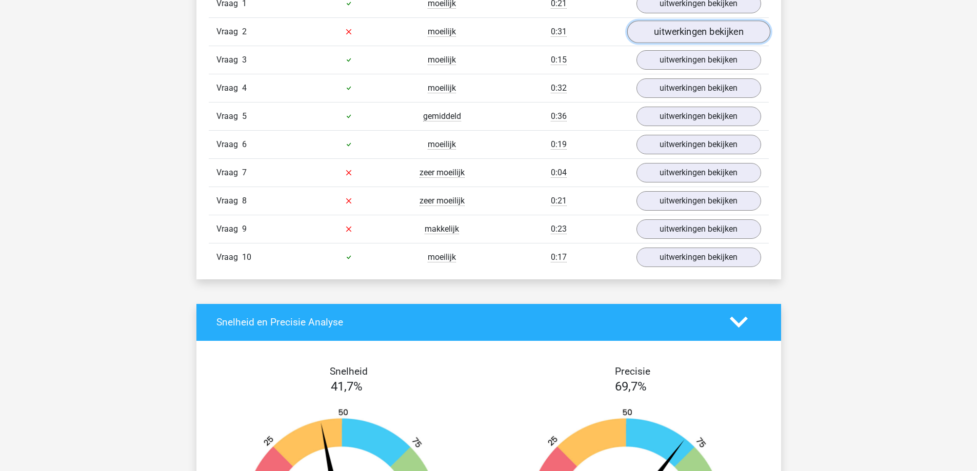
click at [727, 41] on link "uitwerkingen bekijken" at bounding box center [698, 32] width 143 height 23
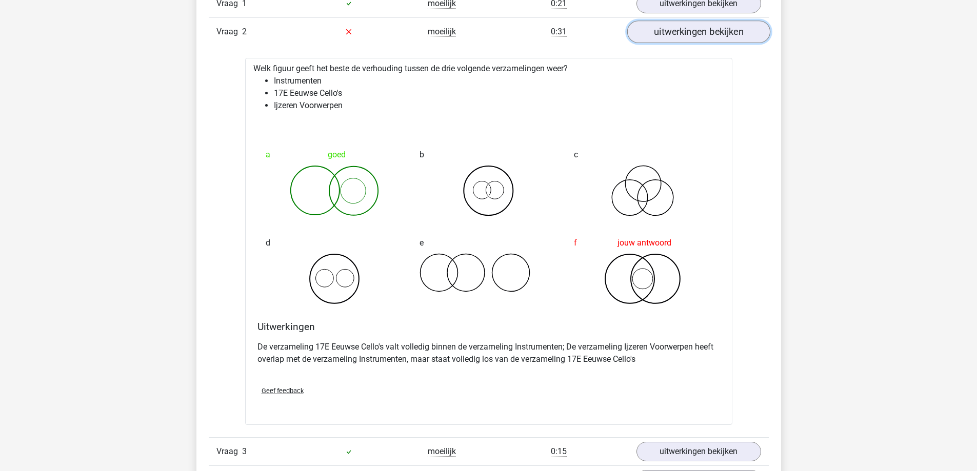
click at [696, 33] on link "uitwerkingen bekijken" at bounding box center [698, 32] width 143 height 23
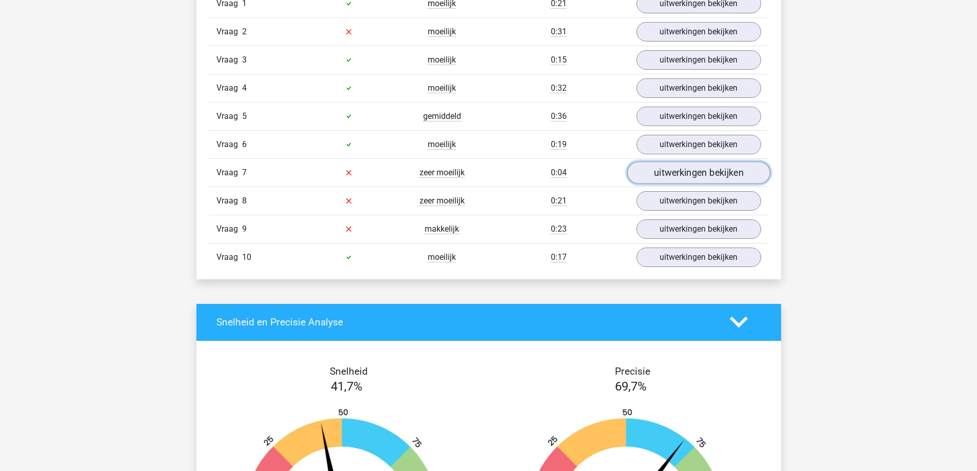
click at [676, 177] on link "uitwerkingen bekijken" at bounding box center [698, 173] width 143 height 23
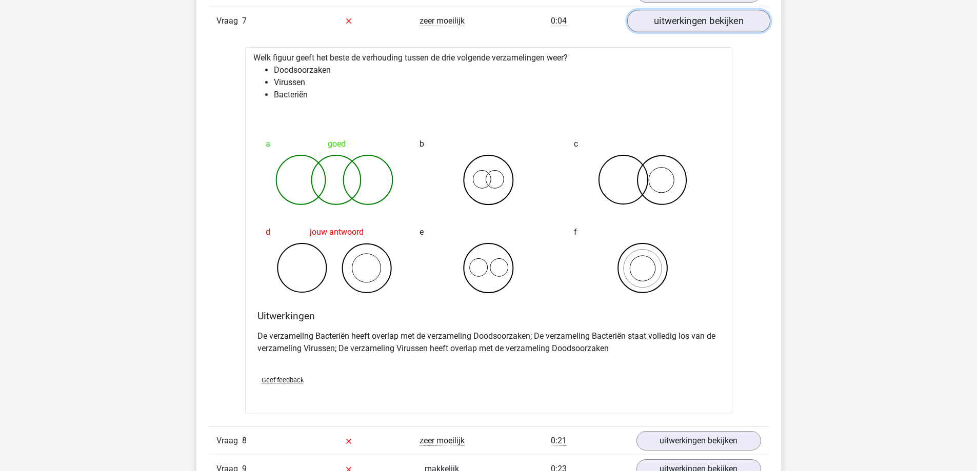
scroll to position [872, 0]
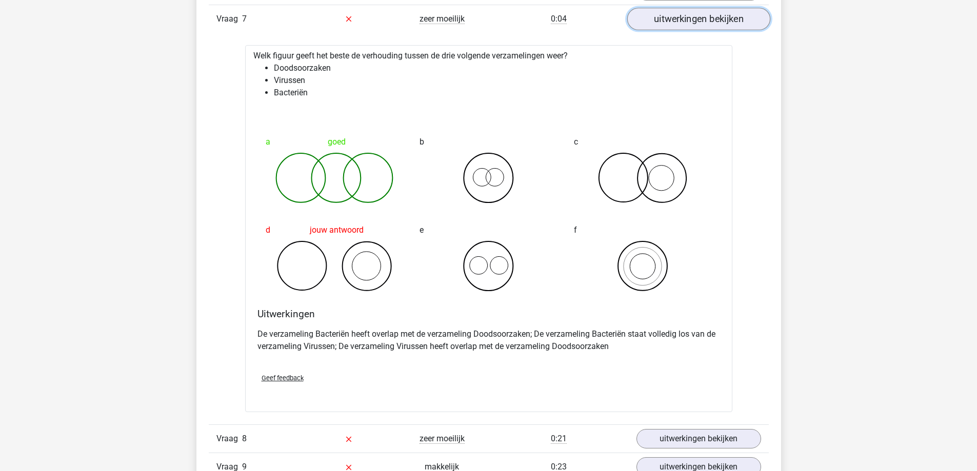
click at [684, 24] on link "uitwerkingen bekijken" at bounding box center [698, 19] width 143 height 23
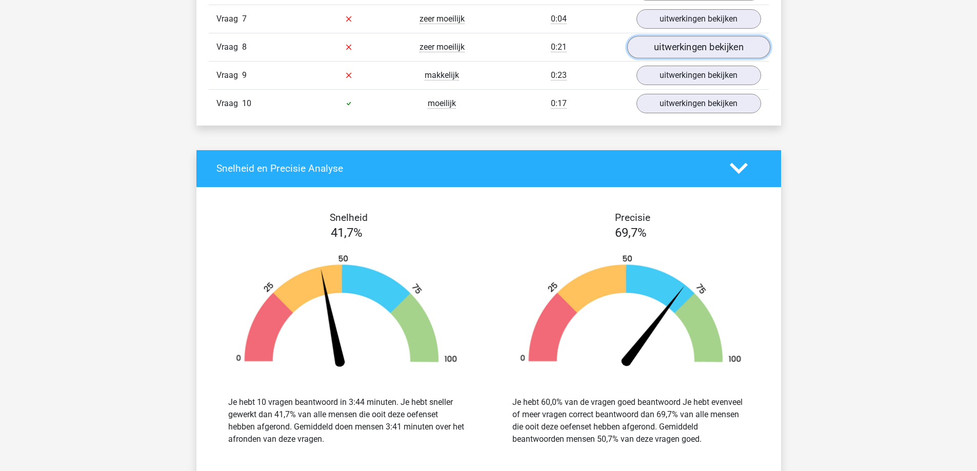
click at [666, 50] on link "uitwerkingen bekijken" at bounding box center [698, 47] width 143 height 23
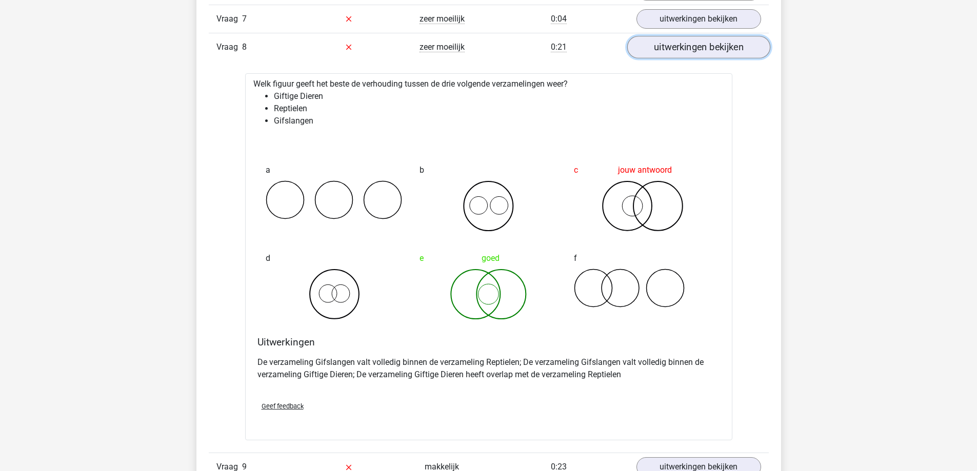
click at [676, 51] on link "uitwerkingen bekijken" at bounding box center [698, 47] width 143 height 23
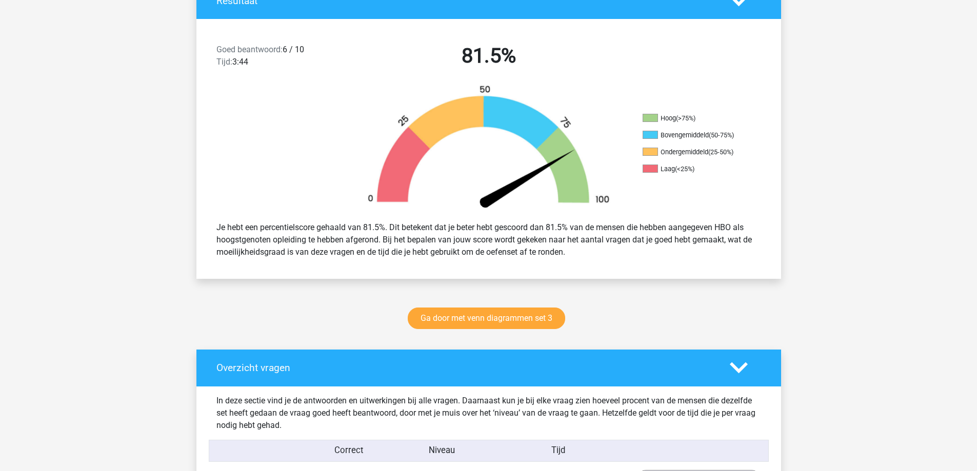
scroll to position [0, 0]
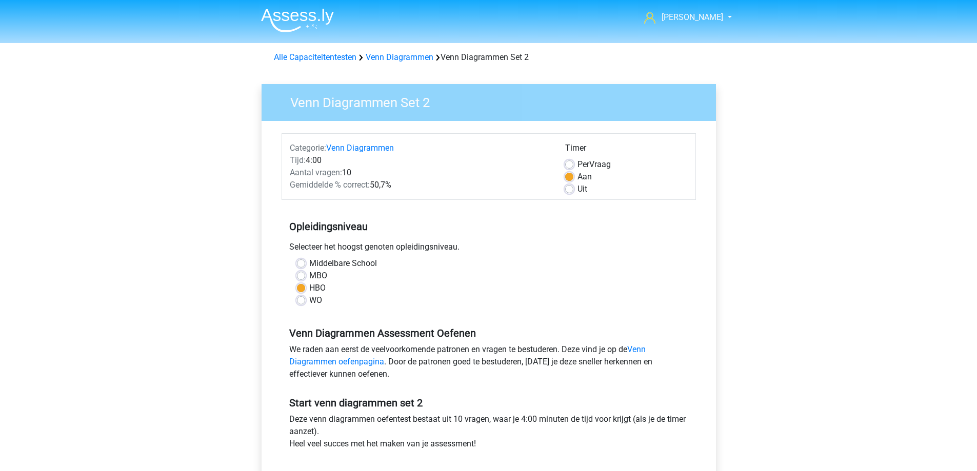
scroll to position [51, 0]
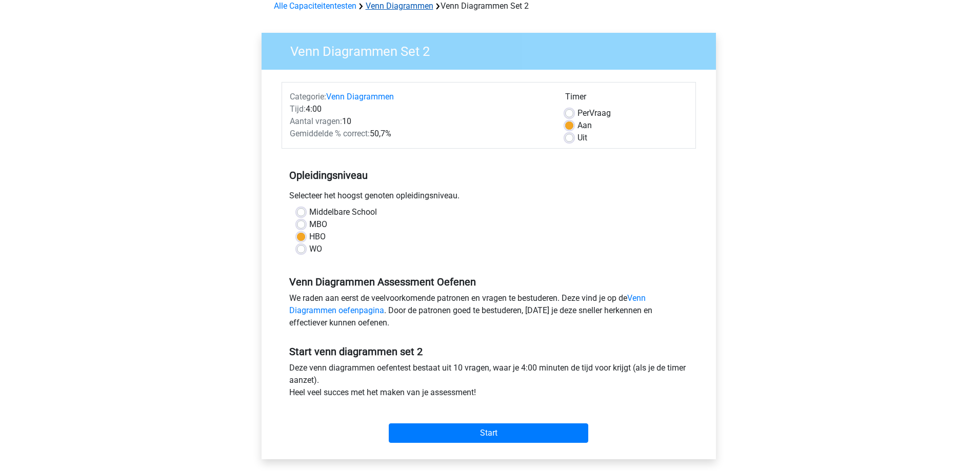
click at [420, 3] on link "Venn Diagrammen" at bounding box center [400, 6] width 68 height 10
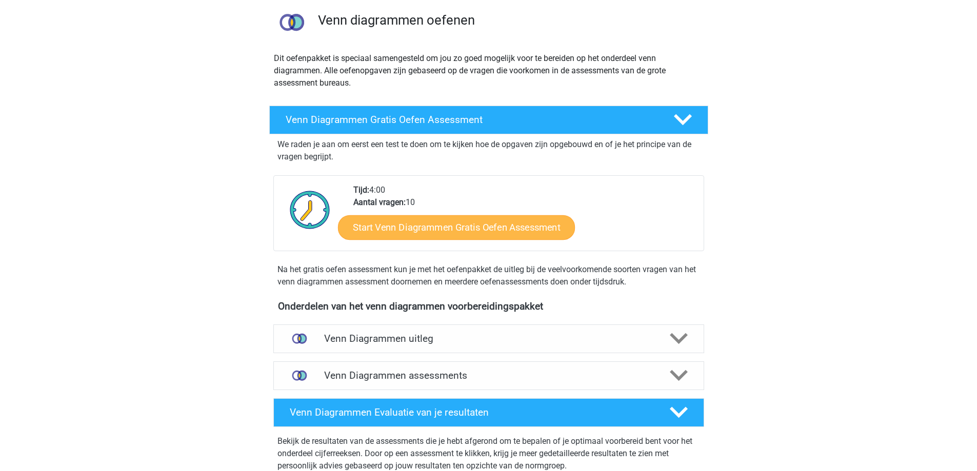
scroll to position [256, 0]
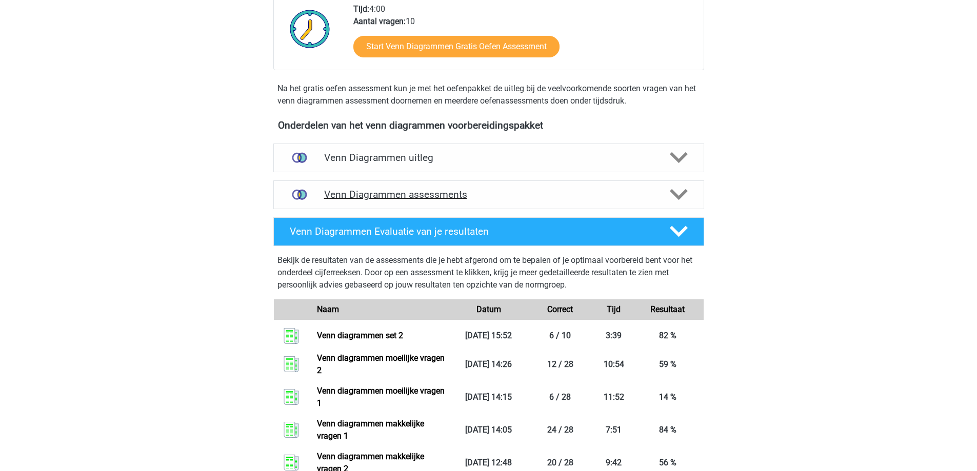
click at [409, 202] on div "Venn Diagrammen assessments" at bounding box center [488, 194] width 431 height 29
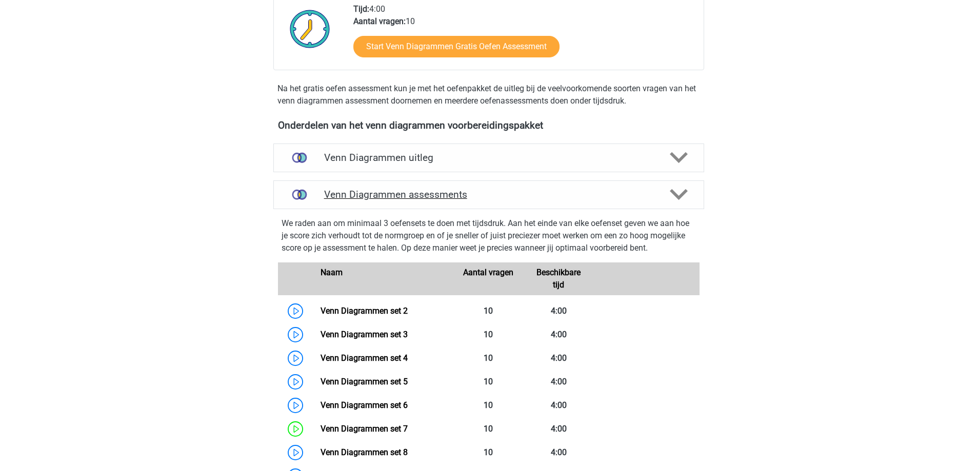
click at [409, 202] on div "Venn Diagrammen assessments" at bounding box center [488, 194] width 431 height 29
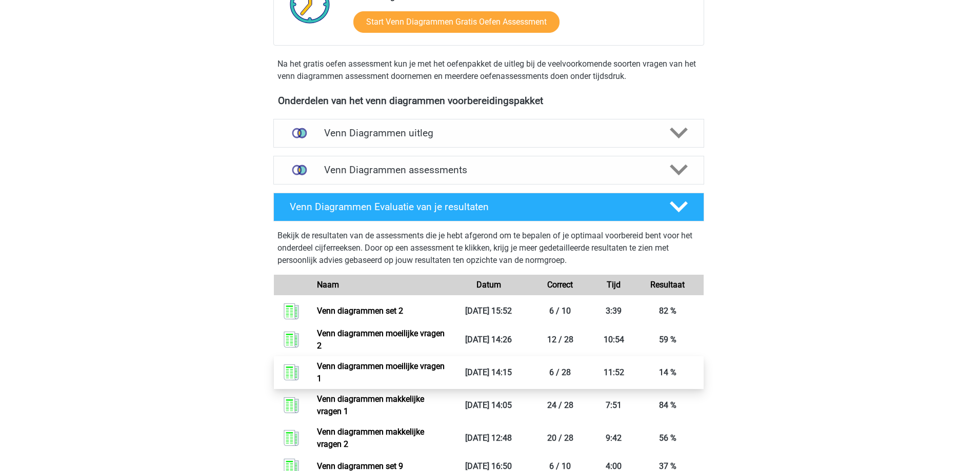
scroll to position [205, 0]
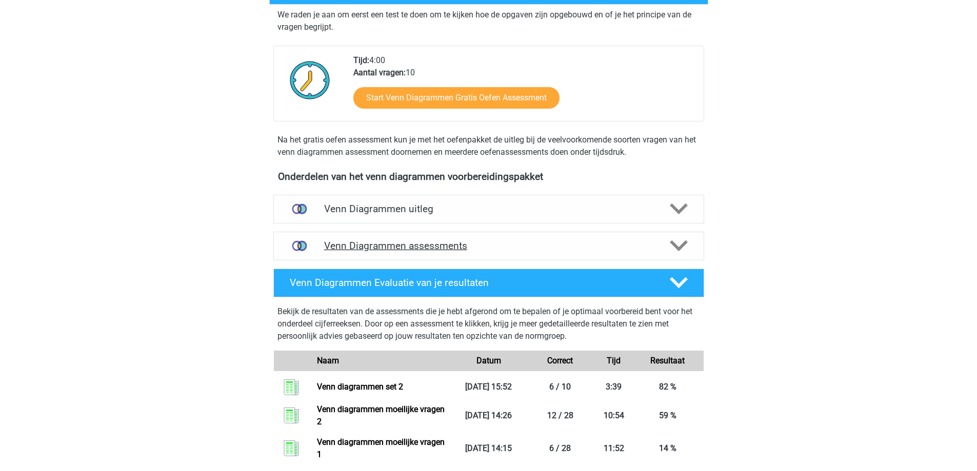
click at [400, 245] on h4 "Venn Diagrammen assessments" at bounding box center [488, 246] width 329 height 12
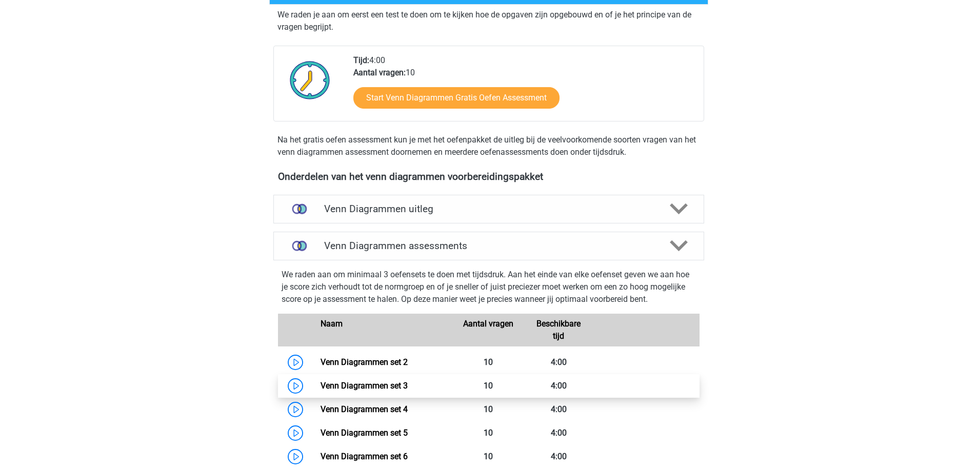
click at [374, 385] on link "Venn Diagrammen set 3" at bounding box center [363, 386] width 87 height 10
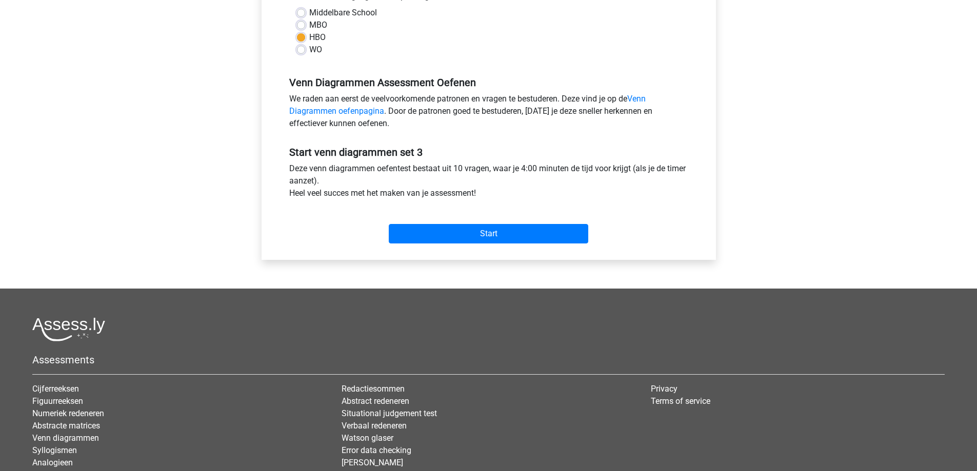
scroll to position [308, 0]
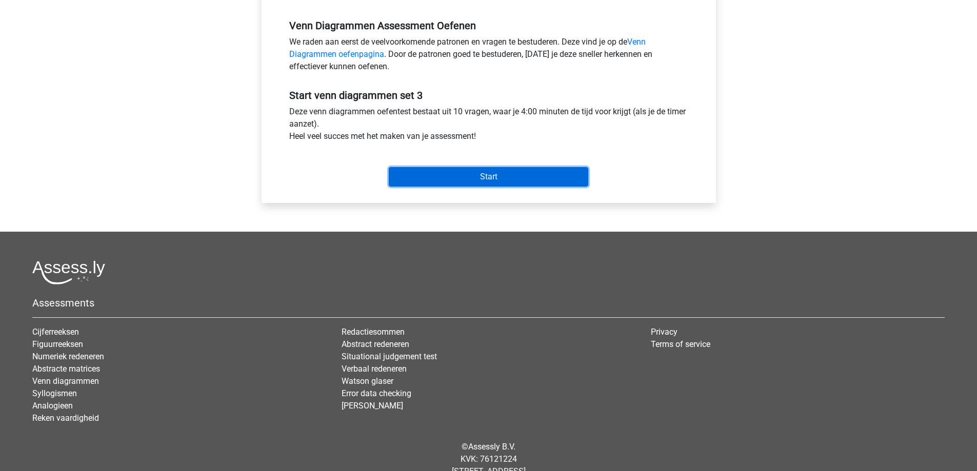
click at [487, 183] on input "Start" at bounding box center [488, 176] width 199 height 19
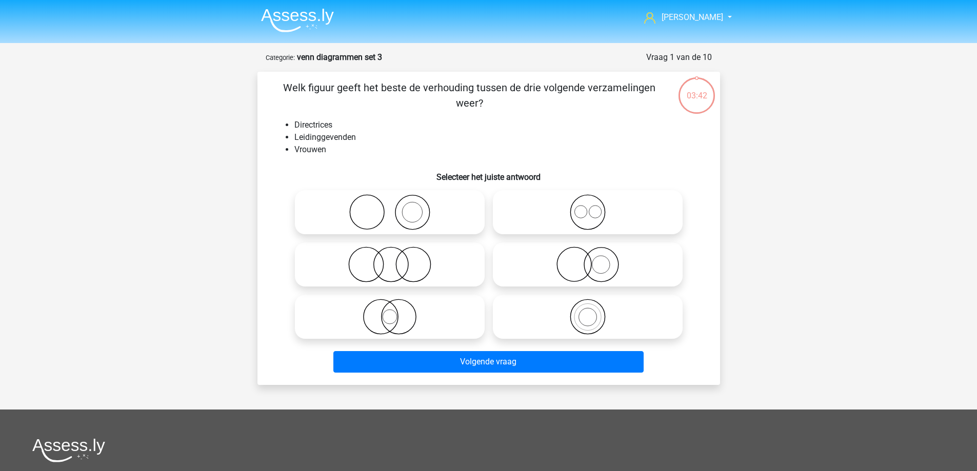
click at [424, 314] on icon at bounding box center [390, 317] width 182 height 36
click at [396, 312] on input "radio" at bounding box center [393, 308] width 7 height 7
radio input "true"
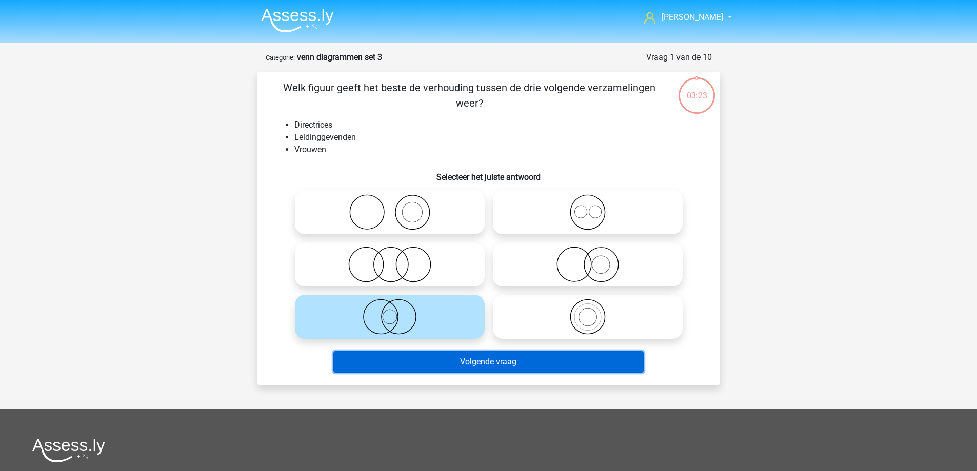
click at [557, 358] on button "Volgende vraag" at bounding box center [488, 362] width 310 height 22
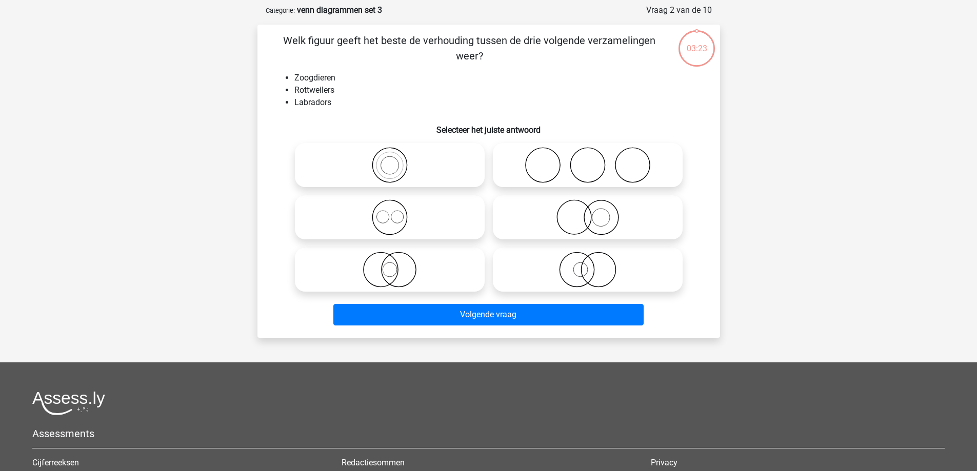
scroll to position [51, 0]
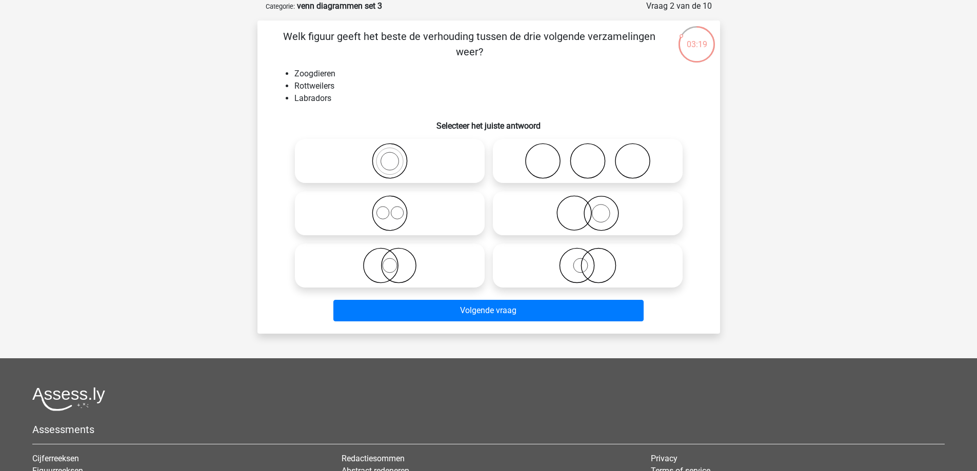
click at [403, 221] on icon at bounding box center [390, 213] width 182 height 36
click at [396, 208] on input "radio" at bounding box center [393, 205] width 7 height 7
radio input "true"
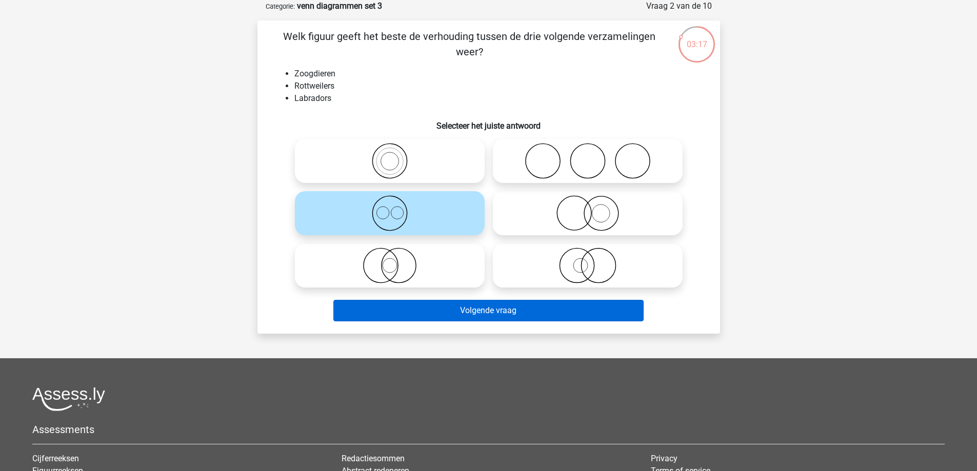
click at [454, 312] on button "Volgende vraag" at bounding box center [488, 311] width 310 height 22
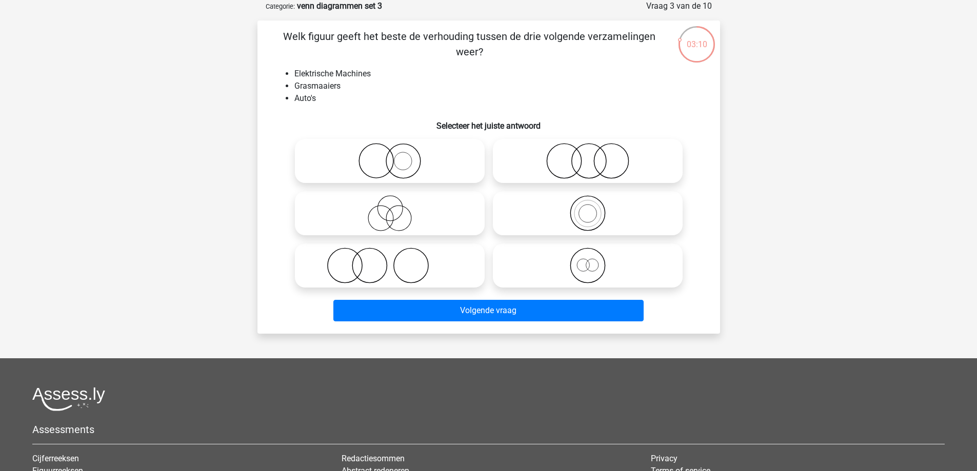
click at [587, 164] on icon at bounding box center [588, 161] width 182 height 36
click at [588, 156] on input "radio" at bounding box center [591, 152] width 7 height 7
radio input "true"
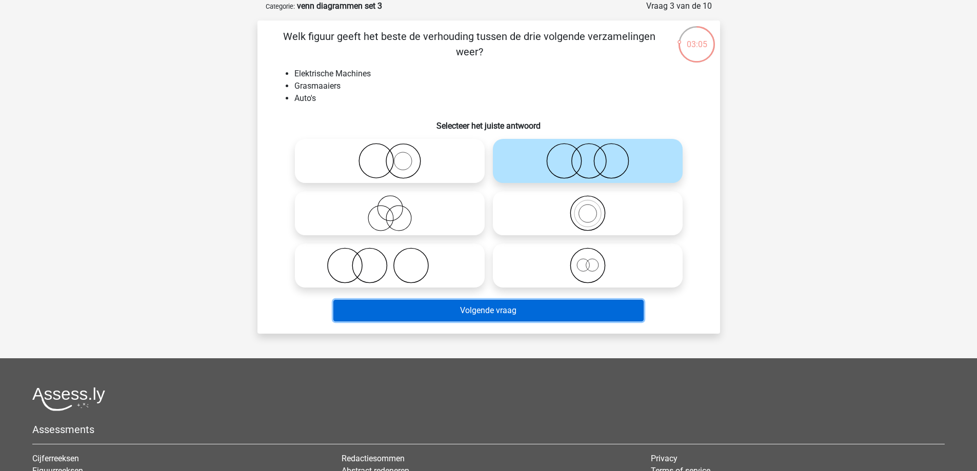
click at [585, 306] on button "Volgende vraag" at bounding box center [488, 311] width 310 height 22
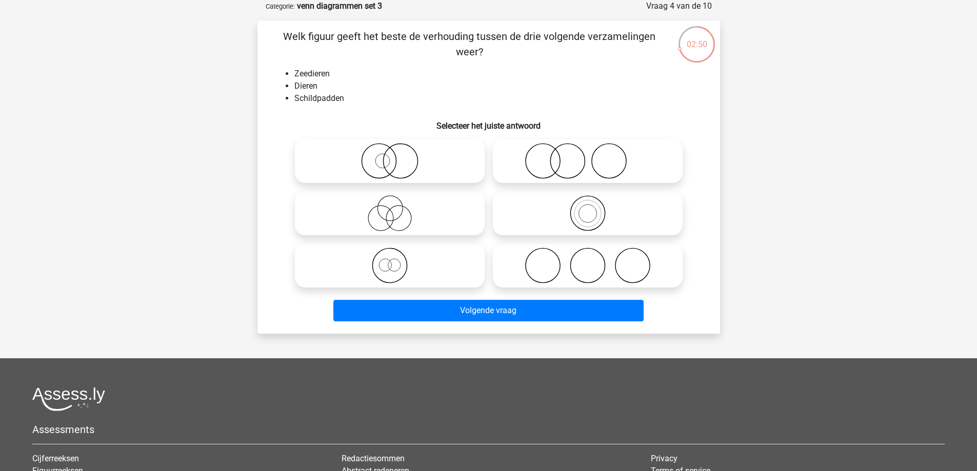
click at [431, 161] on icon at bounding box center [390, 161] width 182 height 36
click at [396, 156] on input "radio" at bounding box center [393, 152] width 7 height 7
radio input "true"
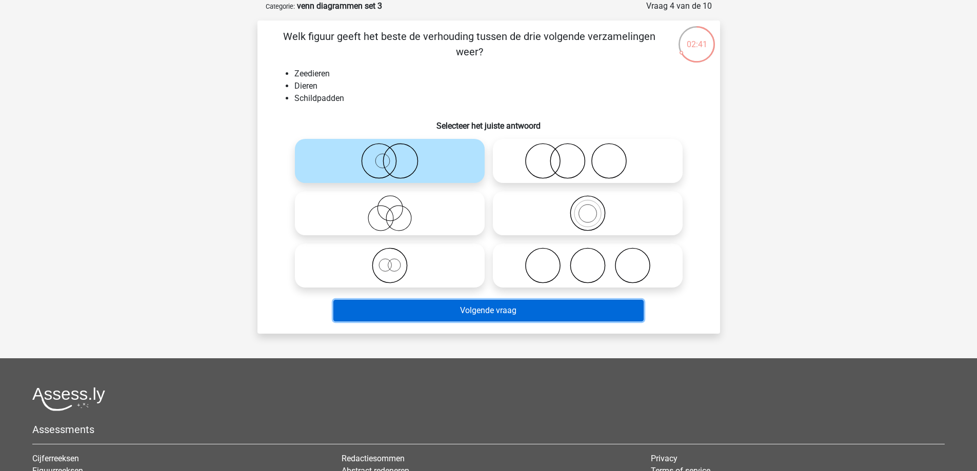
click at [464, 319] on button "Volgende vraag" at bounding box center [488, 311] width 310 height 22
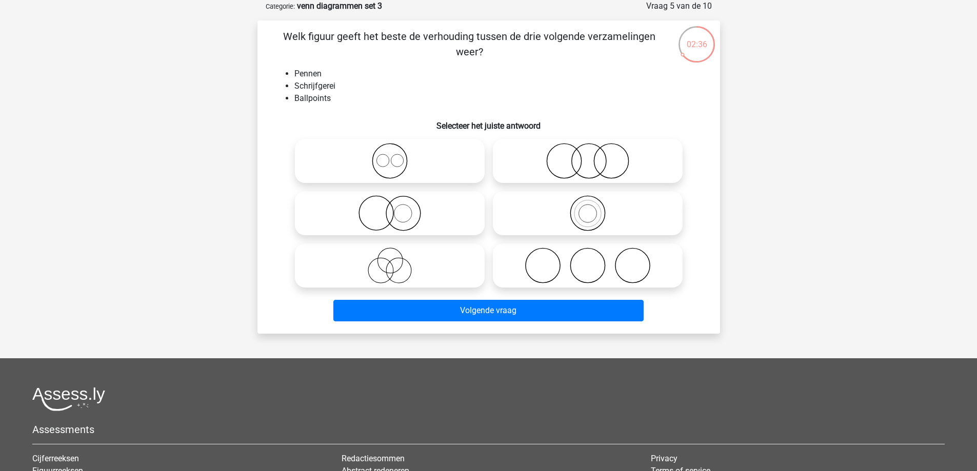
click at [537, 223] on icon at bounding box center [588, 213] width 182 height 36
click at [588, 208] on input "radio" at bounding box center [591, 205] width 7 height 7
radio input "true"
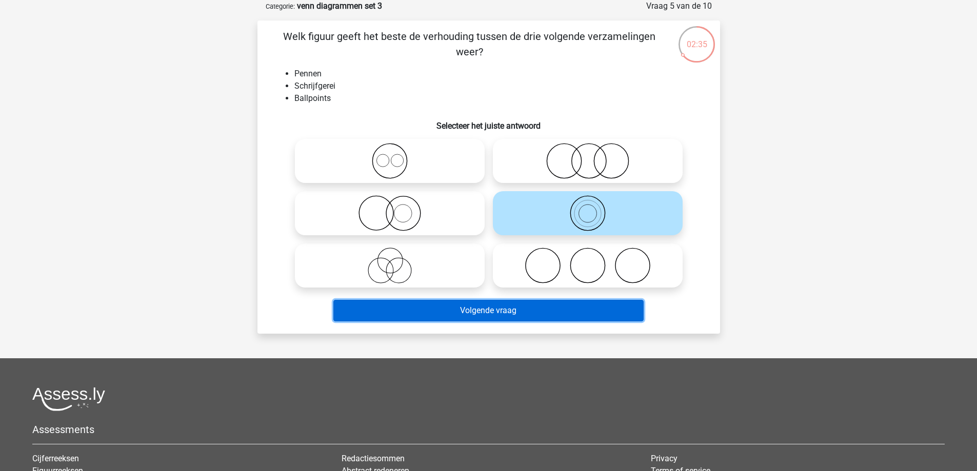
click at [524, 308] on button "Volgende vraag" at bounding box center [488, 311] width 310 height 22
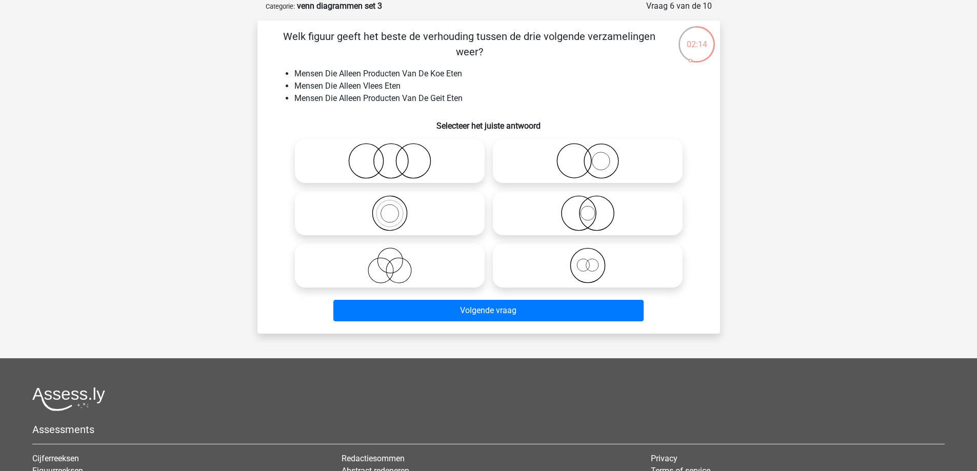
click at [419, 163] on icon at bounding box center [390, 161] width 182 height 36
click at [396, 156] on input "radio" at bounding box center [393, 152] width 7 height 7
radio input "true"
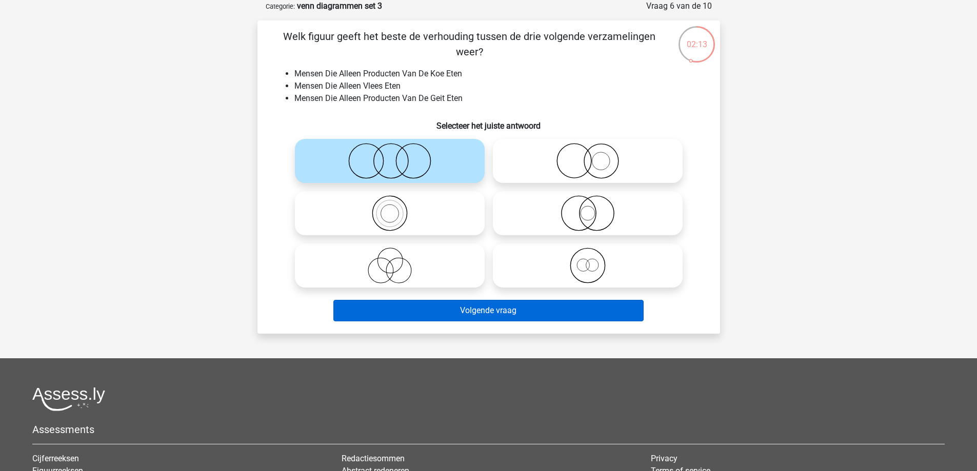
click at [469, 310] on button "Volgende vraag" at bounding box center [488, 311] width 310 height 22
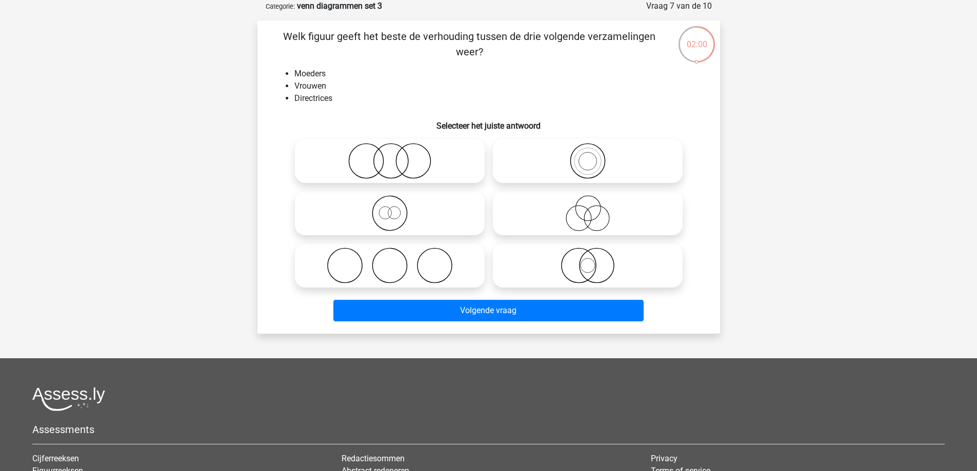
click at [429, 159] on icon at bounding box center [390, 161] width 182 height 36
click at [396, 156] on input "radio" at bounding box center [393, 152] width 7 height 7
radio input "true"
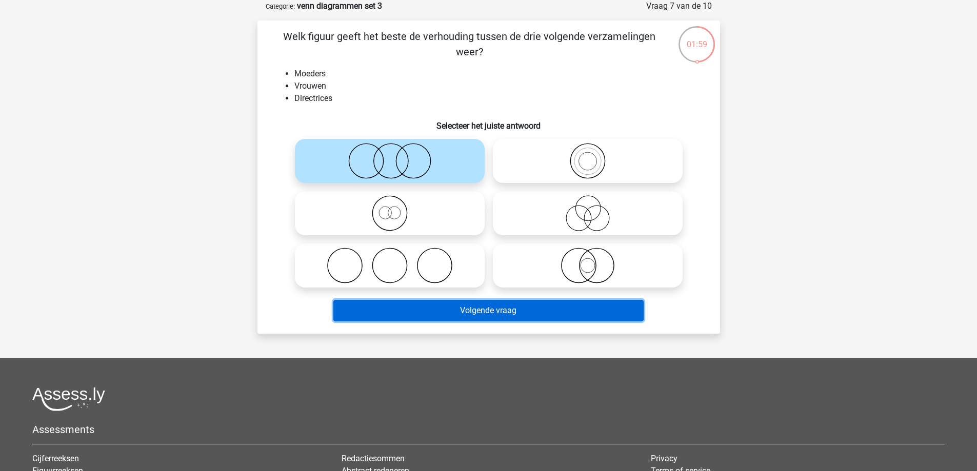
click at [508, 315] on button "Volgende vraag" at bounding box center [488, 311] width 310 height 22
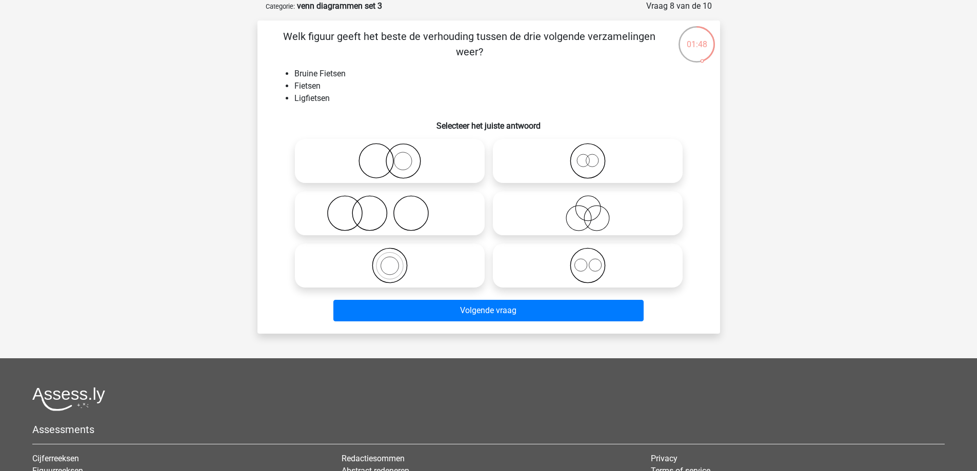
click at [601, 280] on icon at bounding box center [588, 266] width 182 height 36
click at [594, 260] on input "radio" at bounding box center [591, 257] width 7 height 7
radio input "true"
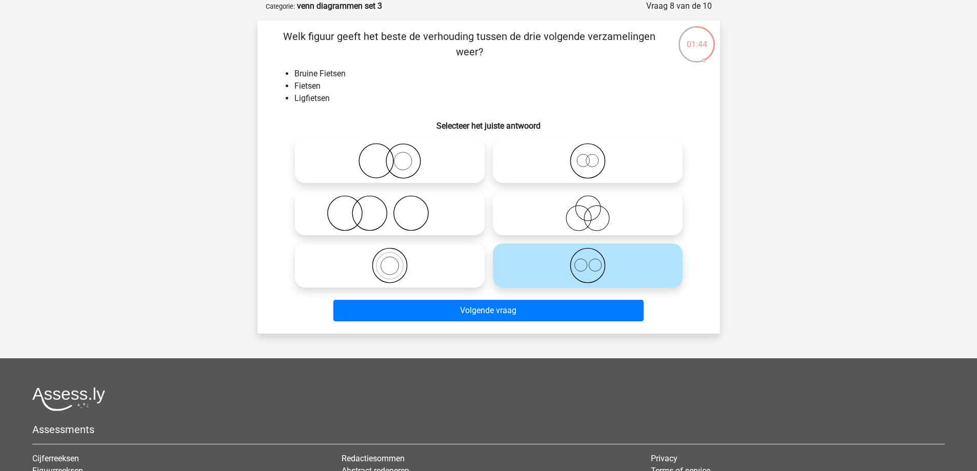
click at [575, 163] on icon at bounding box center [588, 161] width 182 height 36
click at [588, 156] on input "radio" at bounding box center [591, 152] width 7 height 7
radio input "true"
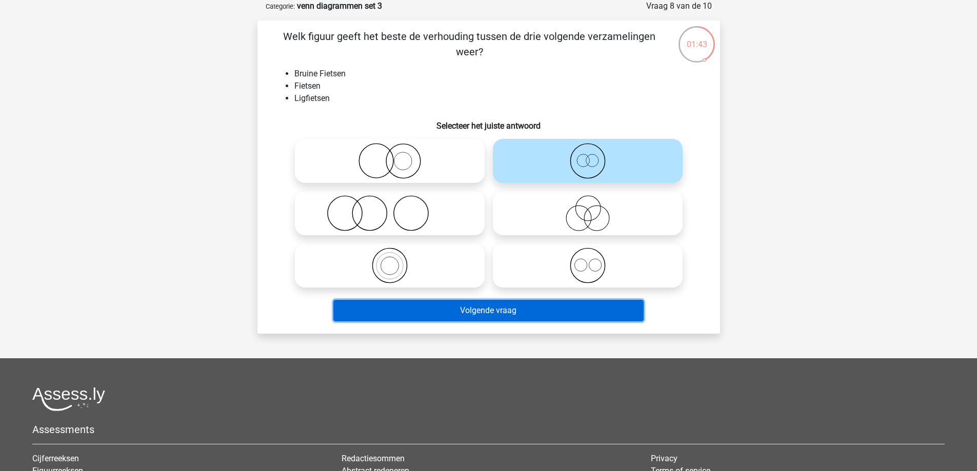
click at [550, 305] on button "Volgende vraag" at bounding box center [488, 311] width 310 height 22
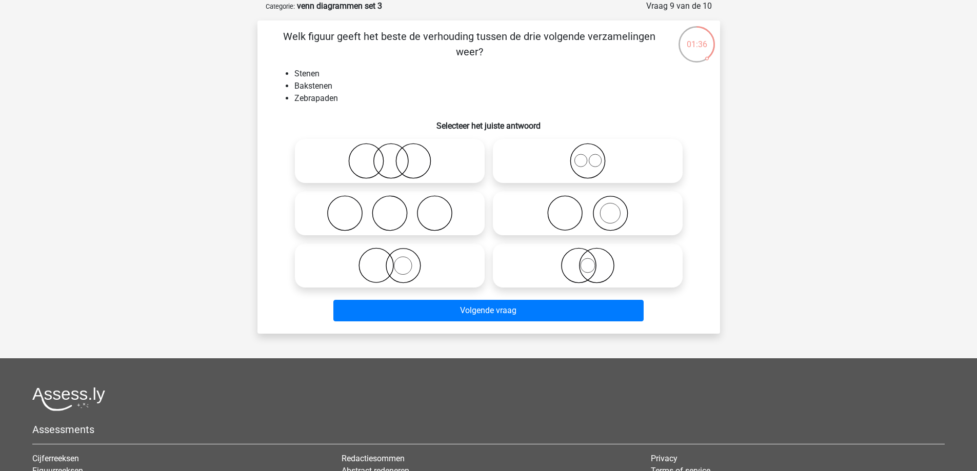
click at [570, 217] on icon at bounding box center [588, 213] width 182 height 36
click at [588, 208] on input "radio" at bounding box center [591, 205] width 7 height 7
radio input "true"
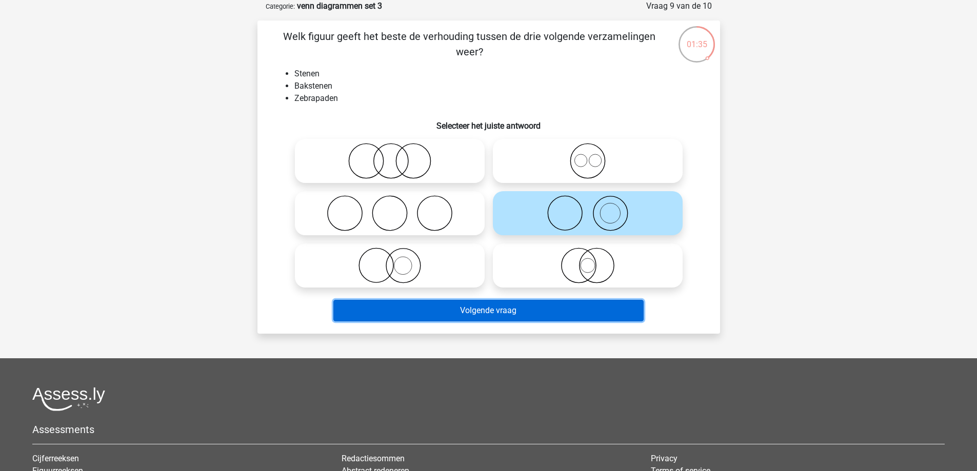
click at [552, 302] on button "Volgende vraag" at bounding box center [488, 311] width 310 height 22
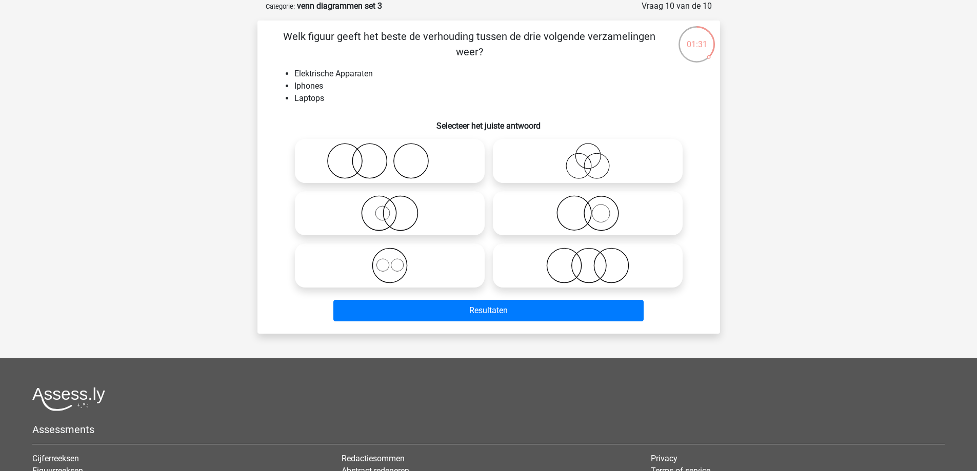
click at [598, 277] on icon at bounding box center [588, 266] width 182 height 36
click at [594, 260] on input "radio" at bounding box center [591, 257] width 7 height 7
radio input "true"
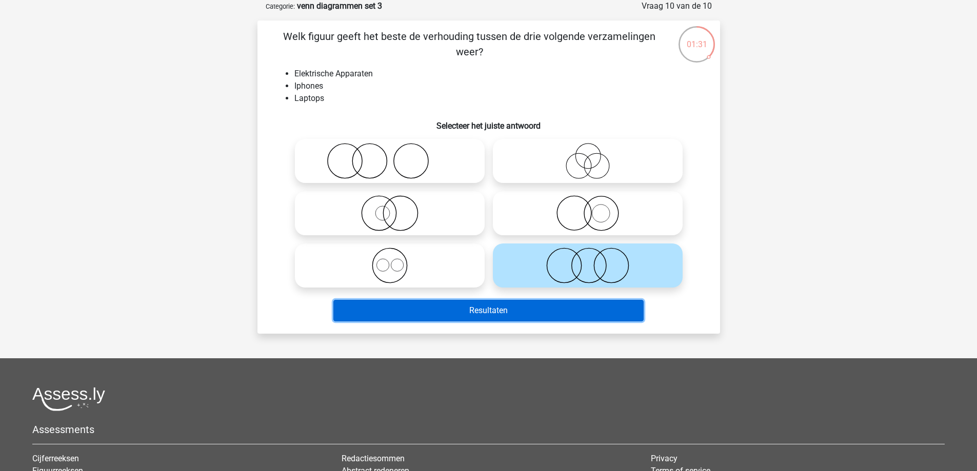
click at [565, 319] on button "Resultaten" at bounding box center [488, 311] width 310 height 22
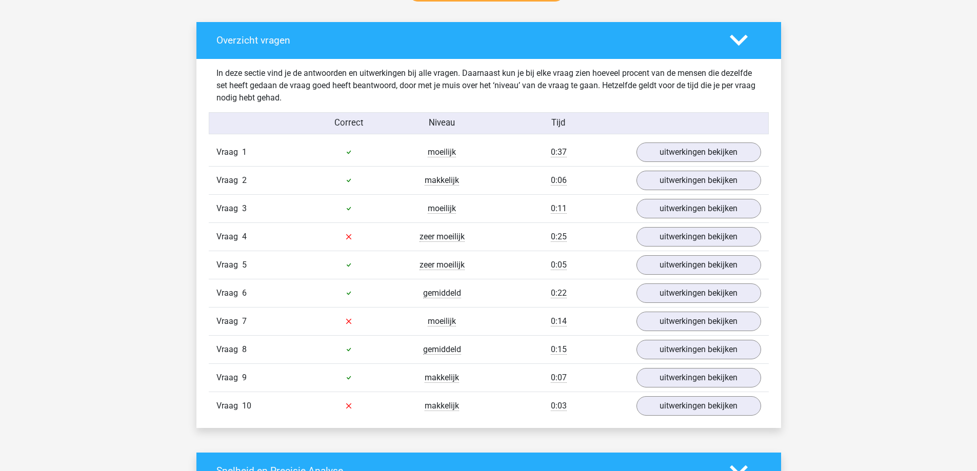
scroll to position [615, 0]
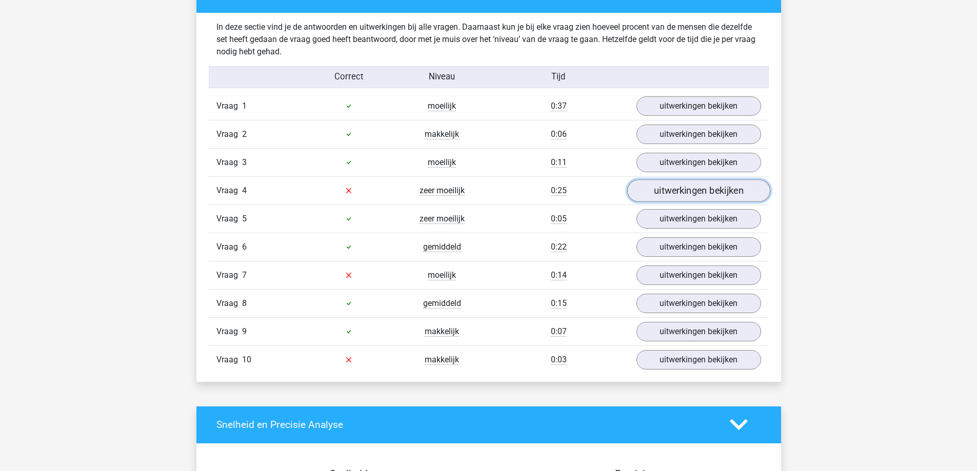
click at [655, 191] on link "uitwerkingen bekijken" at bounding box center [698, 190] width 143 height 23
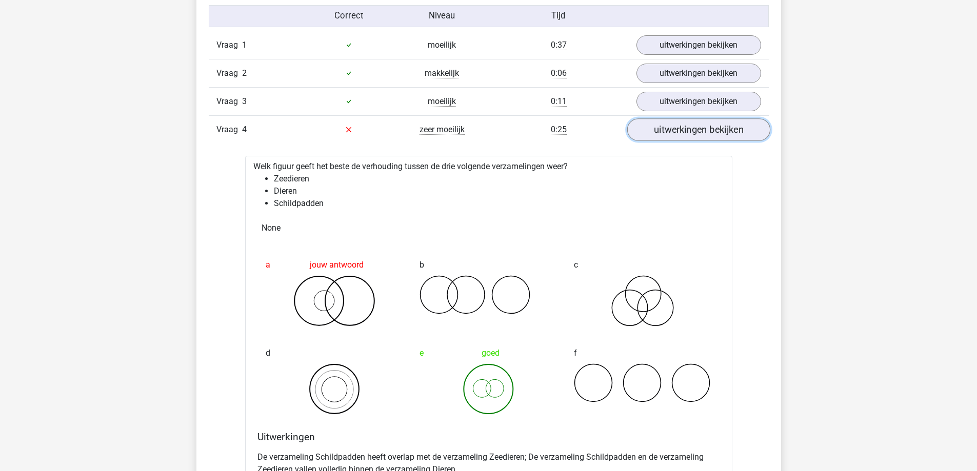
scroll to position [718, 0]
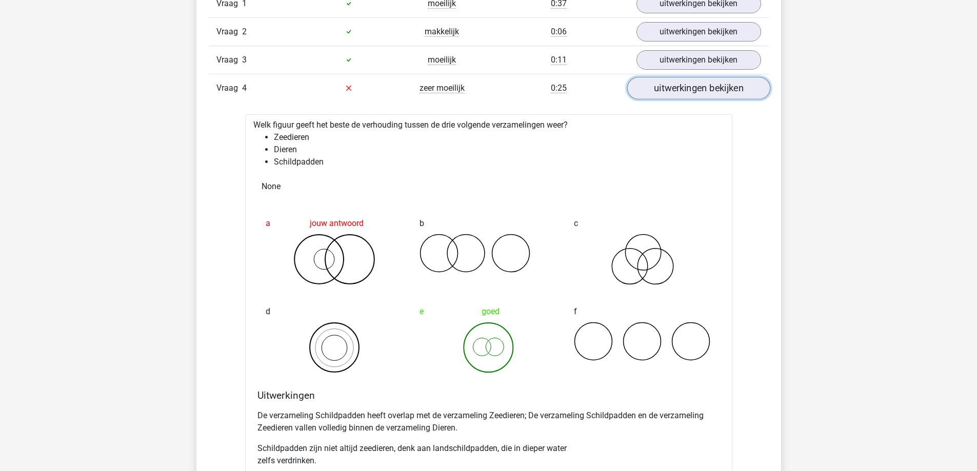
click at [670, 90] on link "uitwerkingen bekijken" at bounding box center [698, 88] width 143 height 23
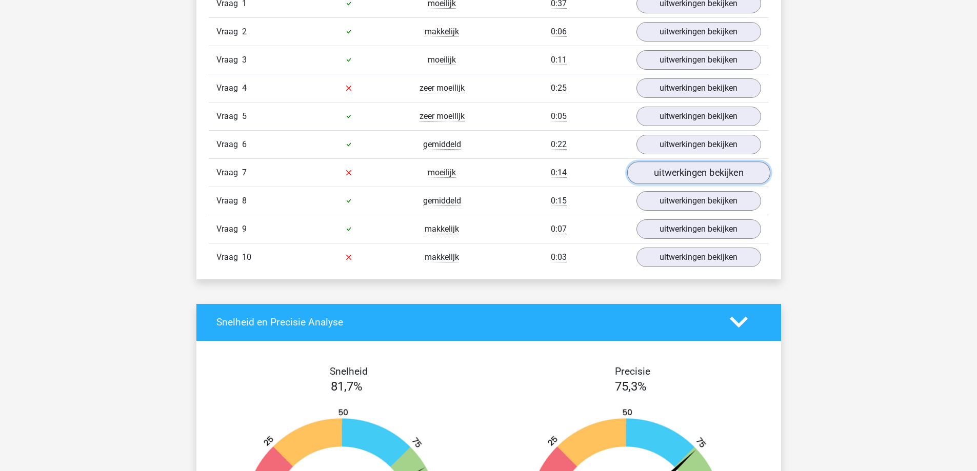
click at [687, 167] on link "uitwerkingen bekijken" at bounding box center [698, 173] width 143 height 23
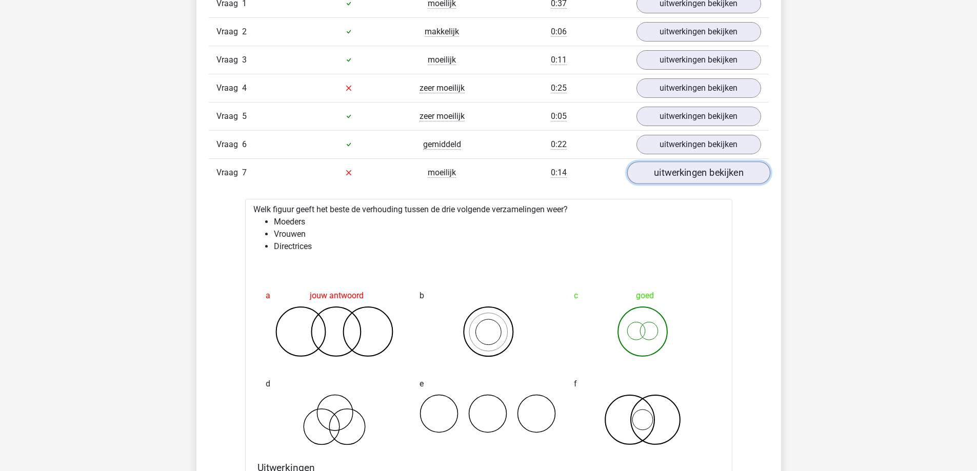
click at [687, 169] on link "uitwerkingen bekijken" at bounding box center [698, 173] width 143 height 23
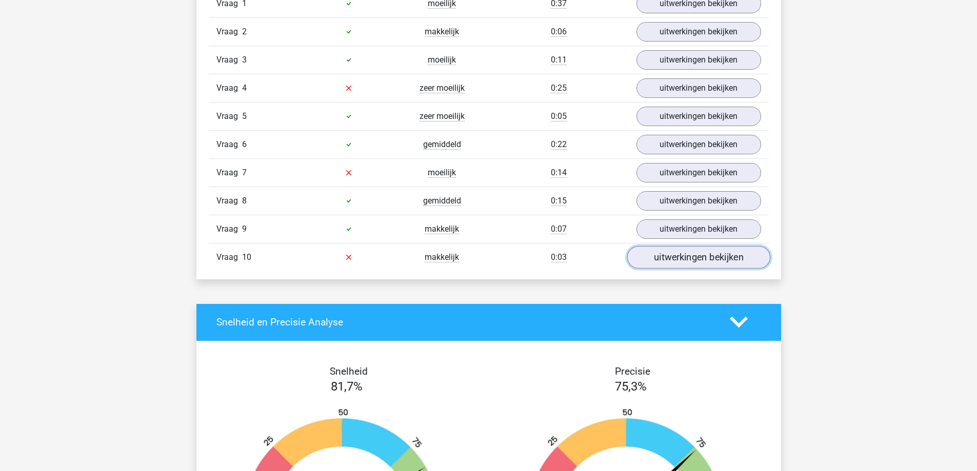
click at [707, 262] on link "uitwerkingen bekijken" at bounding box center [698, 257] width 143 height 23
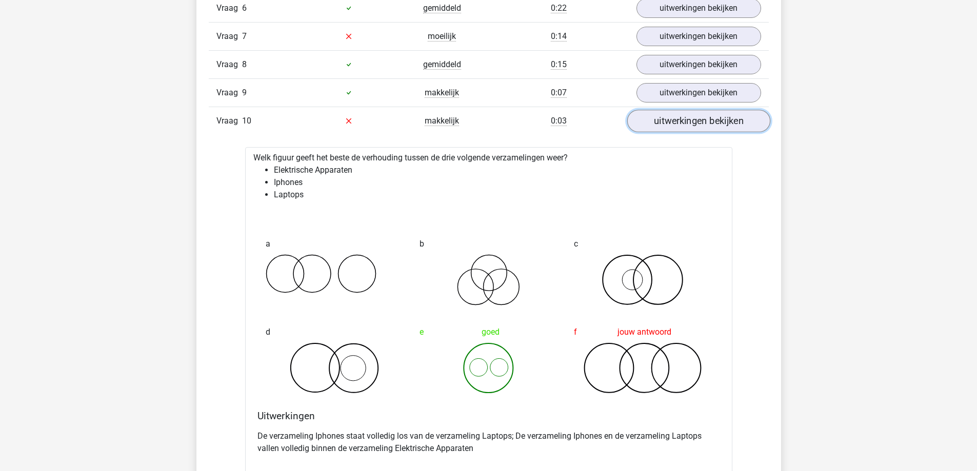
scroll to position [872, 0]
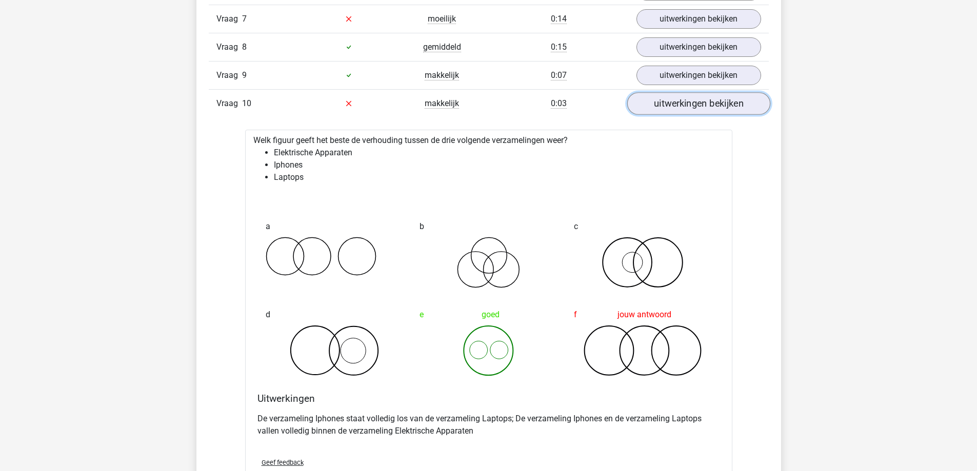
click at [701, 107] on link "uitwerkingen bekijken" at bounding box center [698, 103] width 143 height 23
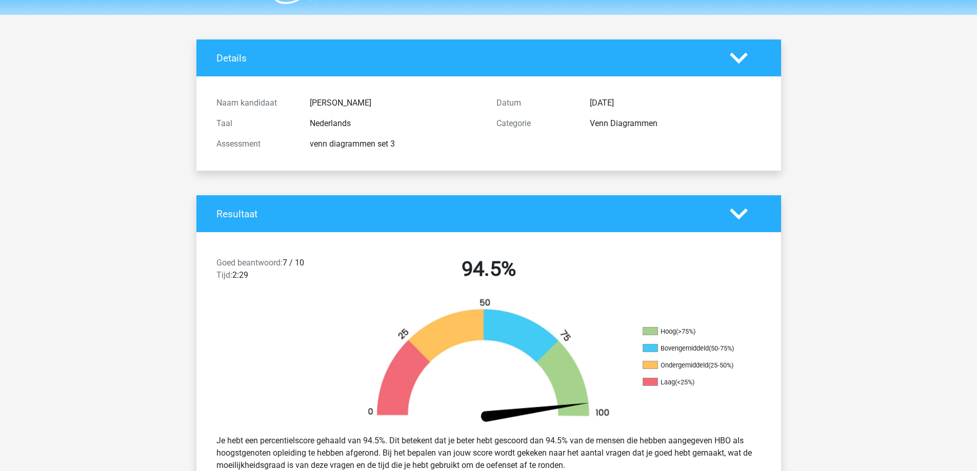
scroll to position [0, 0]
